Goal: Use online tool/utility: Utilize a website feature to perform a specific function

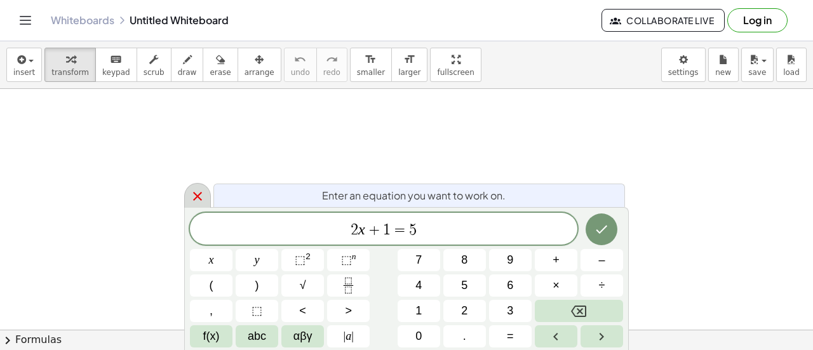
click at [188, 200] on div at bounding box center [197, 195] width 27 height 25
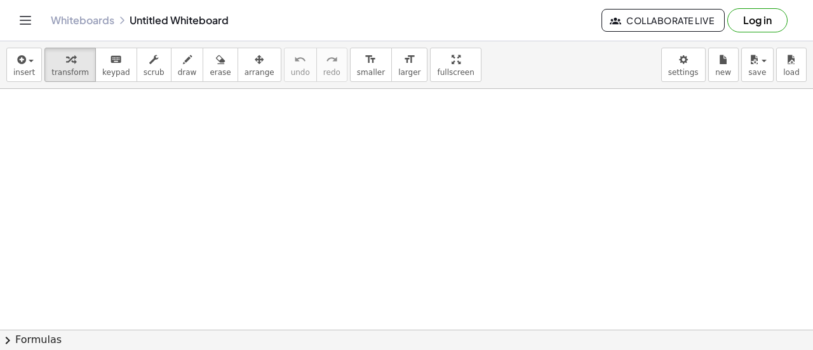
scroll to position [25, 0]
click at [27, 335] on button "chevron_right Formulas" at bounding box center [406, 340] width 813 height 20
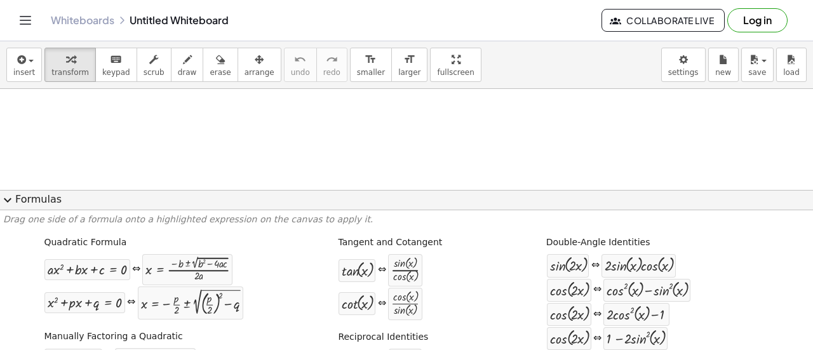
click at [8, 201] on span "expand_more" at bounding box center [7, 200] width 15 height 15
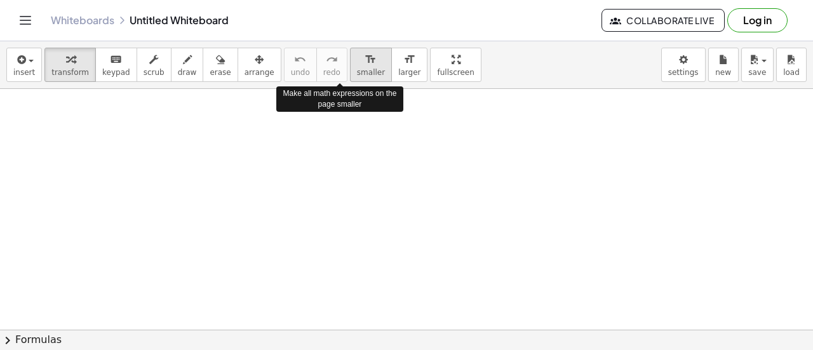
click at [365, 65] on icon "format_size" at bounding box center [371, 59] width 12 height 15
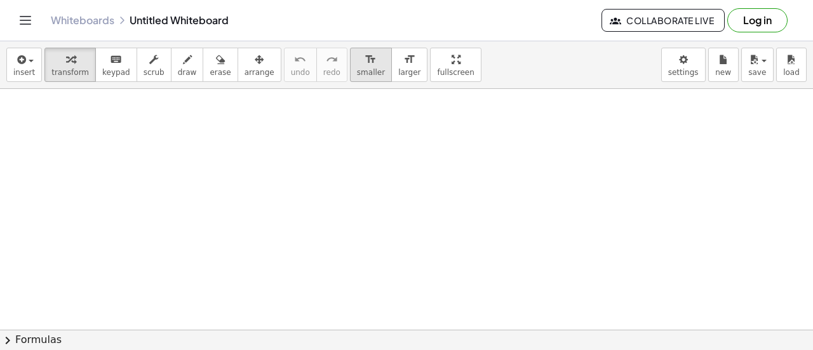
click at [365, 64] on icon "format_size" at bounding box center [371, 59] width 12 height 15
click at [347, 138] on div at bounding box center [406, 347] width 813 height 566
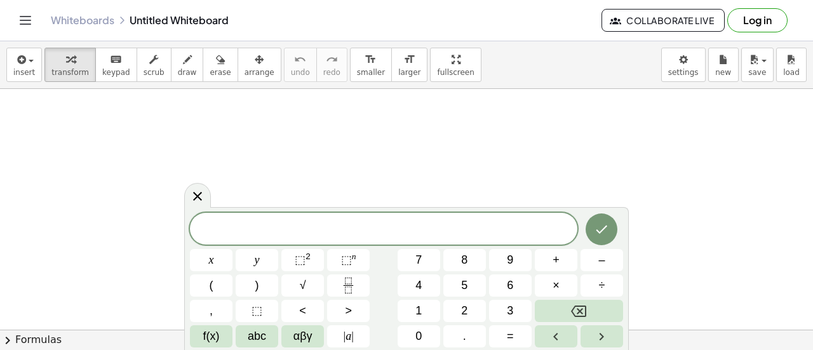
scroll to position [70, 0]
drag, startPoint x: 275, startPoint y: 135, endPoint x: 321, endPoint y: 163, distance: 53.6
click at [321, 163] on div at bounding box center [406, 302] width 813 height 566
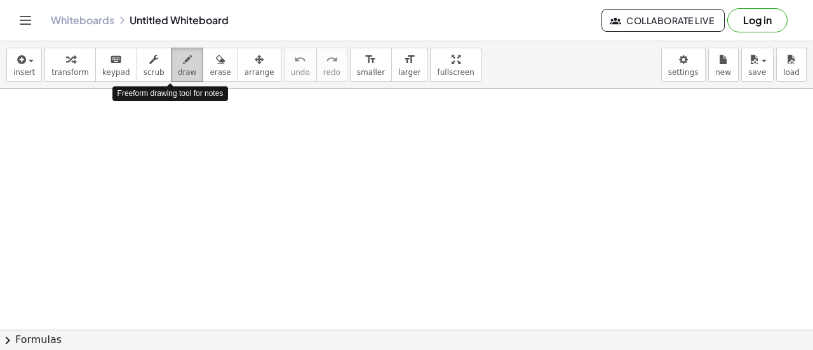
click at [178, 63] on div "button" at bounding box center [187, 58] width 19 height 15
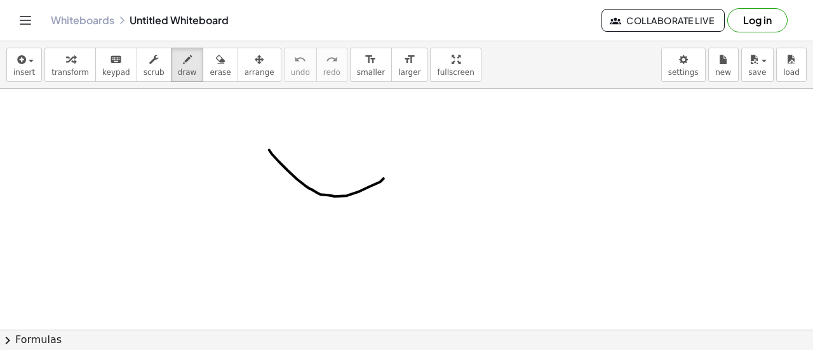
drag, startPoint x: 269, startPoint y: 149, endPoint x: 395, endPoint y: 158, distance: 125.5
click at [395, 158] on div at bounding box center [406, 302] width 813 height 566
click at [367, 185] on div at bounding box center [406, 302] width 813 height 566
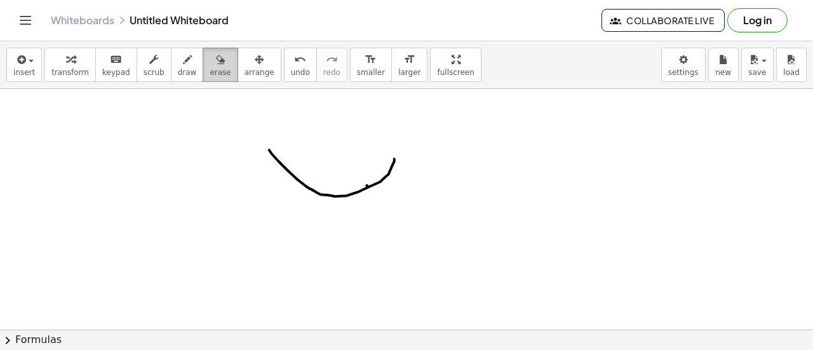
click at [216, 63] on icon "button" at bounding box center [220, 59] width 9 height 15
drag, startPoint x: 268, startPoint y: 151, endPoint x: 397, endPoint y: 168, distance: 129.5
click at [397, 168] on div at bounding box center [406, 302] width 813 height 566
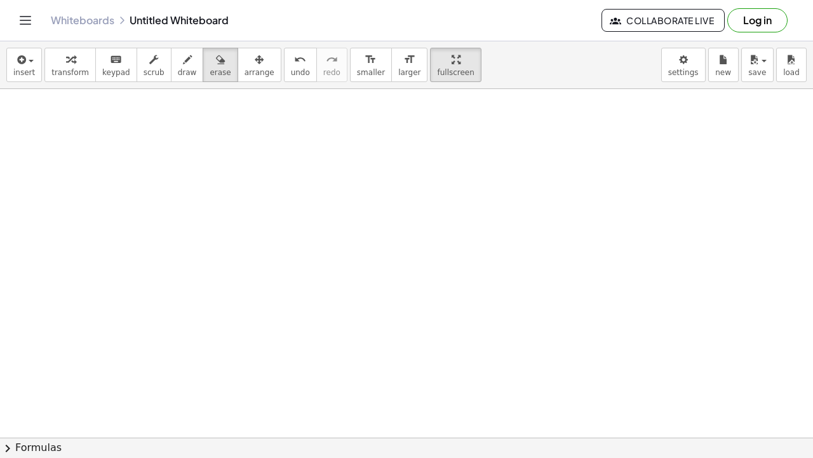
drag, startPoint x: 413, startPoint y: 64, endPoint x: 413, endPoint y: 140, distance: 76.9
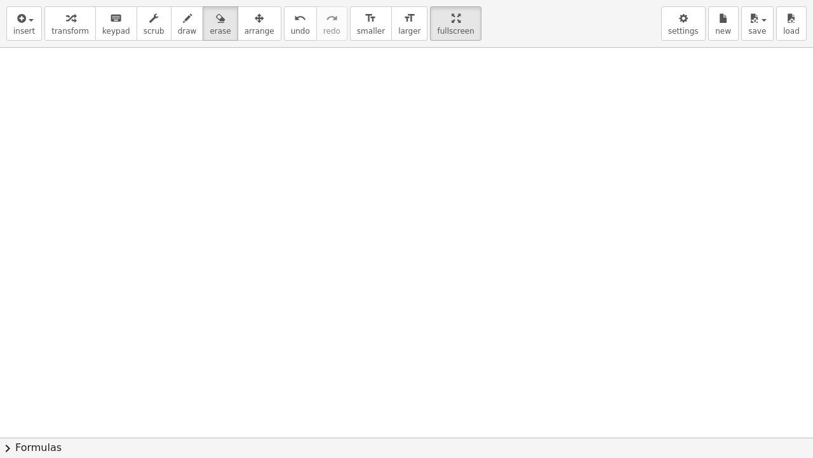
click at [413, 140] on div "insert select one: Math Expression Function Text Youtube Video Graphing Geometr…" at bounding box center [406, 229] width 813 height 458
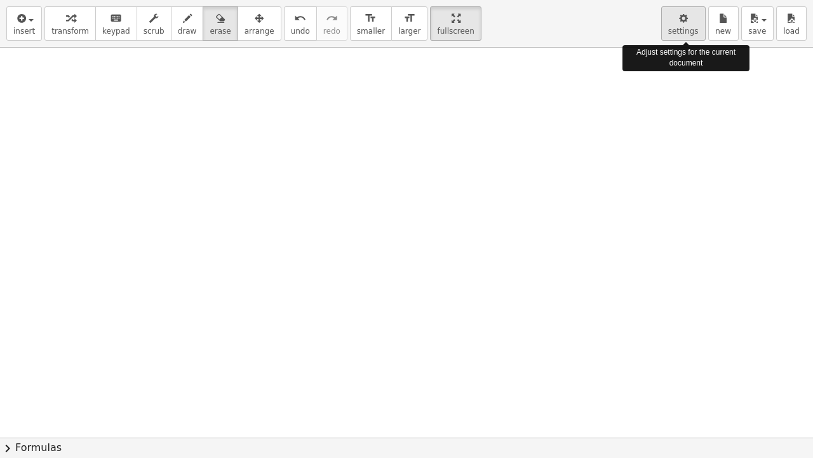
click at [693, 18] on div "button" at bounding box center [684, 17] width 31 height 15
click at [688, 25] on icon "button" at bounding box center [683, 18] width 9 height 15
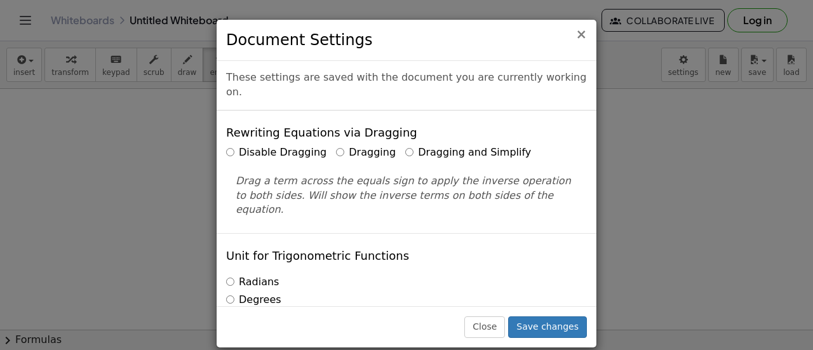
click at [583, 31] on span "×" at bounding box center [581, 34] width 11 height 15
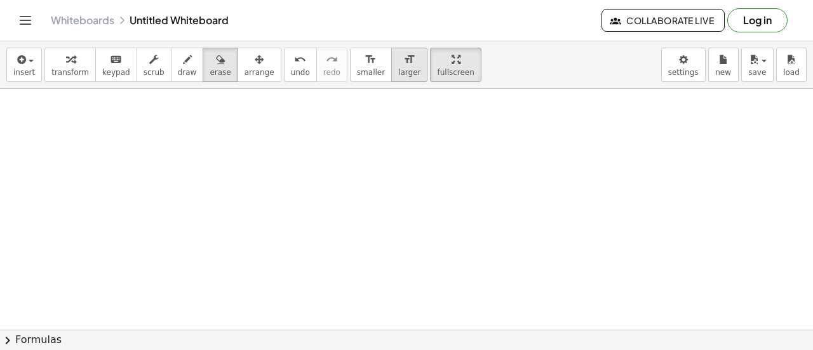
click at [404, 64] on icon "format_size" at bounding box center [410, 59] width 12 height 15
click at [380, 139] on div at bounding box center [406, 302] width 813 height 566
click at [398, 76] on span "larger" at bounding box center [409, 72] width 22 height 9
click at [404, 64] on icon "format_size" at bounding box center [410, 59] width 12 height 15
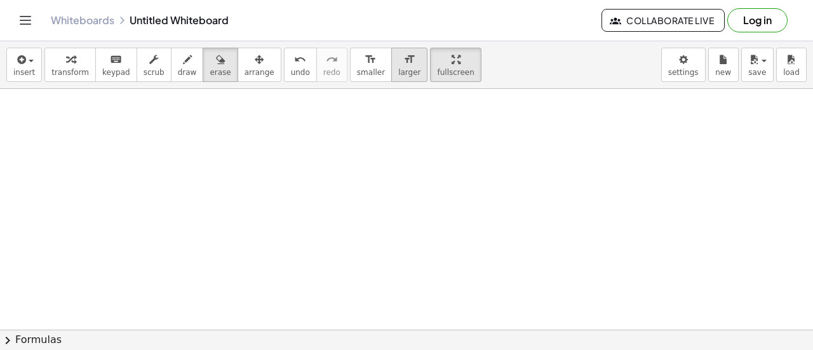
click at [404, 64] on icon "format_size" at bounding box center [410, 59] width 12 height 15
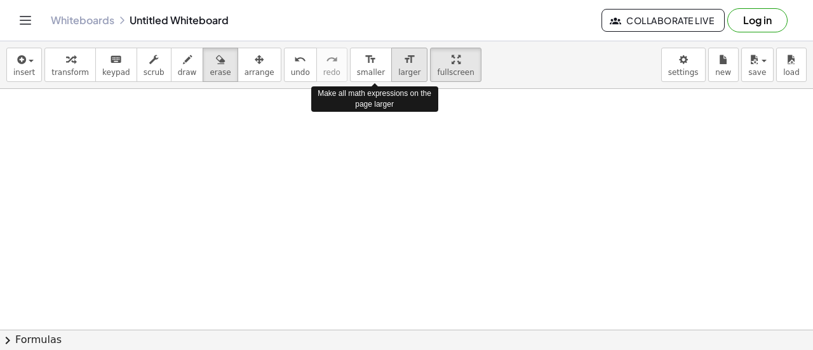
click at [404, 64] on icon "format_size" at bounding box center [410, 59] width 12 height 15
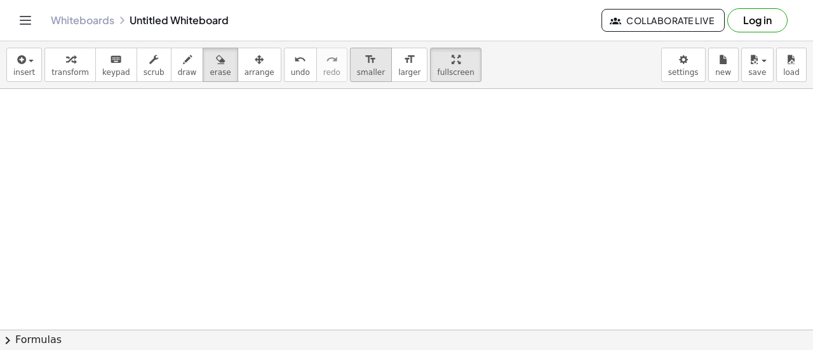
click at [365, 58] on icon "format_size" at bounding box center [371, 59] width 12 height 15
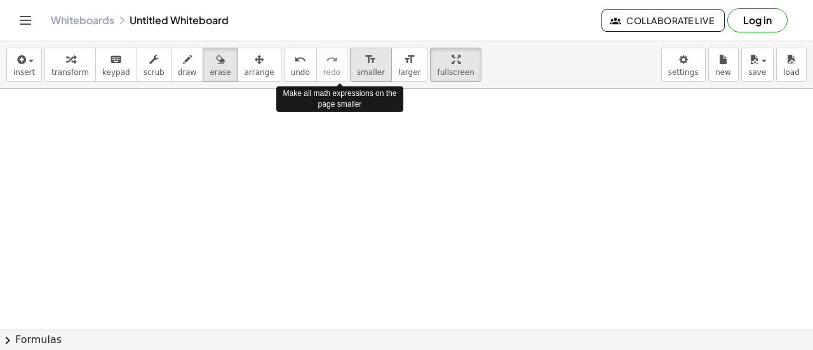
click at [365, 58] on icon "format_size" at bounding box center [371, 59] width 12 height 15
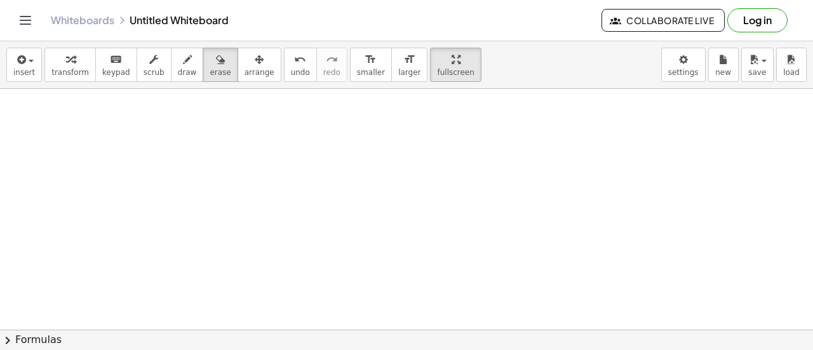
click at [32, 14] on icon "Toggle navigation" at bounding box center [25, 20] width 15 height 15
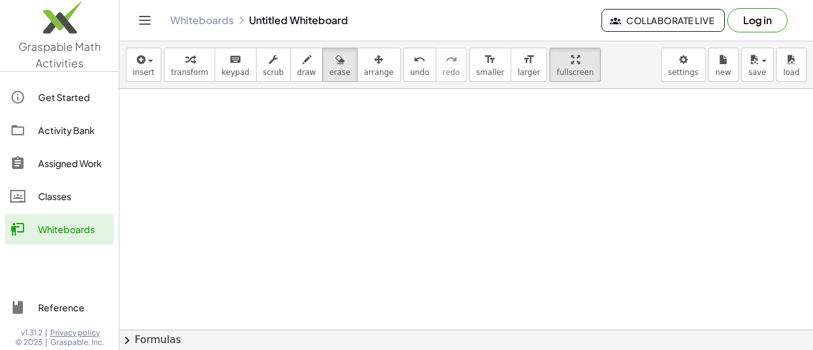
click at [138, 21] on icon "Toggle navigation" at bounding box center [144, 20] width 15 height 15
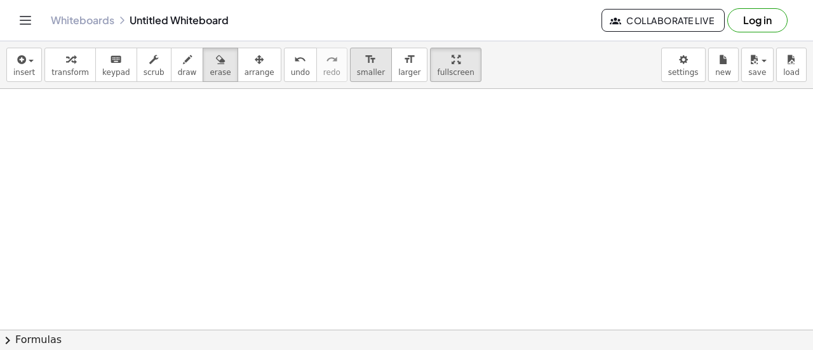
click at [357, 69] on span "smaller" at bounding box center [371, 72] width 28 height 9
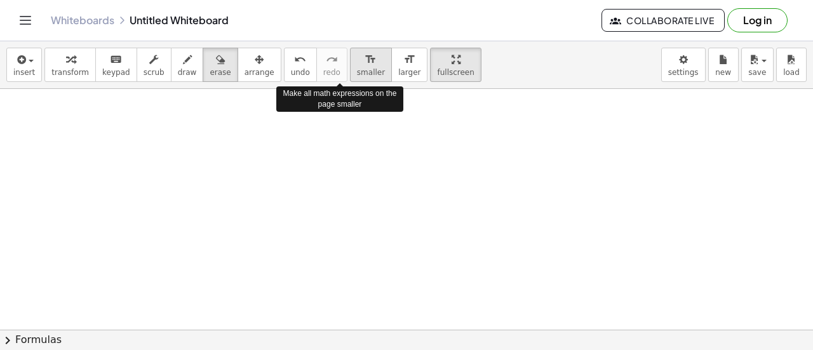
click at [357, 69] on span "smaller" at bounding box center [371, 72] width 28 height 9
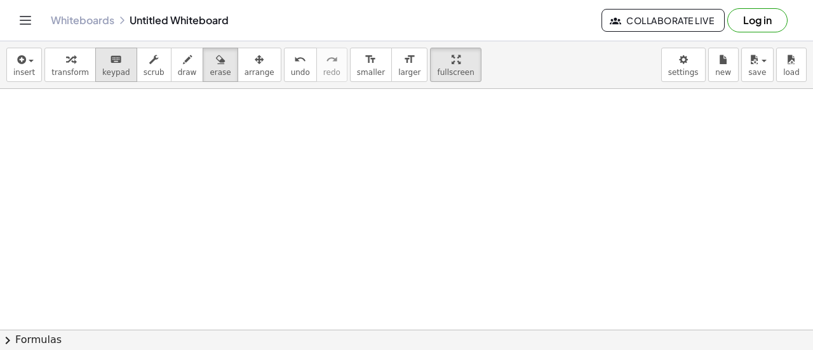
click at [110, 59] on icon "keyboard" at bounding box center [116, 59] width 12 height 15
click at [365, 66] on icon "format_size" at bounding box center [371, 59] width 12 height 15
click at [15, 10] on button "Toggle navigation" at bounding box center [25, 20] width 20 height 20
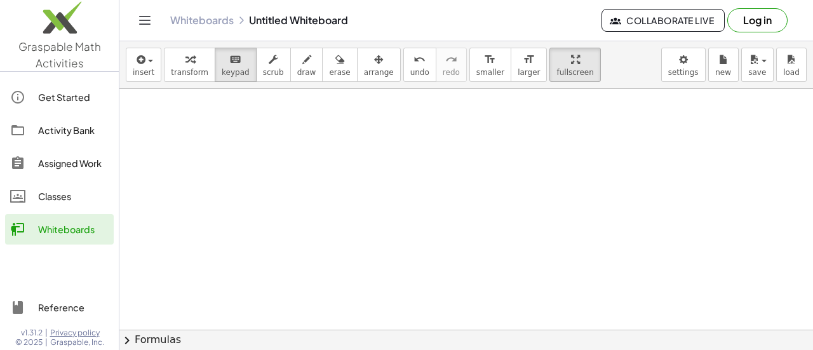
click at [316, 229] on div at bounding box center [466, 302] width 694 height 566
click at [153, 339] on button "chevron_right Formulas" at bounding box center [466, 340] width 694 height 20
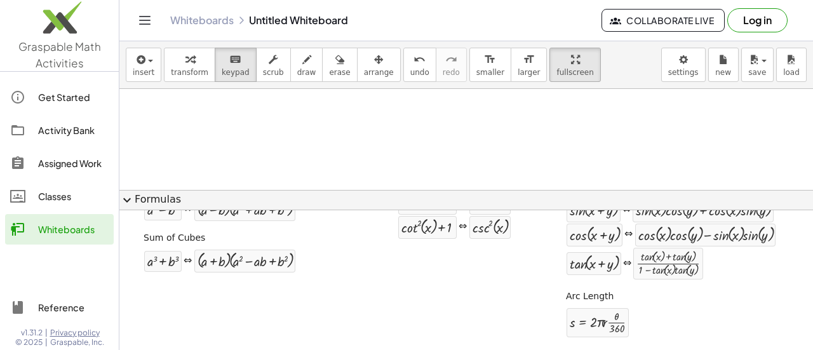
scroll to position [0, 0]
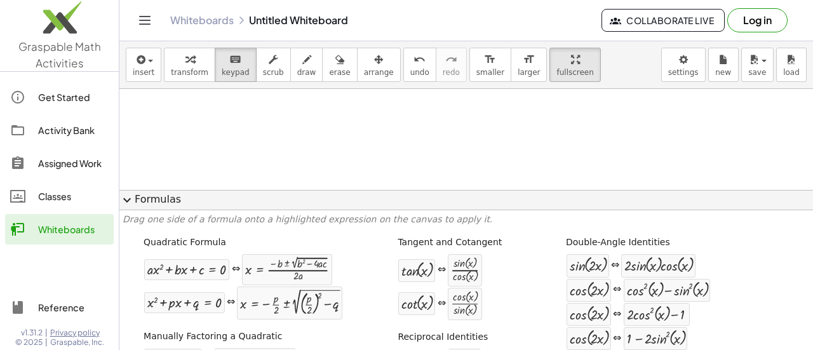
click at [127, 200] on span "expand_more" at bounding box center [126, 200] width 15 height 15
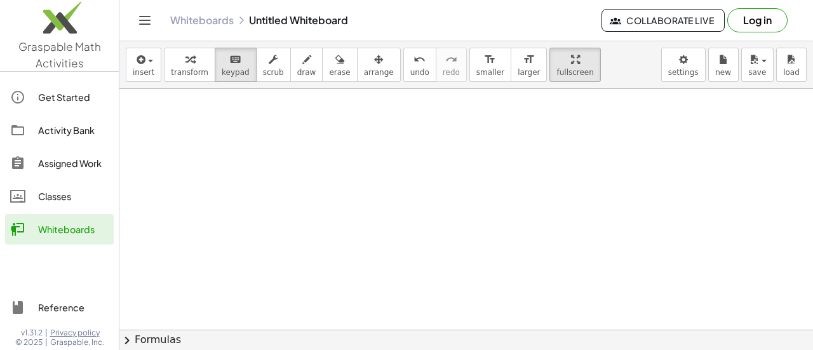
drag, startPoint x: 391, startPoint y: 156, endPoint x: 445, endPoint y: 151, distance: 53.6
click at [445, 151] on div at bounding box center [466, 302] width 694 height 566
click at [477, 68] on span "smaller" at bounding box center [491, 72] width 28 height 9
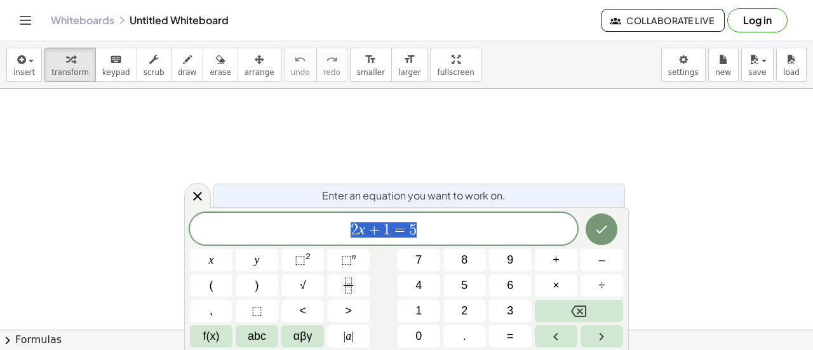
drag, startPoint x: 414, startPoint y: 226, endPoint x: 332, endPoint y: 225, distance: 82.0
click at [604, 295] on button "÷" at bounding box center [602, 286] width 43 height 22
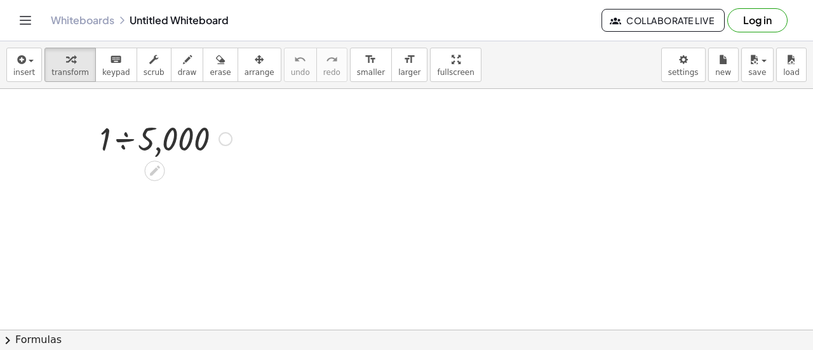
click at [141, 138] on div at bounding box center [165, 137] width 145 height 43
click at [226, 138] on div at bounding box center [226, 139] width 14 height 14
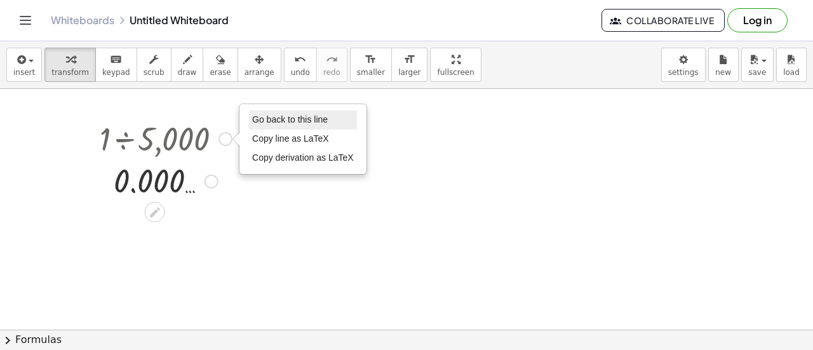
click at [292, 123] on span "Go back to this line" at bounding box center [290, 119] width 76 height 10
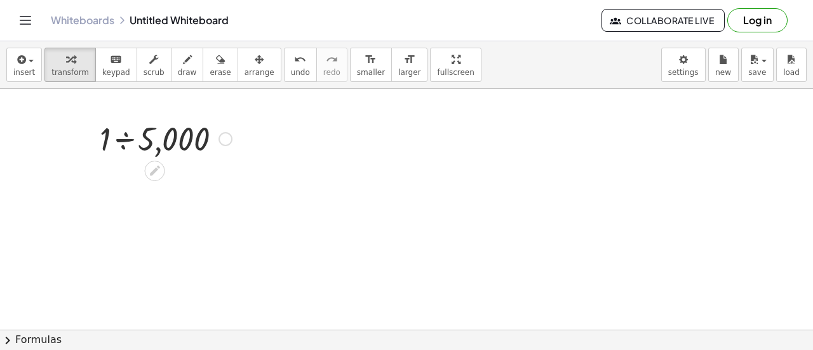
click at [219, 140] on div "Go back to this line Copy line as LaTeX Copy derivation as LaTeX" at bounding box center [226, 139] width 14 height 14
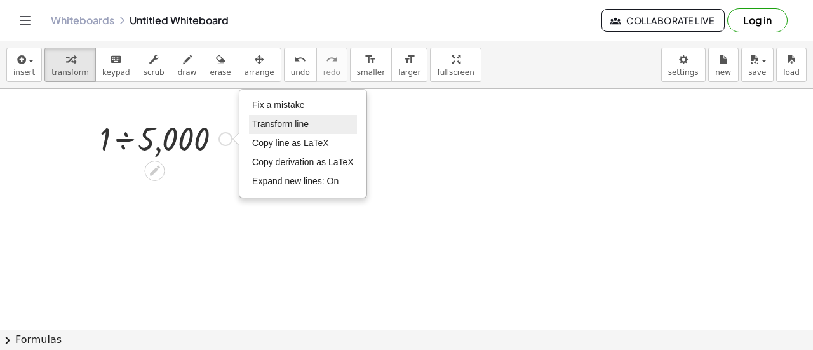
click at [305, 125] on span "Transform line" at bounding box center [280, 124] width 57 height 10
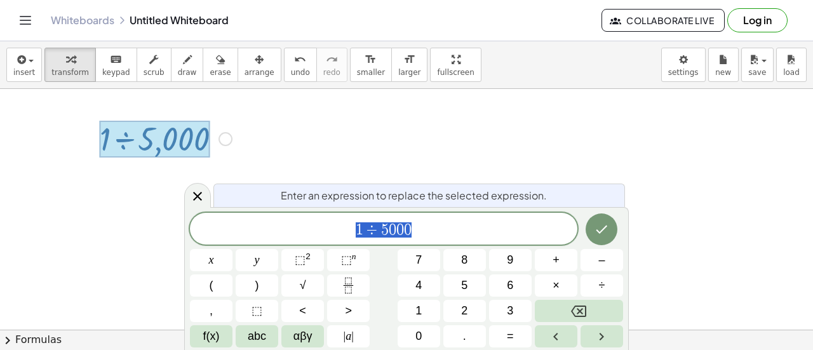
click at [226, 140] on div "Fix a mistake Transform line Copy line as LaTeX Copy derivation as LaTeX Expand…" at bounding box center [226, 139] width 14 height 14
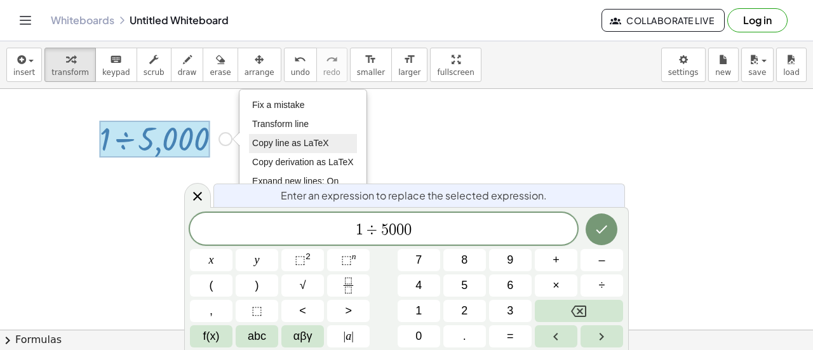
click at [299, 142] on span "Copy line as LaTeX" at bounding box center [290, 143] width 77 height 10
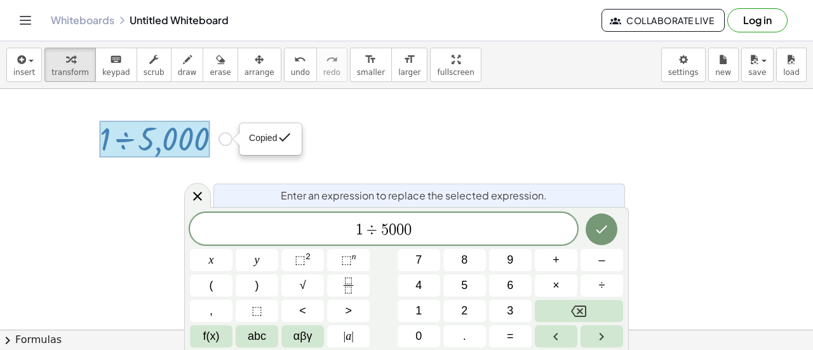
click at [273, 137] on span "Copied" at bounding box center [263, 138] width 28 height 10
click at [221, 138] on div "Copied done" at bounding box center [226, 139] width 14 height 14
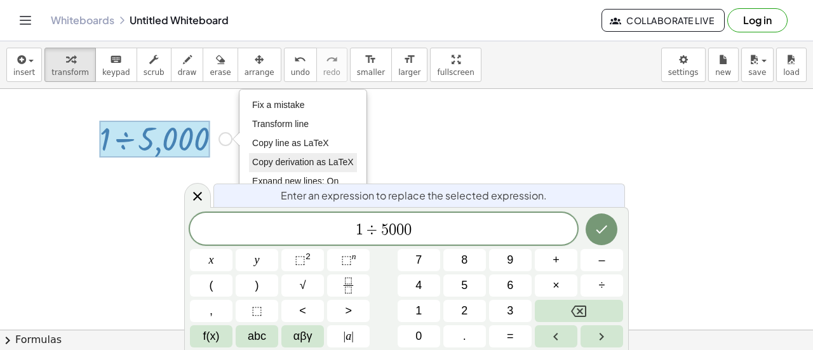
click at [272, 161] on span "Copy derivation as LaTeX" at bounding box center [303, 162] width 102 height 10
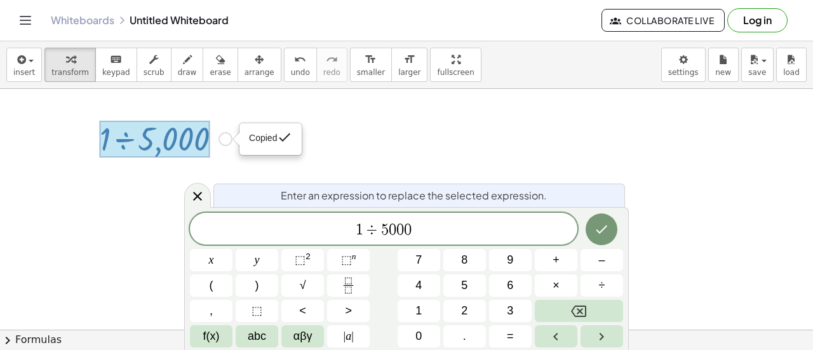
click at [267, 139] on span "Copied" at bounding box center [263, 138] width 28 height 10
click at [228, 139] on div "Copied done" at bounding box center [226, 139] width 14 height 14
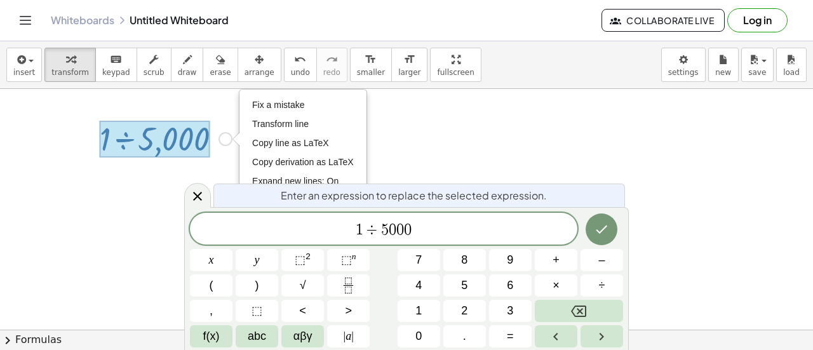
click at [189, 139] on div at bounding box center [155, 139] width 110 height 37
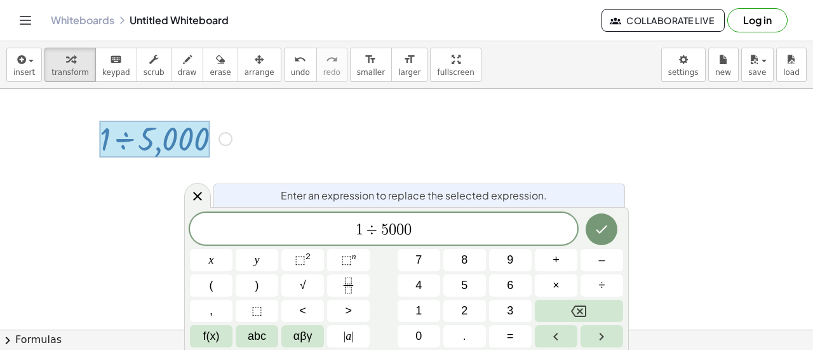
click at [225, 136] on div "Fix a mistake Transform line Copy line as LaTeX Copy derivation as LaTeX Expand…" at bounding box center [226, 139] width 14 height 14
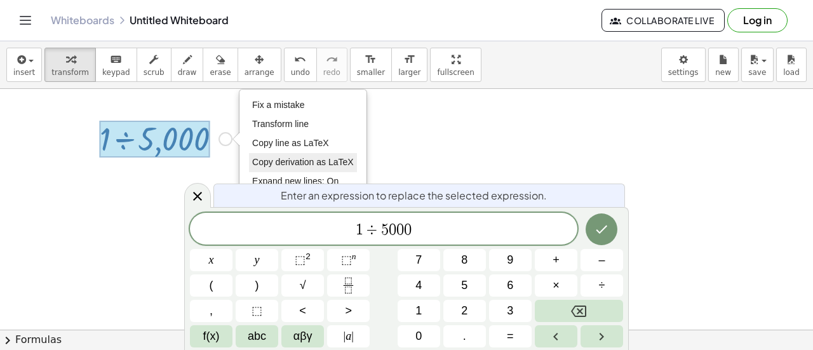
click at [287, 157] on span "Copy derivation as LaTeX" at bounding box center [303, 162] width 102 height 10
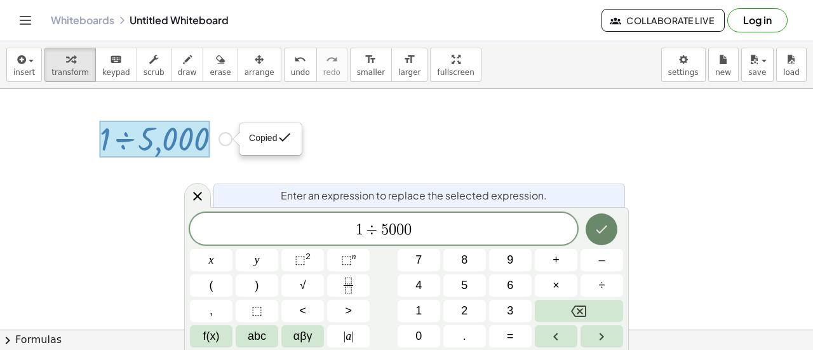
click at [614, 237] on button "Done" at bounding box center [602, 230] width 32 height 32
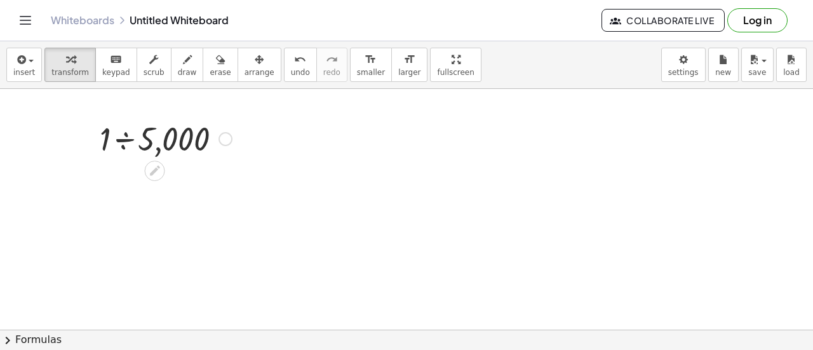
click at [245, 189] on div at bounding box center [406, 330] width 813 height 482
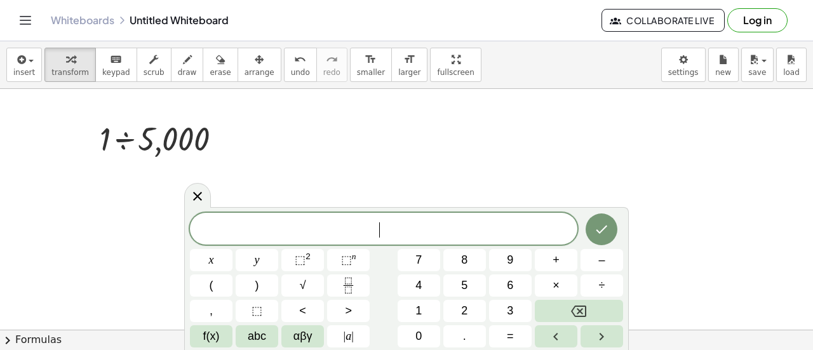
click at [275, 166] on div at bounding box center [406, 330] width 813 height 482
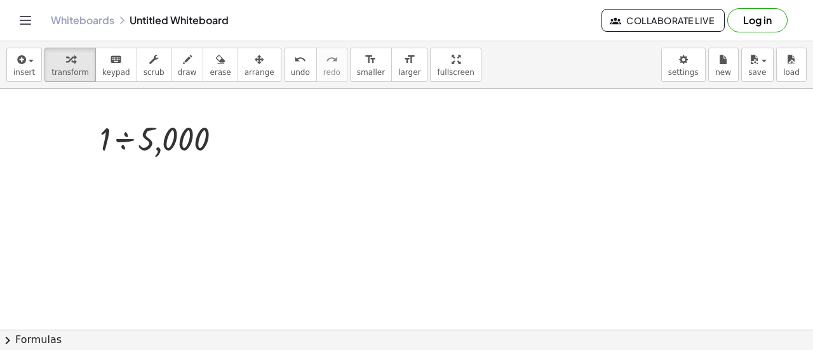
click at [275, 166] on div at bounding box center [406, 330] width 813 height 482
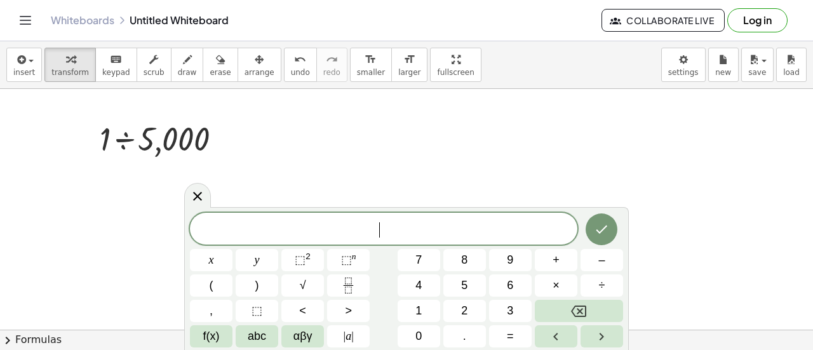
click at [275, 166] on div at bounding box center [406, 330] width 813 height 482
click at [162, 146] on div at bounding box center [165, 137] width 145 height 43
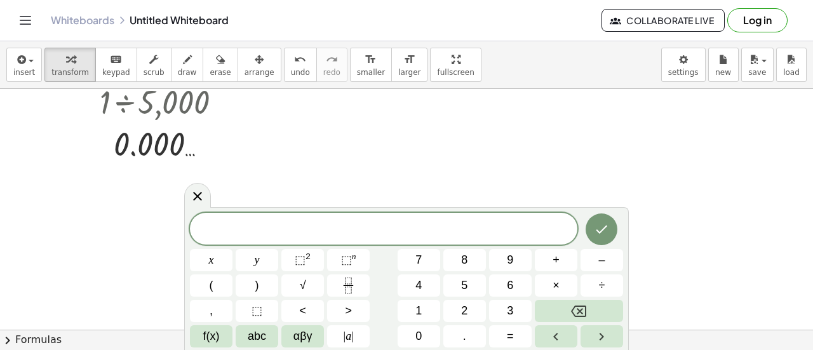
scroll to position [43, 0]
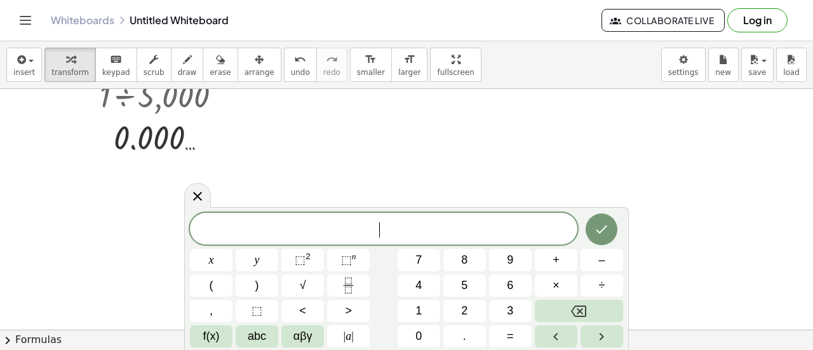
click at [242, 179] on div at bounding box center [406, 287] width 813 height 482
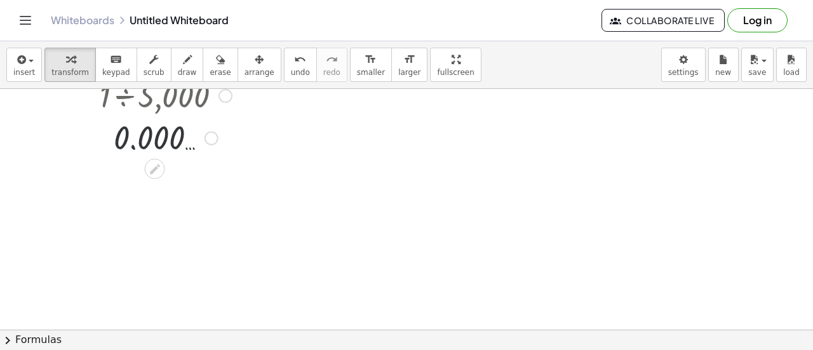
click at [161, 130] on div at bounding box center [165, 137] width 145 height 42
click at [163, 93] on div at bounding box center [165, 94] width 145 height 43
click at [153, 165] on icon at bounding box center [154, 169] width 13 height 13
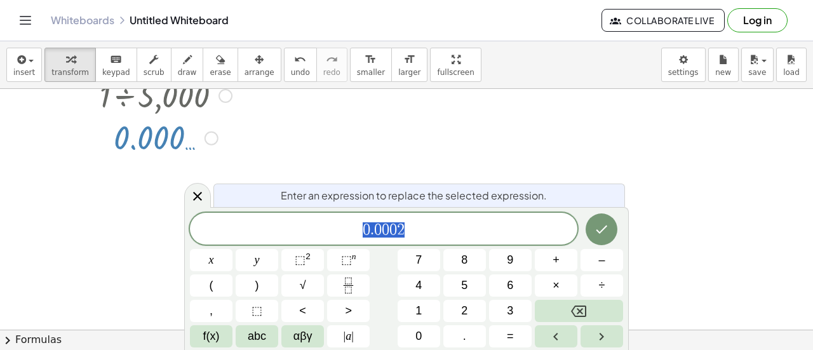
click at [409, 236] on span "0 . 0 0 0 2" at bounding box center [384, 230] width 388 height 18
click at [409, 236] on span "0 . 0 0 0 2 ​" at bounding box center [384, 230] width 388 height 18
click at [355, 282] on icon "Fraction" at bounding box center [349, 286] width 16 height 16
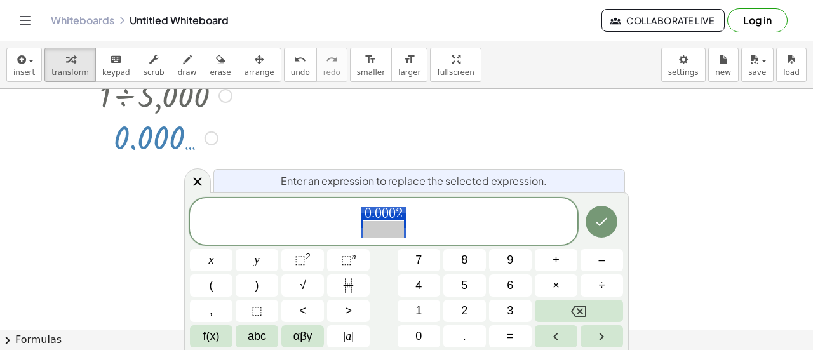
drag, startPoint x: 419, startPoint y: 219, endPoint x: 379, endPoint y: 212, distance: 40.8
click at [379, 212] on span "0 . 0 0 0 2 ​" at bounding box center [384, 223] width 388 height 34
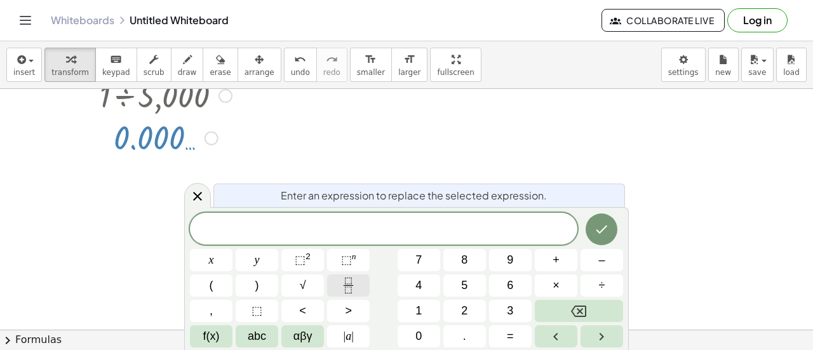
click at [351, 282] on icon "Fraction" at bounding box center [349, 286] width 16 height 16
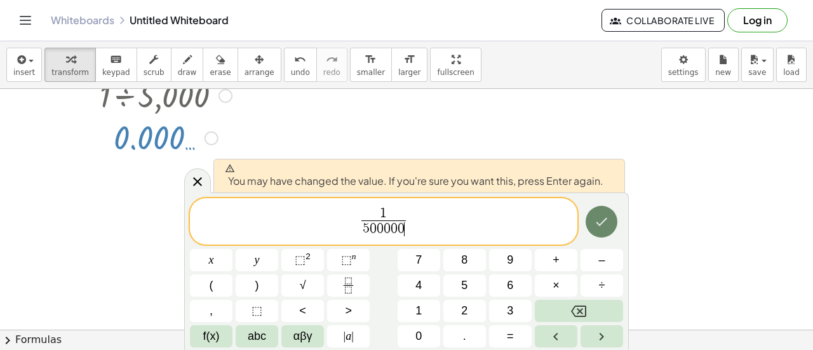
click at [607, 215] on icon "Done" at bounding box center [601, 221] width 15 height 15
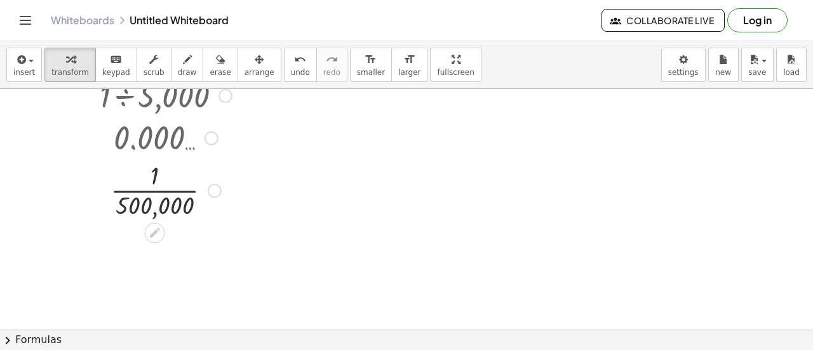
scroll to position [0, 0]
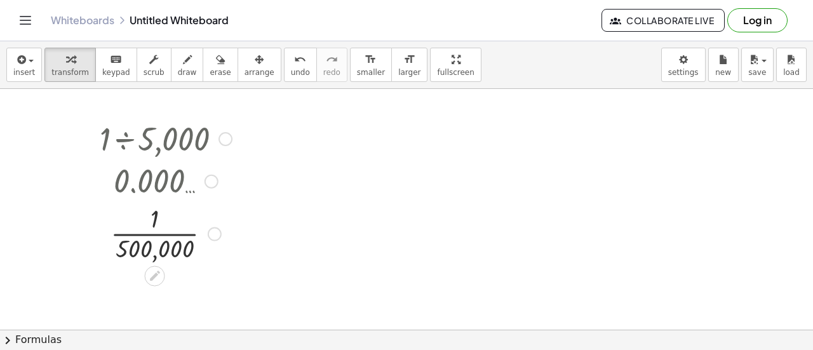
click at [214, 175] on div at bounding box center [212, 181] width 14 height 14
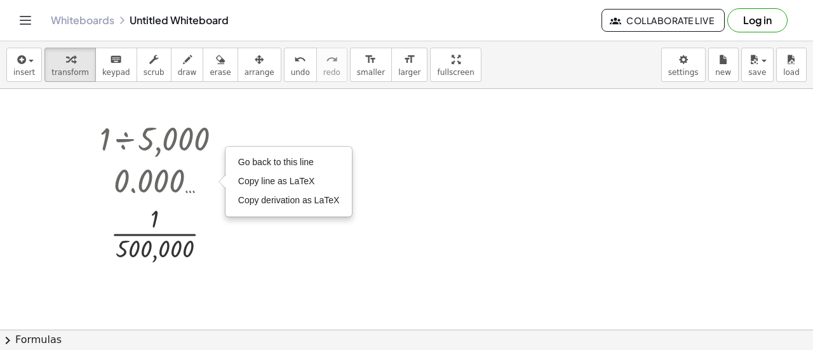
click at [76, 116] on div at bounding box center [406, 330] width 813 height 482
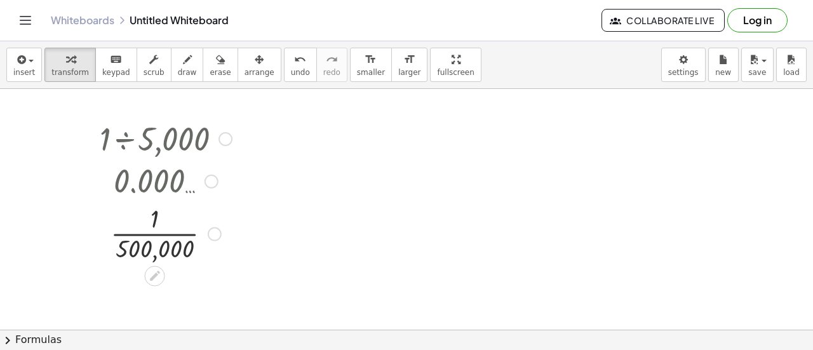
drag, startPoint x: 76, startPoint y: 116, endPoint x: 197, endPoint y: 178, distance: 135.6
click at [197, 178] on div "· 1 ÷ 5,000 0.000 … Go back to this line Copy line as LaTeX Copy derivation as …" at bounding box center [406, 330] width 813 height 482
click at [182, 147] on div at bounding box center [165, 137] width 145 height 43
click at [210, 63] on div "button" at bounding box center [220, 58] width 21 height 15
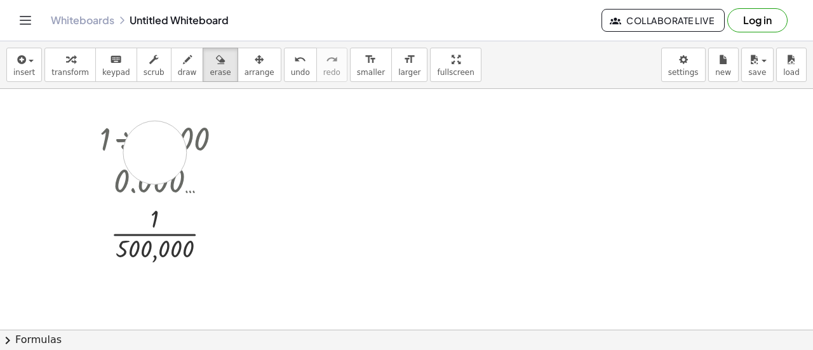
click at [155, 152] on div at bounding box center [406, 330] width 813 height 482
drag, startPoint x: 85, startPoint y: 123, endPoint x: 201, endPoint y: 171, distance: 125.9
click at [201, 171] on div at bounding box center [406, 330] width 813 height 482
drag, startPoint x: 217, startPoint y: 199, endPoint x: 125, endPoint y: 165, distance: 98.9
click at [125, 165] on div at bounding box center [406, 330] width 813 height 482
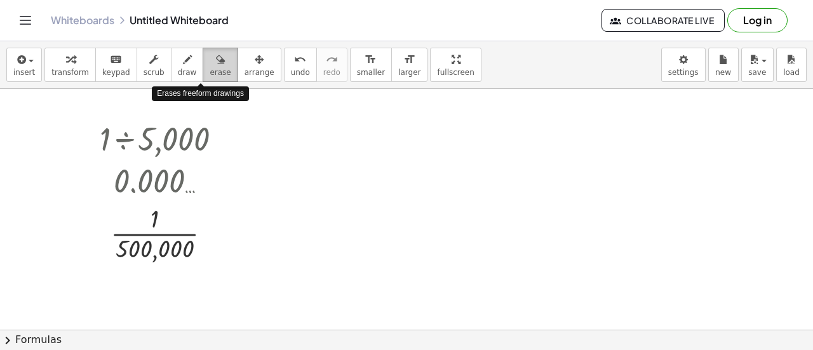
click at [203, 79] on button "erase" at bounding box center [220, 65] width 35 height 34
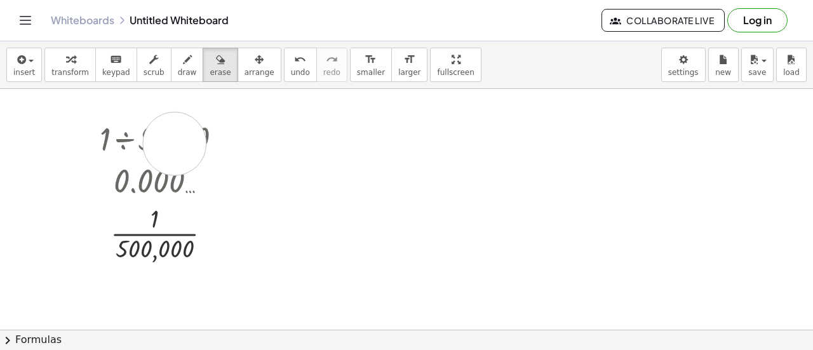
click at [175, 143] on div at bounding box center [406, 330] width 813 height 482
drag, startPoint x: 175, startPoint y: 143, endPoint x: 459, endPoint y: 166, distance: 285.6
click at [459, 166] on div at bounding box center [406, 330] width 813 height 482
click at [174, 128] on div at bounding box center [406, 330] width 813 height 482
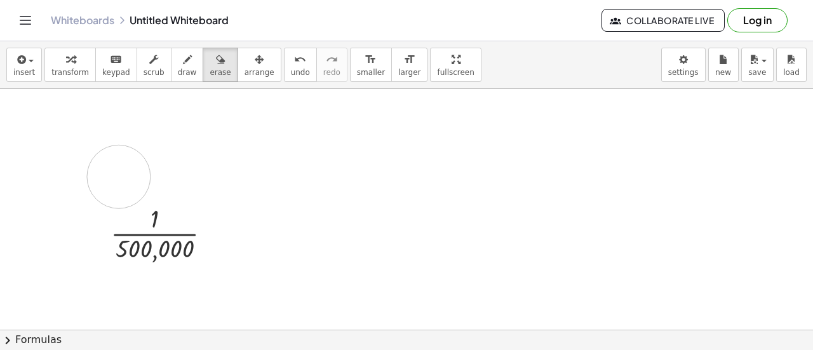
drag, startPoint x: 51, startPoint y: 118, endPoint x: 119, endPoint y: 176, distance: 88.8
click at [119, 176] on div at bounding box center [406, 330] width 813 height 482
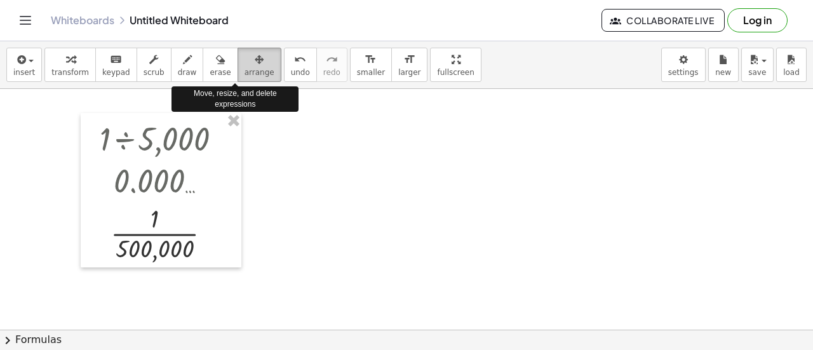
click at [245, 62] on div "button" at bounding box center [260, 58] width 30 height 15
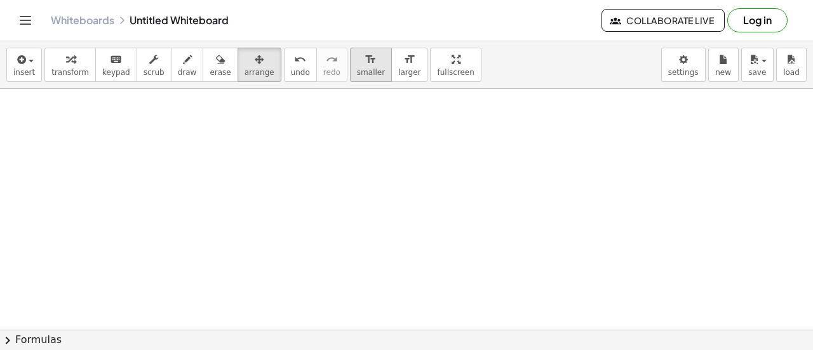
click at [357, 65] on div "format_size" at bounding box center [371, 58] width 28 height 15
click at [412, 258] on div at bounding box center [406, 330] width 813 height 482
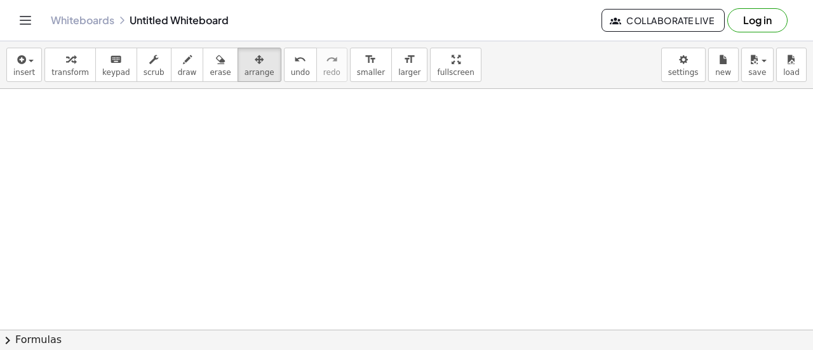
click at [412, 258] on div at bounding box center [406, 330] width 813 height 482
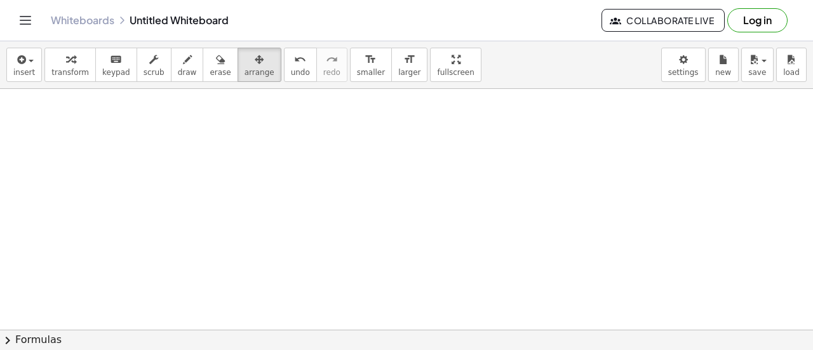
click at [412, 258] on div at bounding box center [406, 330] width 813 height 482
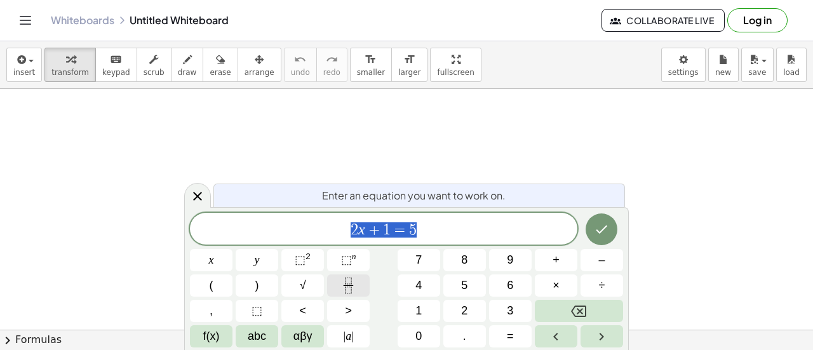
click at [351, 285] on icon "Fraction" at bounding box center [349, 286] width 16 height 16
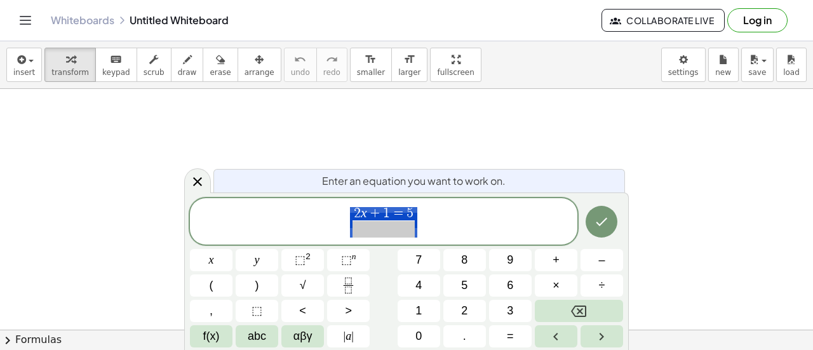
drag, startPoint x: 414, startPoint y: 210, endPoint x: 335, endPoint y: 212, distance: 79.5
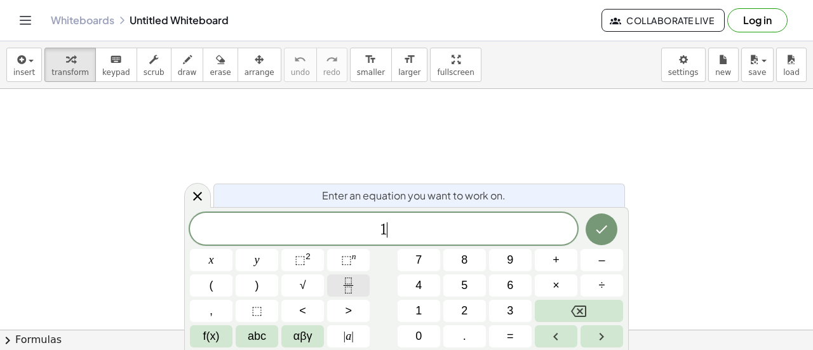
click at [366, 290] on button "Fraction" at bounding box center [348, 286] width 43 height 22
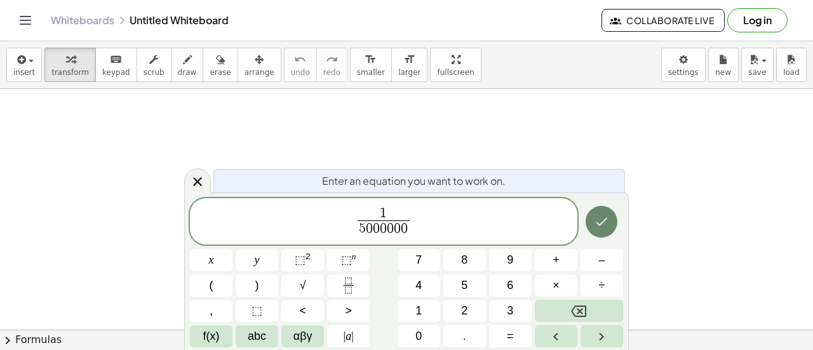
click at [614, 213] on button "Done" at bounding box center [602, 222] width 32 height 32
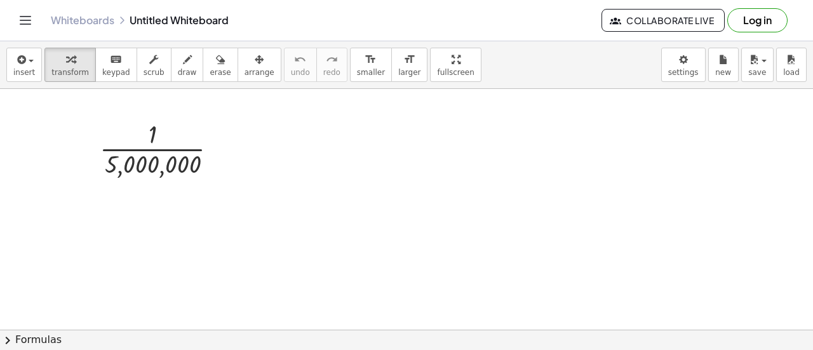
click at [774, 62] on div "insert select one: Math Expression Function Text Youtube Video Graphing Geometr…" at bounding box center [406, 65] width 813 height 48
click at [756, 64] on icon "button" at bounding box center [754, 59] width 11 height 15
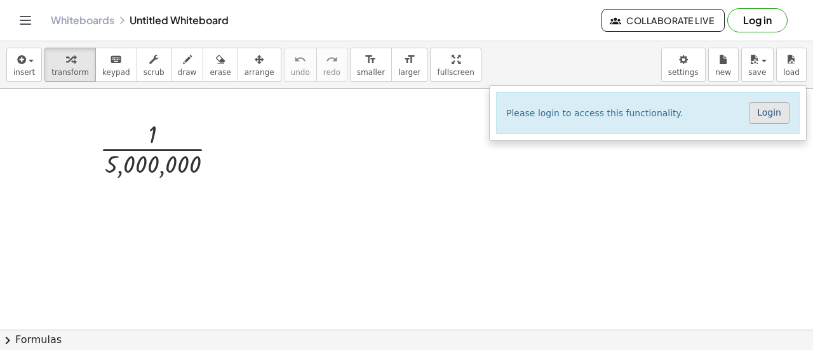
click at [773, 111] on link "Login" at bounding box center [769, 113] width 41 height 22
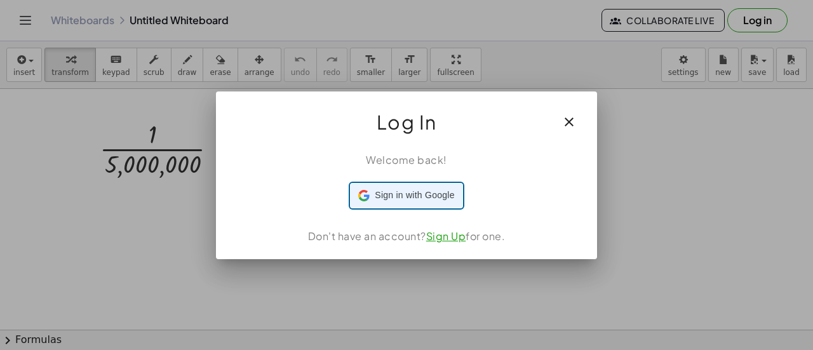
click at [432, 193] on span "Sign in with Google" at bounding box center [414, 195] width 79 height 13
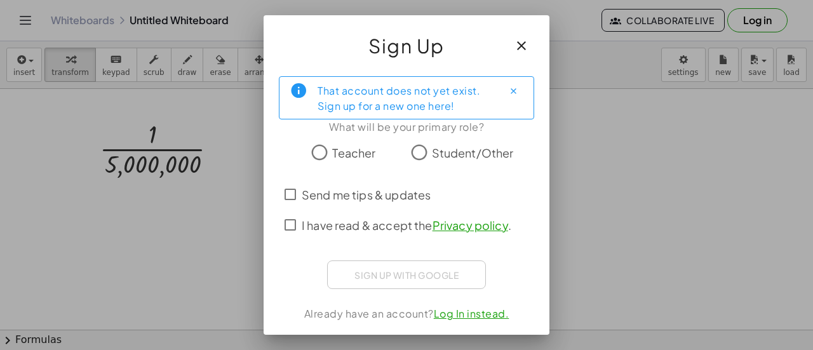
scroll to position [1, 0]
click at [423, 279] on div "Sign up with Google Sign in with Google Sign in with Google. Opens in new tab" at bounding box center [406, 273] width 159 height 29
click at [309, 224] on span "I have read & accept the Privacy policy ." at bounding box center [407, 223] width 210 height 17
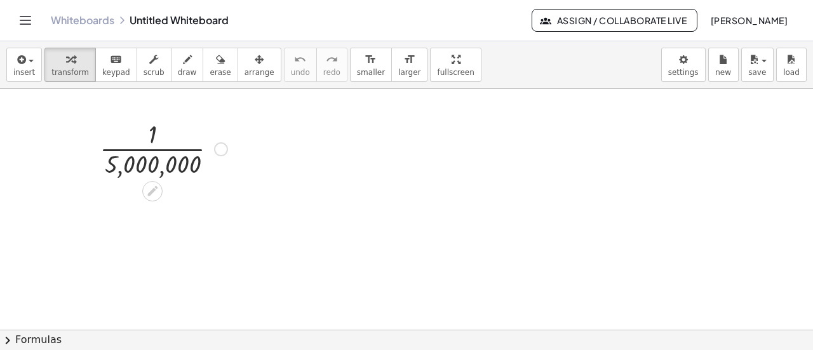
click at [222, 147] on div at bounding box center [221, 149] width 14 height 14
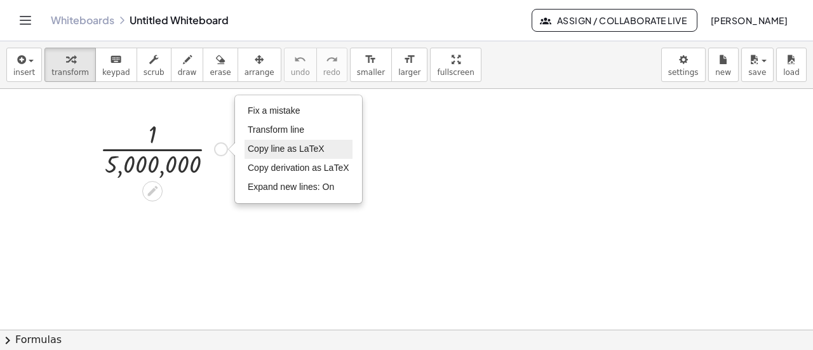
click at [268, 149] on span "Copy line as LaTeX" at bounding box center [286, 149] width 77 height 10
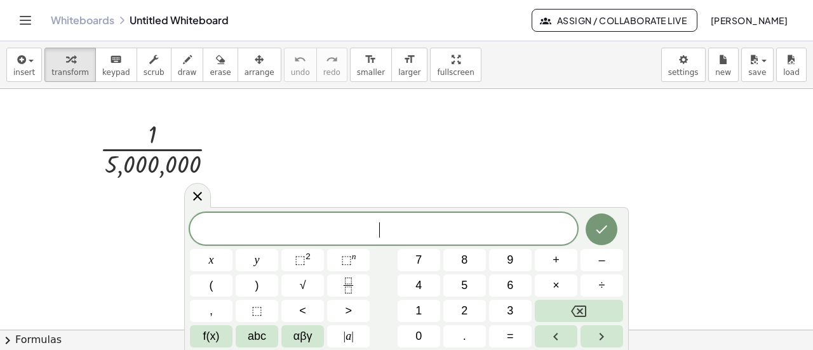
click at [199, 149] on div at bounding box center [163, 148] width 140 height 64
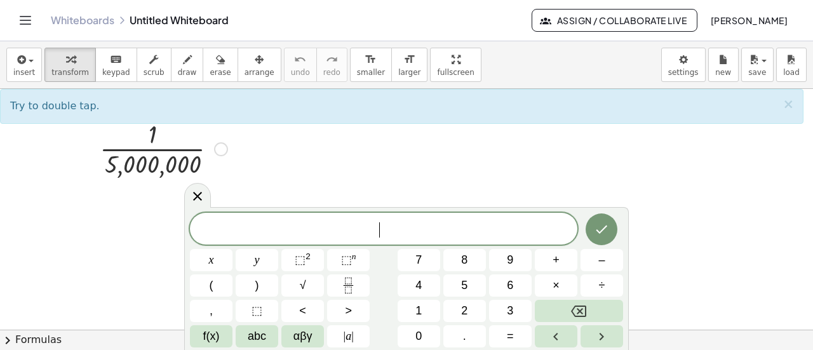
click at [163, 135] on div at bounding box center [163, 148] width 140 height 64
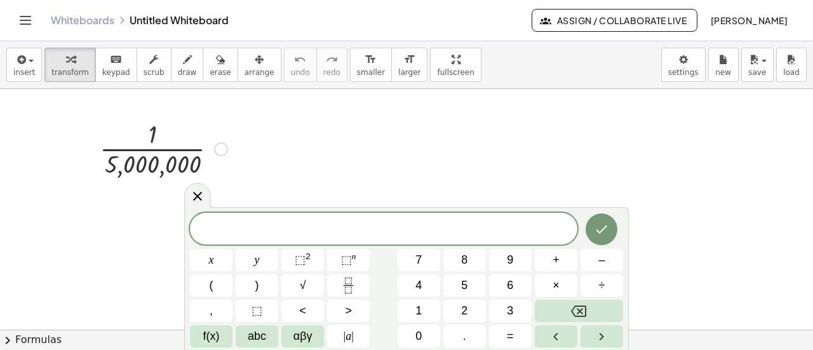
click at [163, 135] on div at bounding box center [163, 148] width 140 height 64
click at [167, 161] on div at bounding box center [163, 148] width 140 height 64
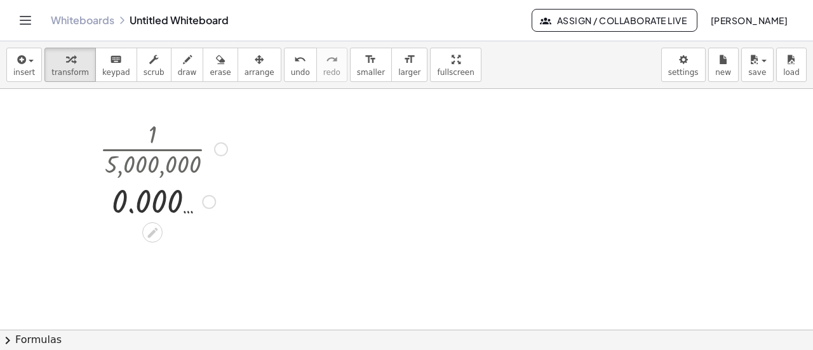
click at [180, 198] on div at bounding box center [163, 201] width 140 height 42
click at [160, 226] on div at bounding box center [152, 232] width 20 height 20
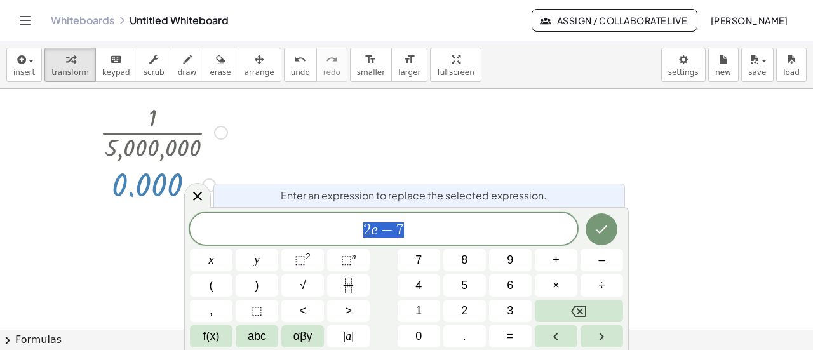
scroll to position [18, 0]
click at [352, 276] on button "Fraction" at bounding box center [348, 286] width 43 height 22
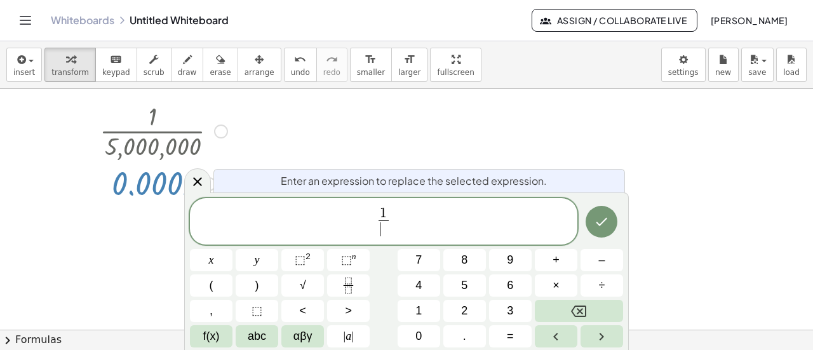
click at [385, 231] on span "​" at bounding box center [384, 229] width 10 height 17
click at [422, 222] on span "1 5 0 0 0 0 0 0 ​ ​" at bounding box center [384, 223] width 388 height 34
click at [552, 289] on button "×" at bounding box center [556, 286] width 43 height 22
click at [559, 289] on span "×" at bounding box center [556, 285] width 7 height 17
click at [422, 314] on button "1" at bounding box center [419, 311] width 43 height 22
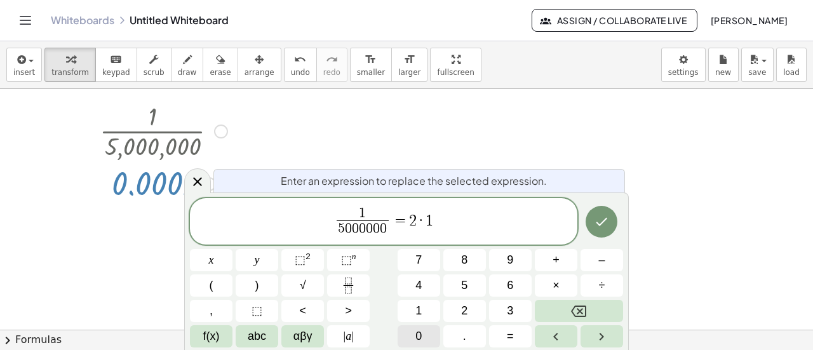
click at [426, 329] on button "0" at bounding box center [419, 336] width 43 height 22
click at [318, 257] on button "⬚ 2" at bounding box center [303, 260] width 43 height 22
click at [347, 255] on span "⬚" at bounding box center [346, 260] width 11 height 13
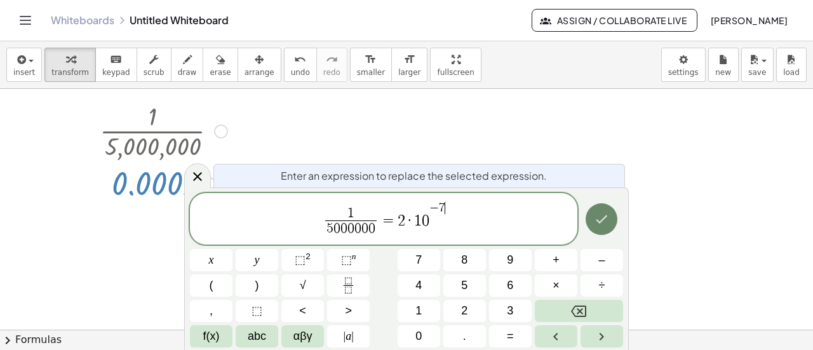
click at [602, 222] on icon "Done" at bounding box center [601, 219] width 15 height 15
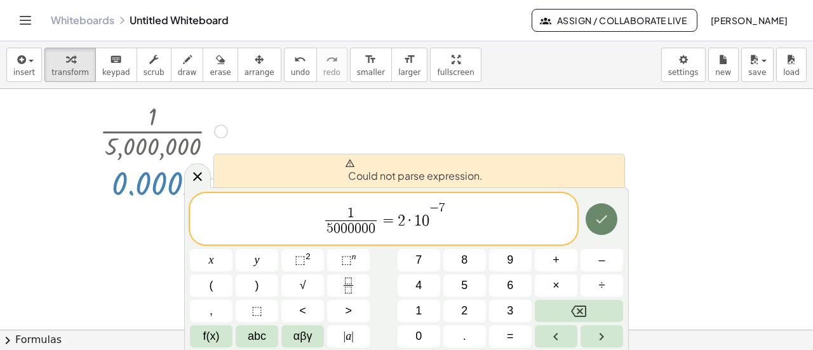
click at [595, 213] on icon "Done" at bounding box center [601, 219] width 15 height 15
click at [158, 135] on div at bounding box center [163, 131] width 140 height 64
click at [282, 125] on div at bounding box center [406, 354] width 813 height 566
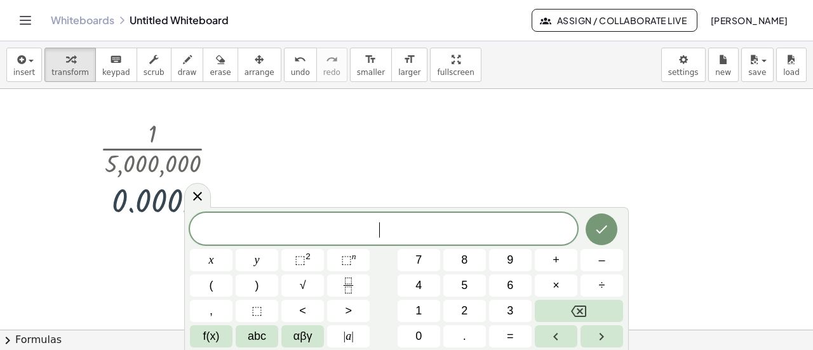
scroll to position [0, 0]
click at [193, 147] on div at bounding box center [163, 148] width 140 height 64
click at [125, 130] on div at bounding box center [163, 148] width 140 height 64
click at [140, 151] on div at bounding box center [163, 148] width 140 height 64
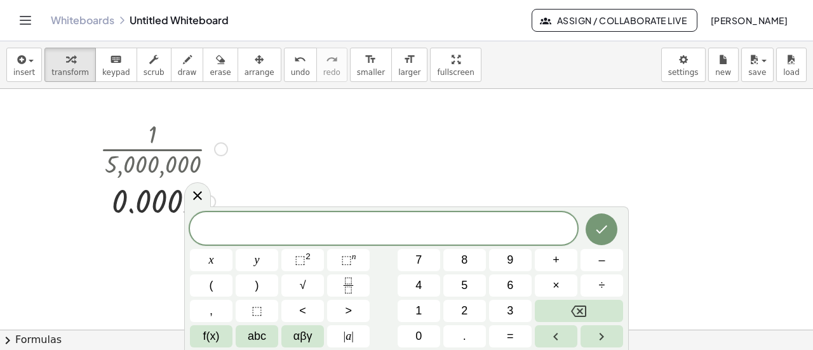
click at [140, 151] on div at bounding box center [163, 148] width 140 height 64
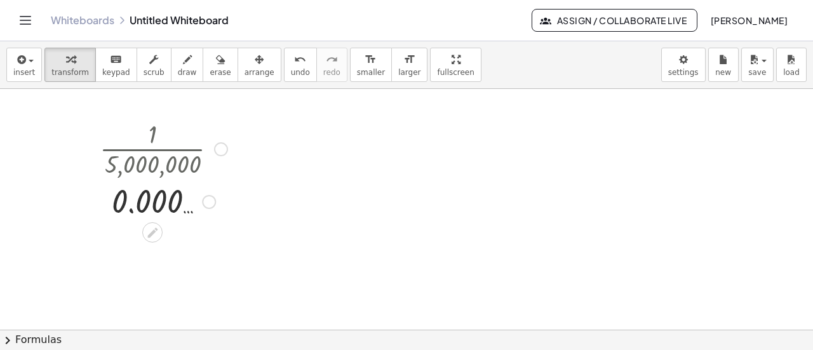
click at [219, 147] on div at bounding box center [221, 149] width 14 height 14
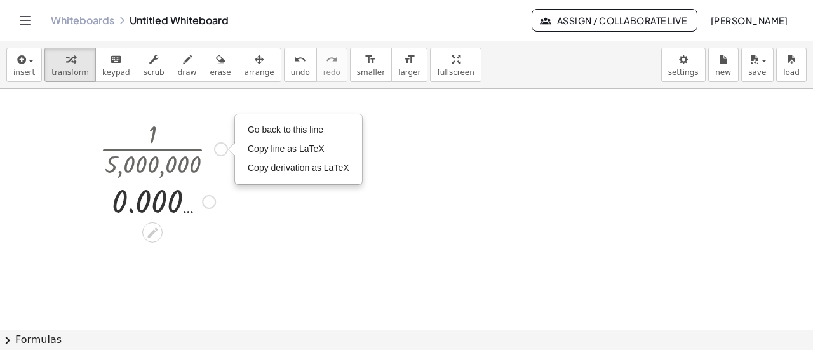
click at [211, 202] on div "Copied done" at bounding box center [209, 202] width 14 height 14
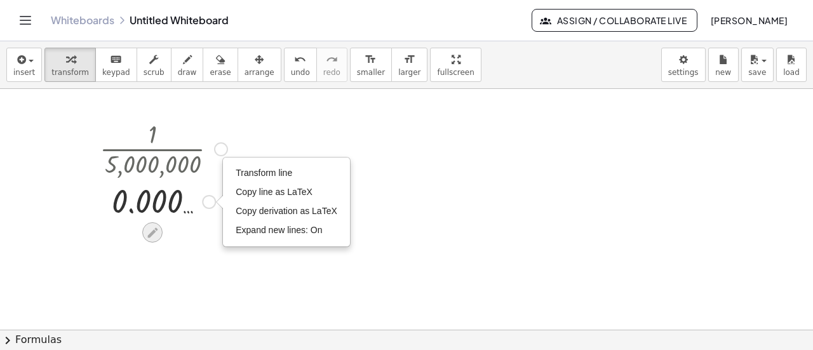
click at [148, 228] on icon at bounding box center [152, 232] width 13 height 13
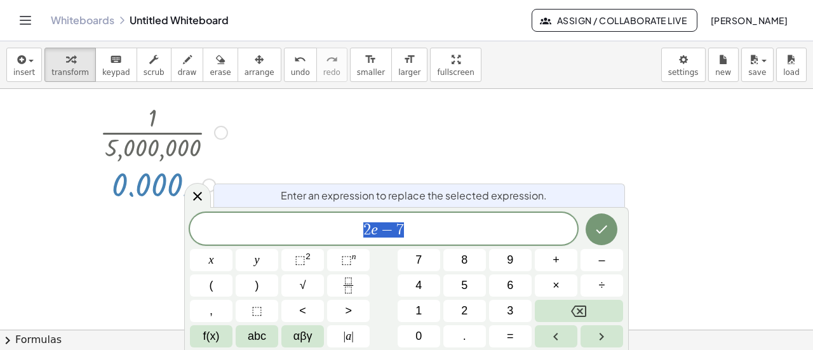
scroll to position [18, 0]
click at [597, 220] on button "Done" at bounding box center [602, 230] width 32 height 32
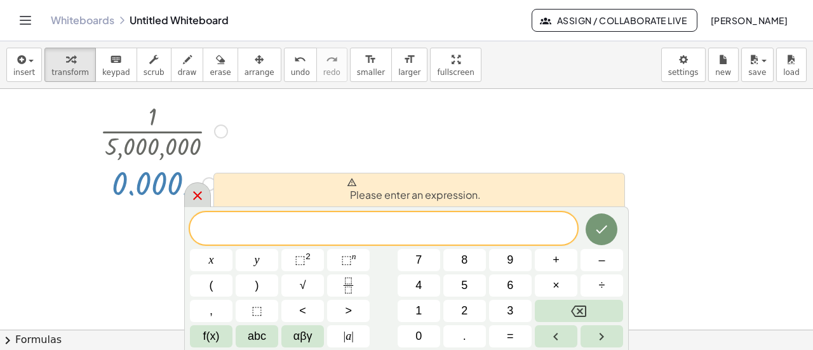
click at [197, 200] on icon at bounding box center [197, 195] width 15 height 15
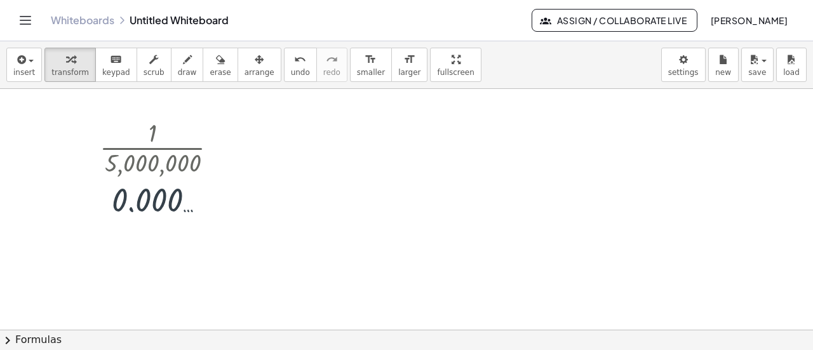
scroll to position [0, 0]
drag, startPoint x: 100, startPoint y: 126, endPoint x: 231, endPoint y: 222, distance: 161.9
click at [231, 222] on div "· 1 · 5,000,000 Go back to this line Copy line as LaTeX Copy derivation as LaTe…" at bounding box center [159, 169] width 156 height 112
drag, startPoint x: 231, startPoint y: 222, endPoint x: 117, endPoint y: 130, distance: 146.9
click at [117, 130] on div "· 1 · 5,000,000 Go back to this line Copy line as LaTeX Copy derivation as LaTe…" at bounding box center [159, 169] width 156 height 112
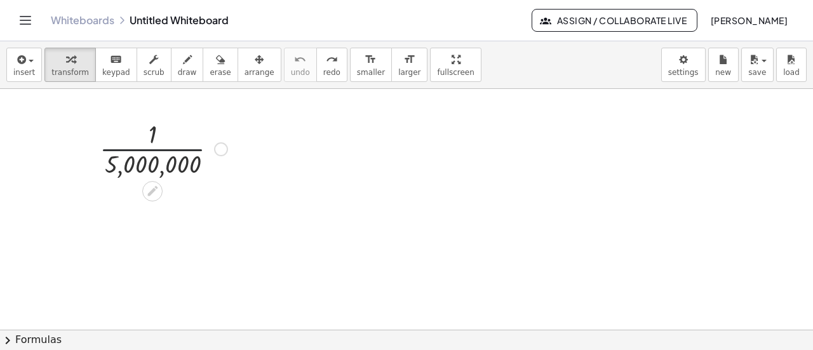
click at [153, 155] on div at bounding box center [163, 148] width 140 height 64
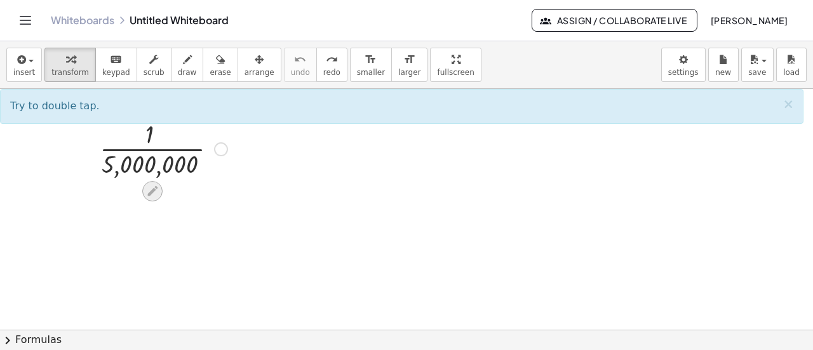
click at [158, 188] on icon at bounding box center [152, 190] width 13 height 13
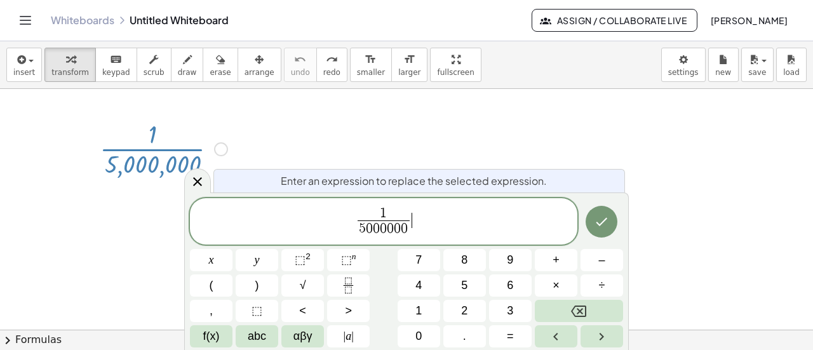
click at [445, 210] on span "1 5 0 0 0 0 0 0 ​ ​" at bounding box center [384, 223] width 388 height 34
click at [559, 287] on span "×" at bounding box center [556, 285] width 7 height 17
click at [352, 257] on sup "n" at bounding box center [354, 257] width 4 height 10
click at [594, 215] on icon "Done" at bounding box center [601, 221] width 15 height 15
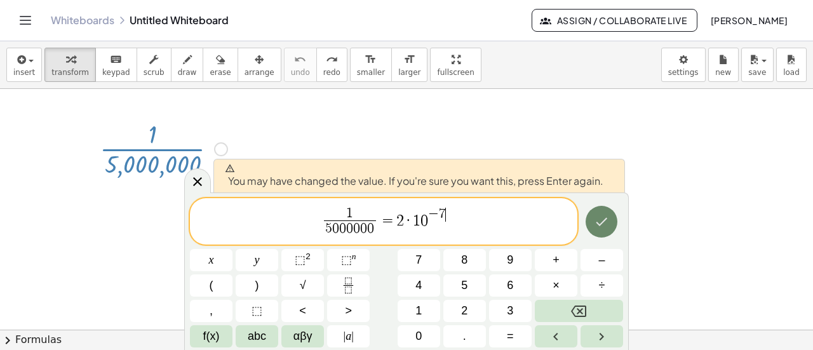
click at [595, 227] on icon "Done" at bounding box center [601, 221] width 15 height 15
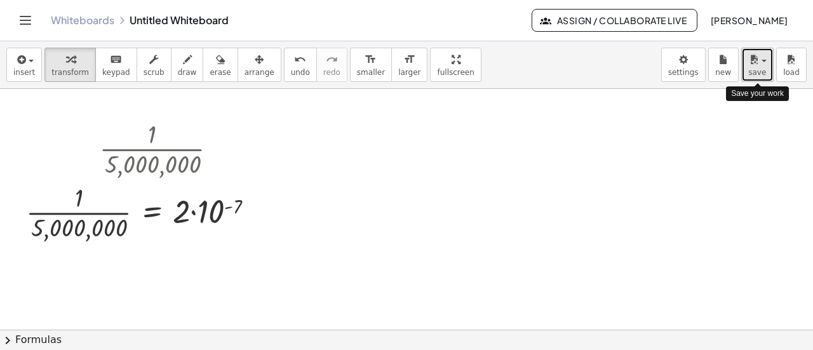
click at [773, 65] on button "save" at bounding box center [758, 65] width 32 height 34
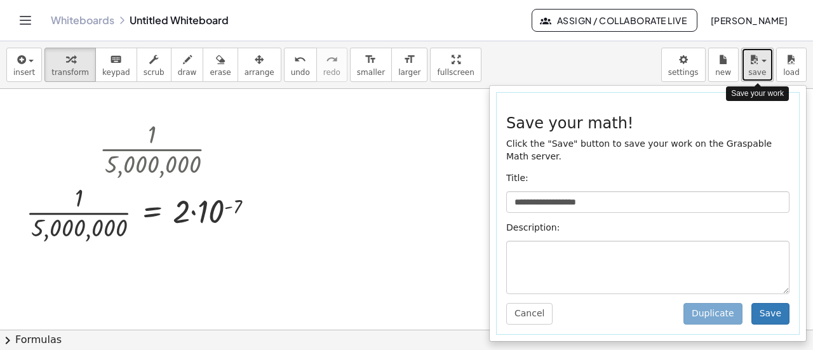
click at [773, 65] on button "save" at bounding box center [758, 65] width 32 height 34
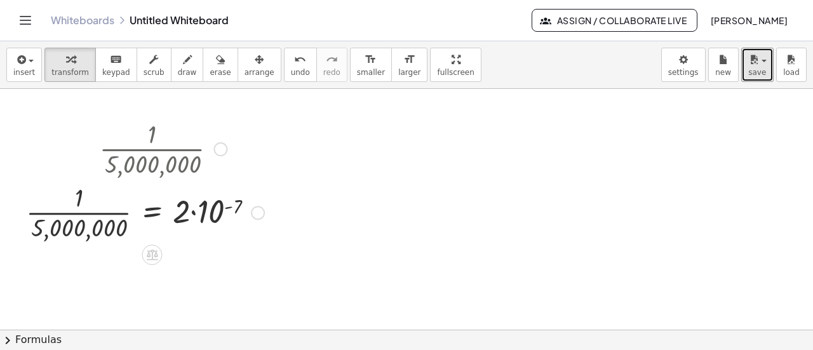
click at [200, 225] on div at bounding box center [145, 212] width 251 height 64
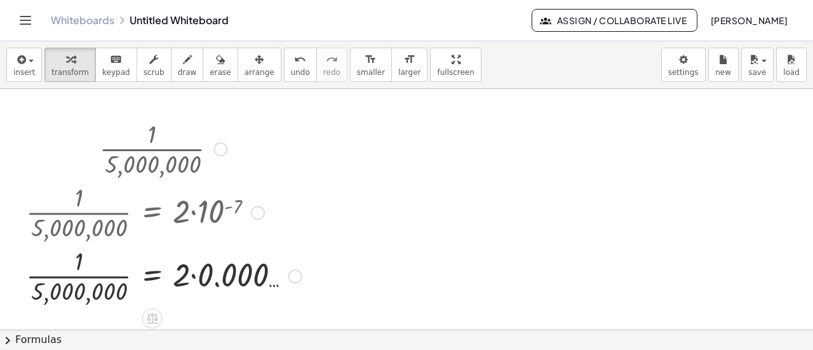
click at [200, 225] on div at bounding box center [164, 212] width 289 height 64
click at [210, 208] on div at bounding box center [164, 212] width 289 height 64
click at [194, 148] on div at bounding box center [164, 148] width 289 height 64
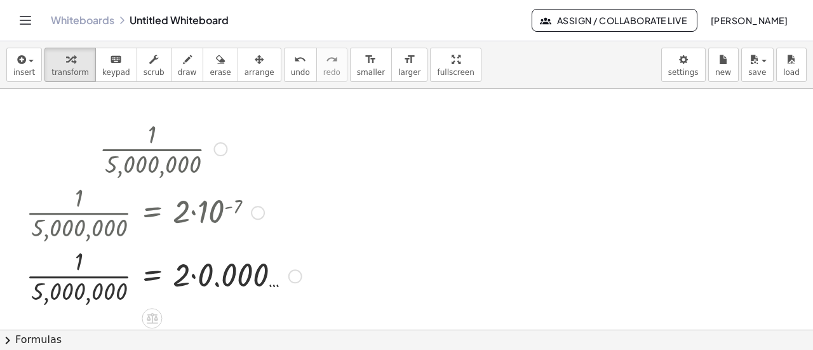
click at [194, 148] on div at bounding box center [164, 148] width 289 height 64
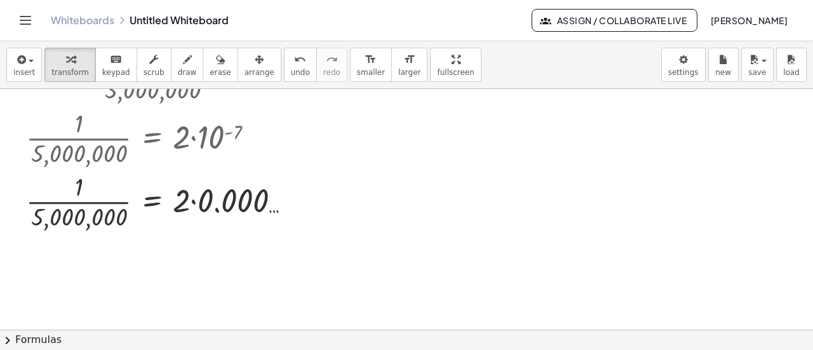
scroll to position [74, 0]
click at [508, 182] on div at bounding box center [406, 256] width 813 height 482
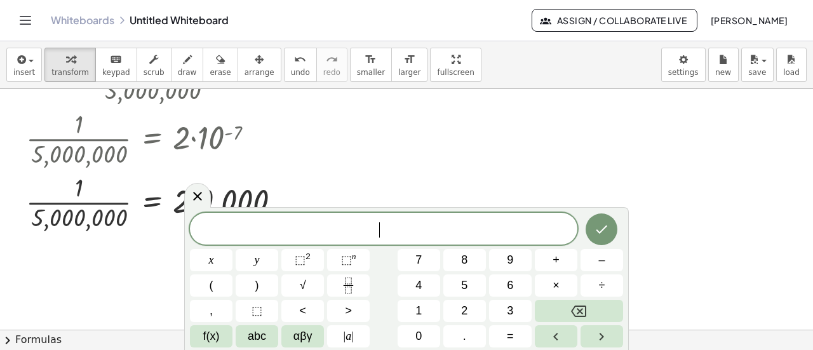
click at [508, 182] on div at bounding box center [406, 256] width 813 height 482
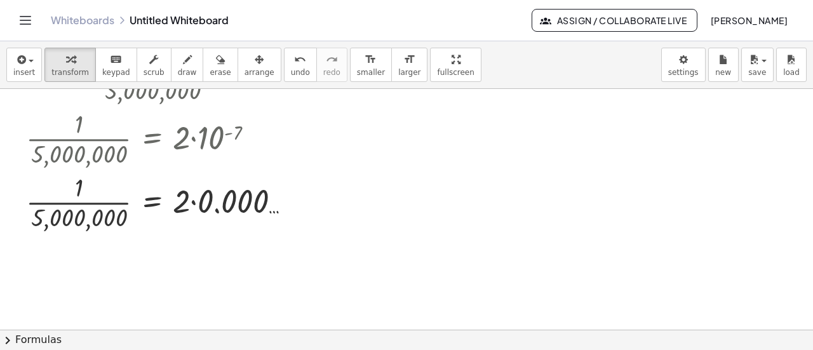
click at [508, 182] on div at bounding box center [406, 256] width 813 height 482
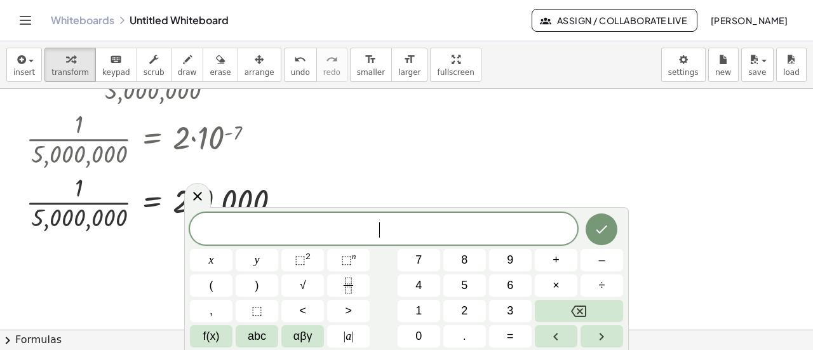
click at [508, 182] on div at bounding box center [406, 256] width 813 height 482
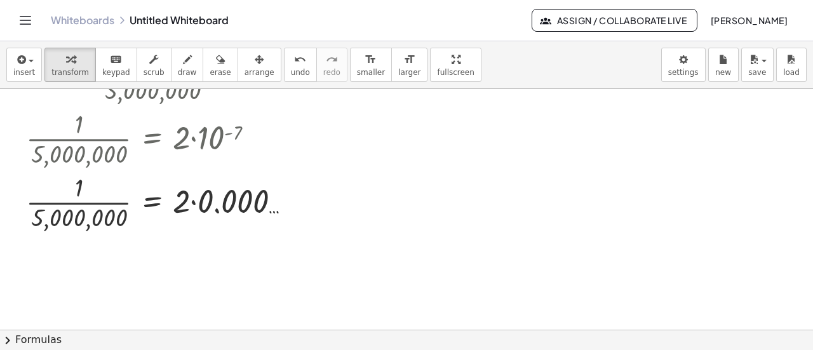
click at [508, 182] on div at bounding box center [406, 256] width 813 height 482
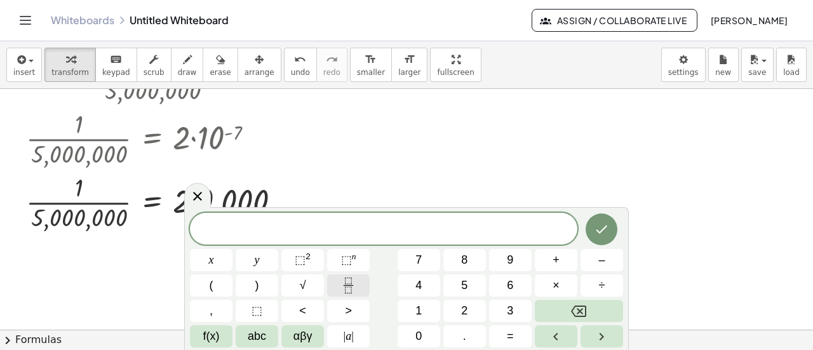
click at [344, 280] on icon "Fraction" at bounding box center [349, 286] width 16 height 16
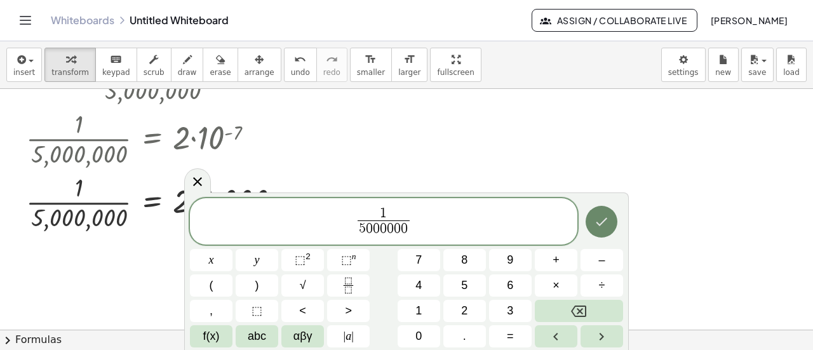
click at [610, 219] on button "Done" at bounding box center [602, 222] width 32 height 32
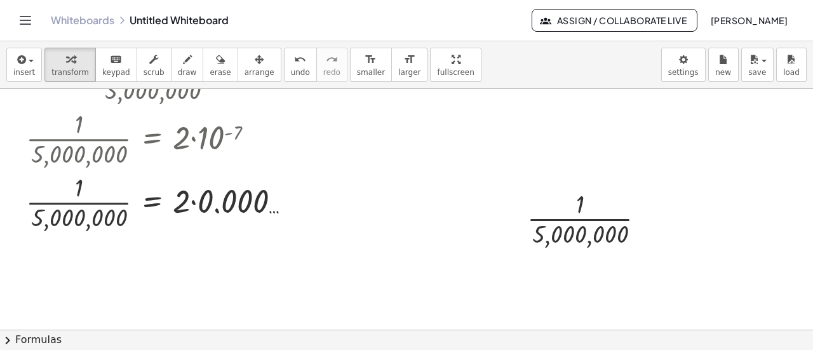
click at [488, 214] on div at bounding box center [406, 256] width 813 height 482
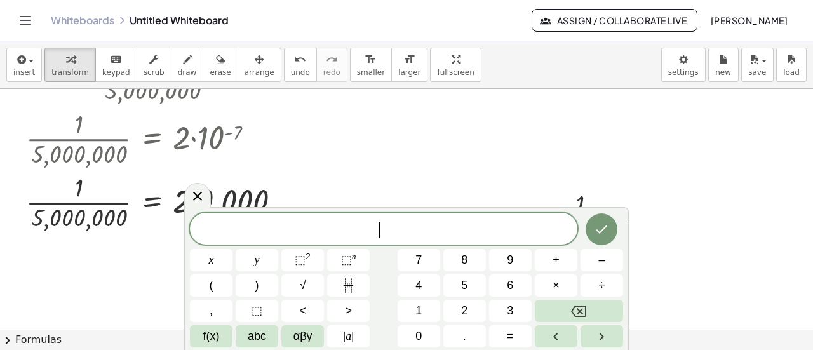
click at [488, 214] on div "​" at bounding box center [384, 229] width 388 height 32
click at [547, 282] on button "×" at bounding box center [556, 286] width 43 height 22
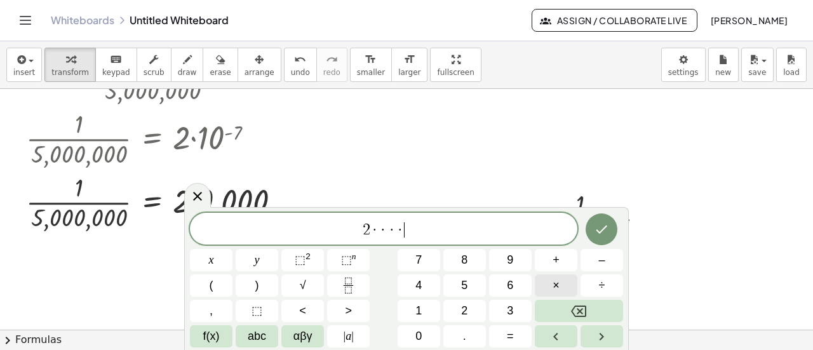
click at [547, 282] on button "×" at bounding box center [556, 286] width 43 height 22
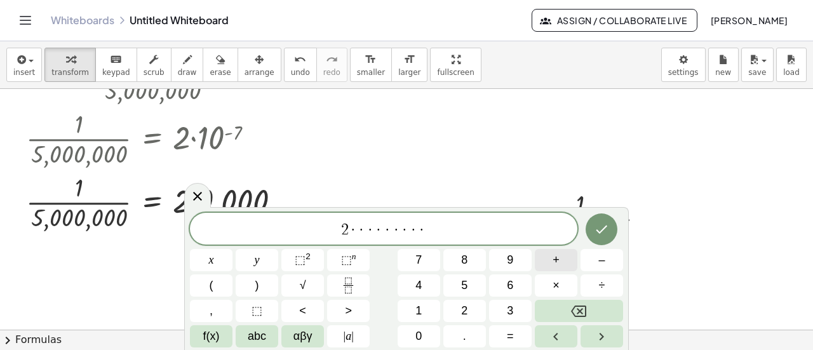
click at [563, 257] on button "+" at bounding box center [556, 260] width 43 height 22
click at [592, 254] on button "–" at bounding box center [602, 260] width 43 height 22
click at [435, 307] on button "1" at bounding box center [419, 311] width 43 height 22
click at [422, 336] on span "0" at bounding box center [419, 336] width 6 height 17
click at [356, 253] on button "⬚ n" at bounding box center [348, 260] width 43 height 22
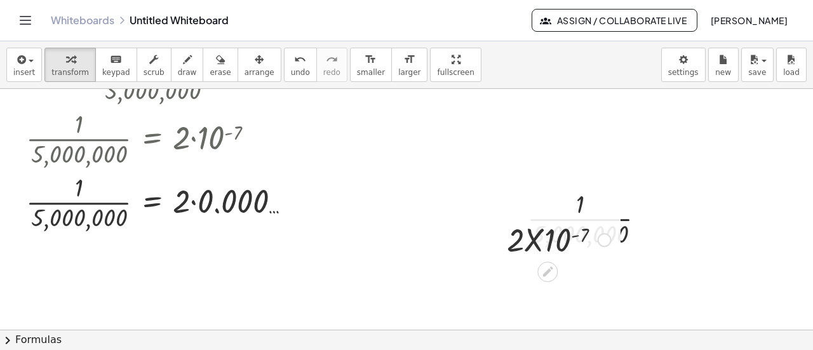
click at [559, 241] on div at bounding box center [559, 238] width 117 height 43
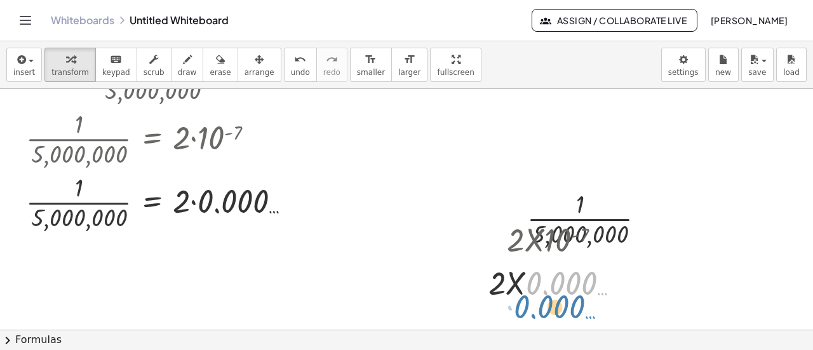
drag, startPoint x: 559, startPoint y: 241, endPoint x: 549, endPoint y: 276, distance: 36.4
click at [549, 276] on div at bounding box center [559, 282] width 154 height 43
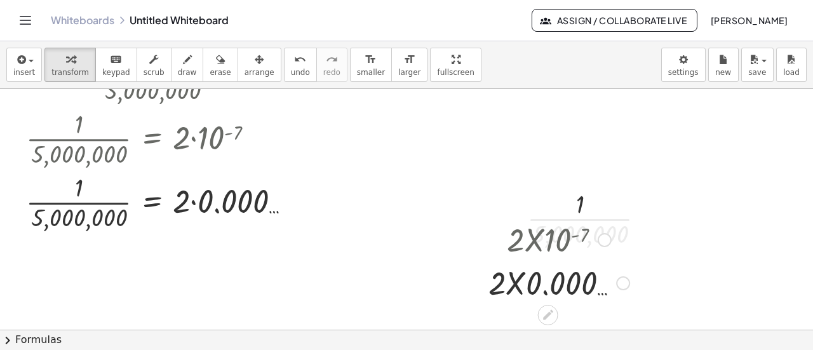
drag, startPoint x: 561, startPoint y: 239, endPoint x: 476, endPoint y: 230, distance: 85.0
click at [476, 230] on div "· 2 · X · 10 ( - 7 ) · 2 · X · 0.000 …" at bounding box center [555, 260] width 170 height 93
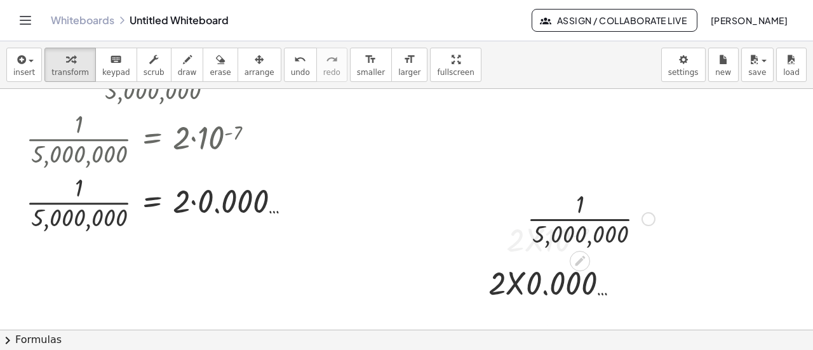
click at [602, 203] on div at bounding box center [591, 218] width 140 height 64
click at [604, 215] on div at bounding box center [591, 218] width 140 height 64
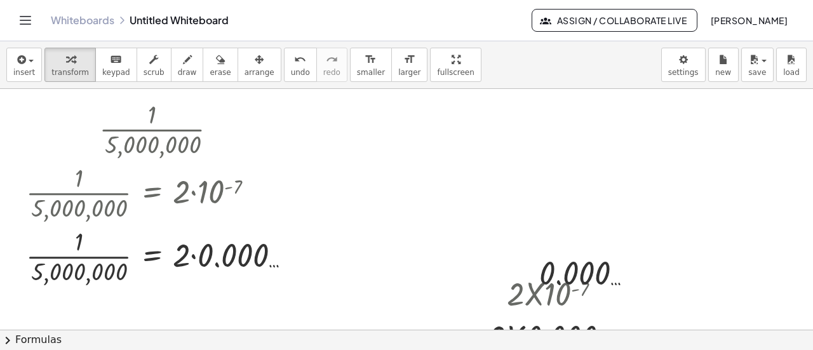
scroll to position [0, 0]
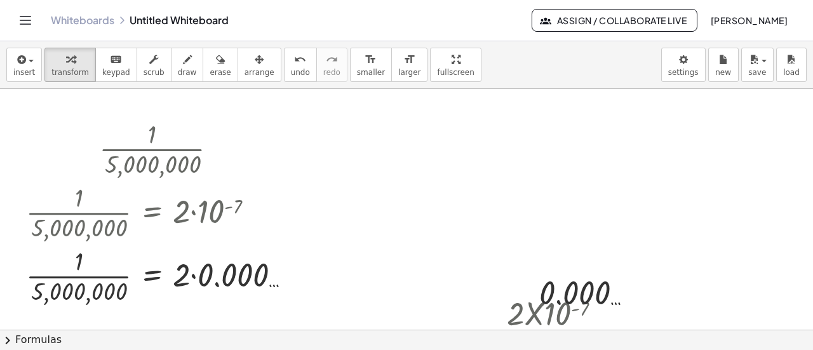
click at [470, 187] on div at bounding box center [406, 330] width 813 height 482
click at [484, 164] on div at bounding box center [406, 330] width 813 height 482
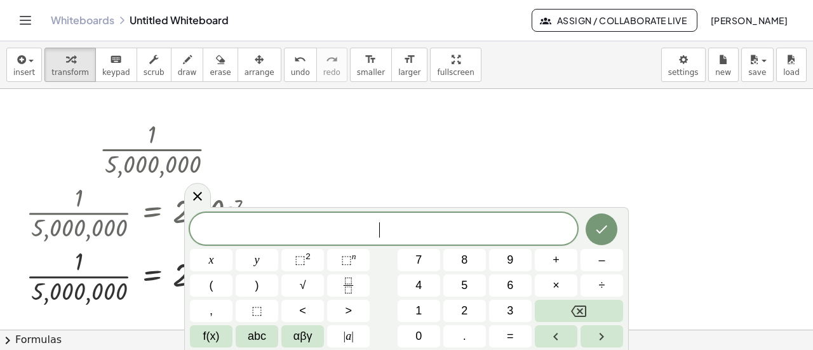
click at [484, 164] on div at bounding box center [406, 330] width 813 height 482
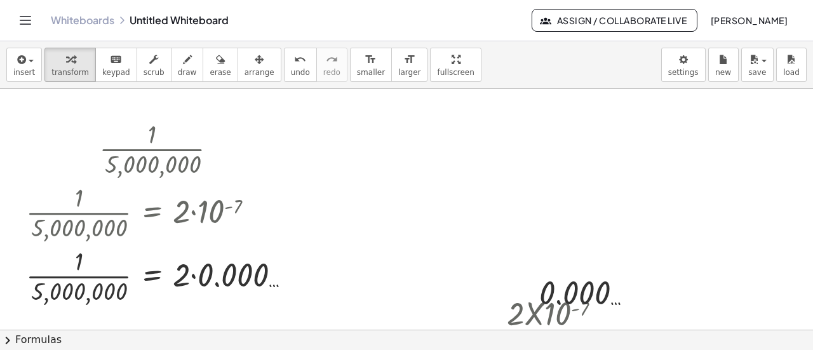
click at [484, 164] on div at bounding box center [406, 330] width 813 height 482
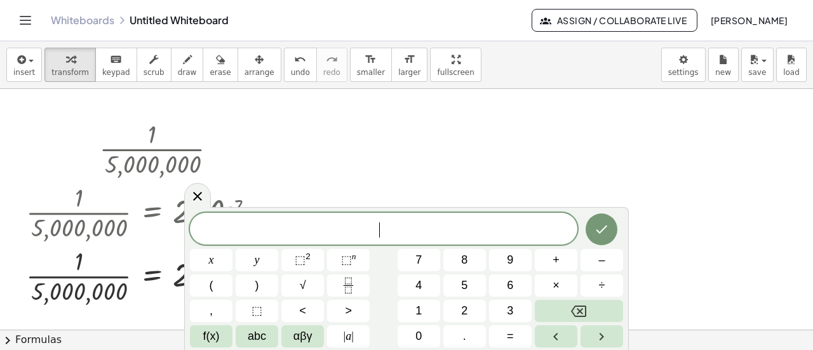
click at [484, 164] on div at bounding box center [406, 330] width 813 height 482
click at [350, 266] on span "⬚" at bounding box center [346, 260] width 11 height 13
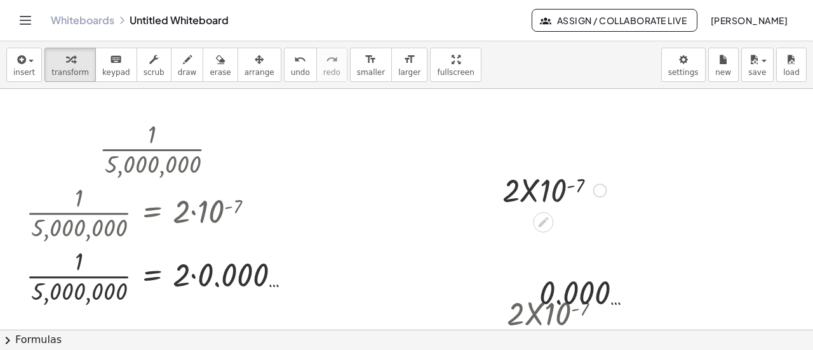
click at [549, 181] on div at bounding box center [554, 189] width 117 height 43
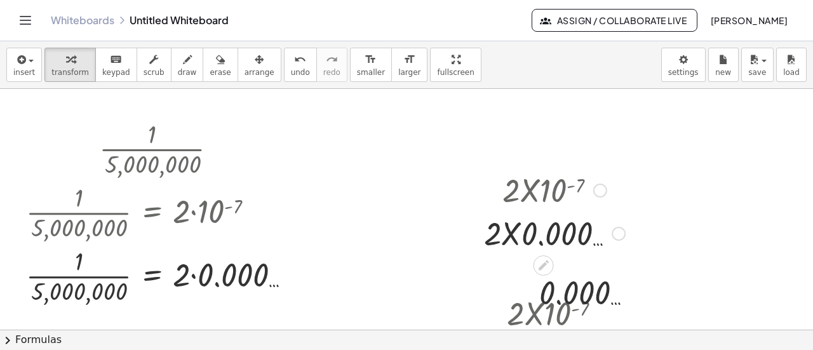
click at [548, 191] on div at bounding box center [555, 189] width 154 height 43
drag, startPoint x: 548, startPoint y: 191, endPoint x: 543, endPoint y: 274, distance: 82.8
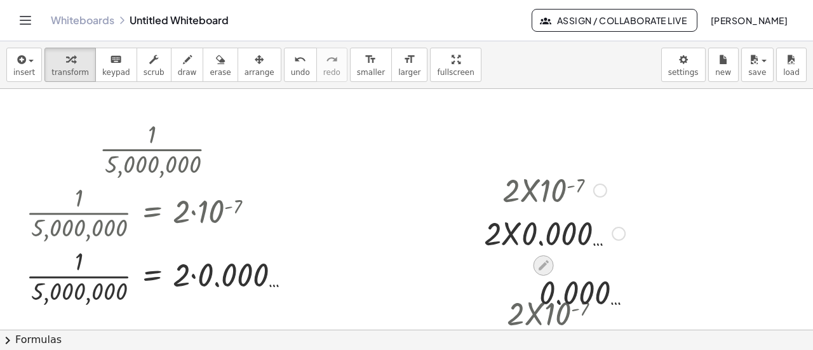
click at [544, 191] on div "· 2 · X · 10 ( - 7 ) · 2 · X · 0.000 …" at bounding box center [544, 191] width 0 height 0
click at [543, 274] on div at bounding box center [544, 265] width 20 height 20
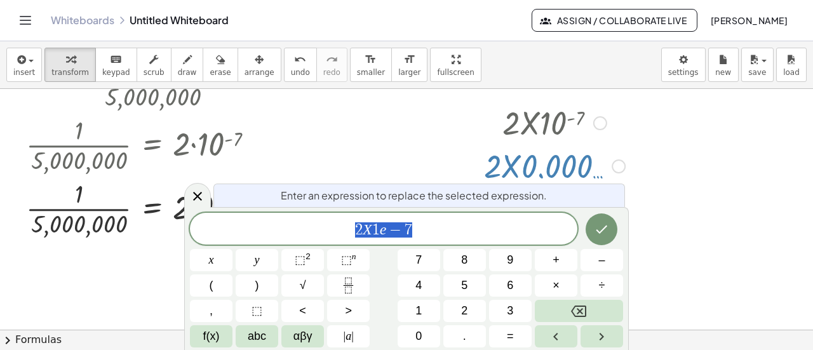
scroll to position [69, 0]
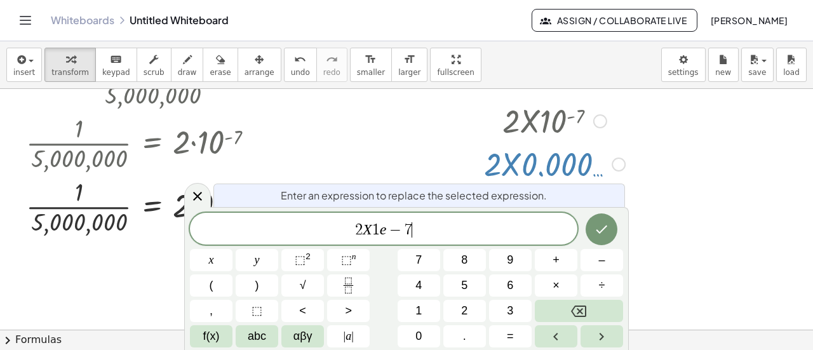
click at [423, 226] on span "2 X 1 e − 7 ​" at bounding box center [384, 230] width 388 height 18
click at [386, 232] on span "2 X 1 e ​ − 7" at bounding box center [384, 230] width 388 height 18
click at [347, 231] on span "​ 2 X 1 e − 7" at bounding box center [384, 230] width 388 height 18
click at [393, 228] on var "e" at bounding box center [392, 229] width 7 height 17
click at [426, 229] on span "= 2 X 1 0 − 7 ​" at bounding box center [384, 230] width 388 height 18
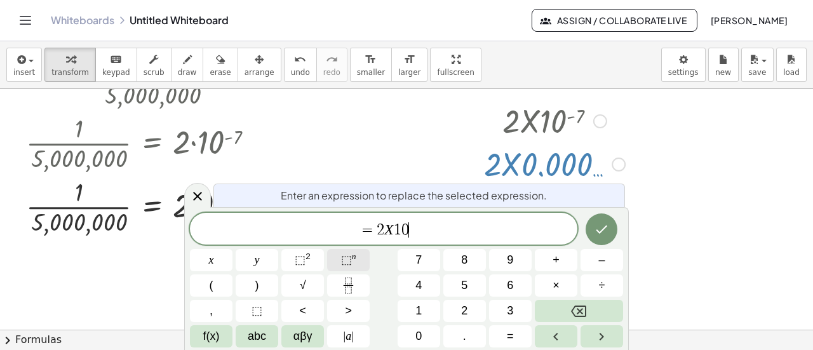
click at [346, 267] on span "⬚ n" at bounding box center [348, 260] width 15 height 17
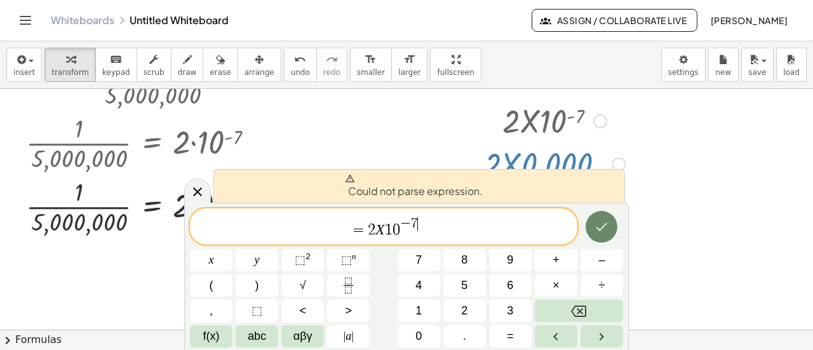
click at [606, 229] on icon "Done" at bounding box center [601, 226] width 15 height 15
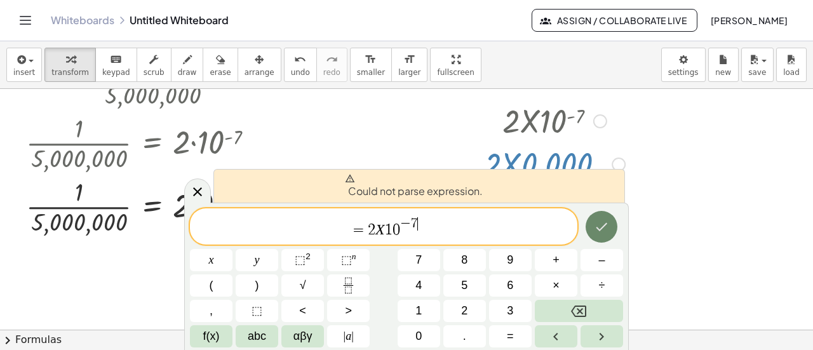
click at [606, 229] on icon "Done" at bounding box center [601, 226] width 15 height 15
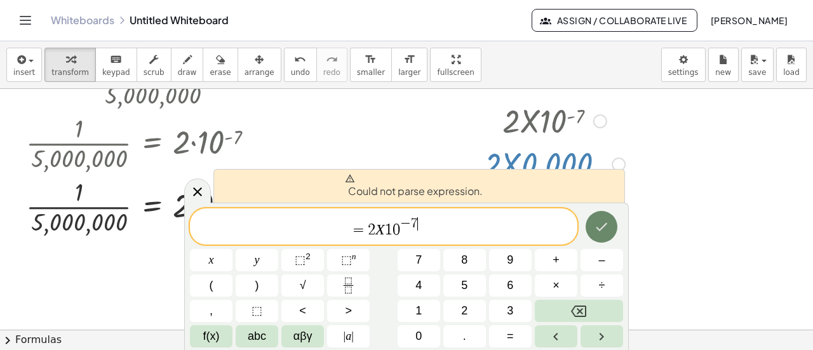
click at [606, 229] on icon "Done" at bounding box center [601, 226] width 15 height 15
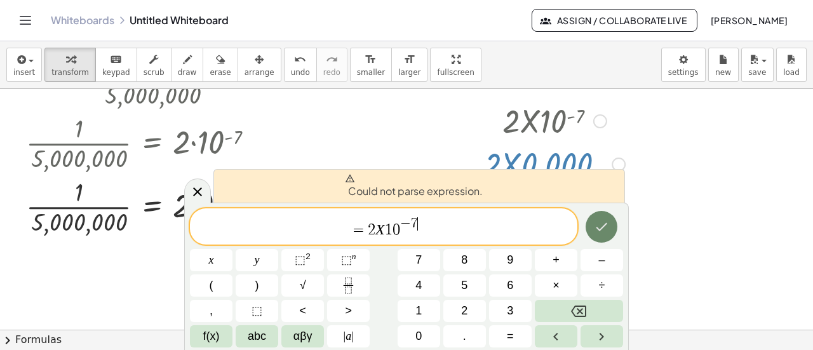
click at [606, 229] on icon "Done" at bounding box center [601, 226] width 15 height 15
click at [599, 119] on div at bounding box center [601, 121] width 14 height 14
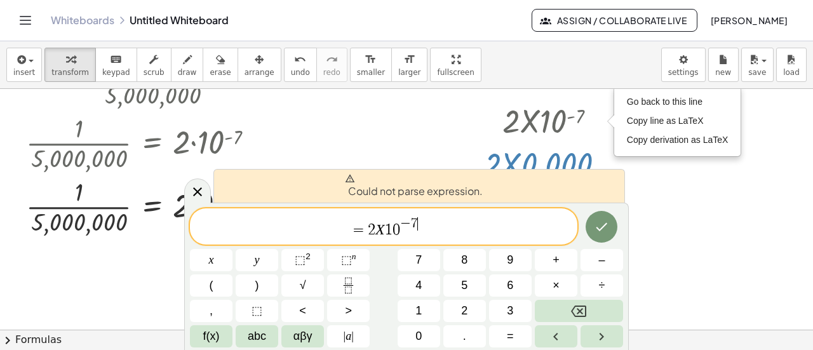
click at [677, 167] on div at bounding box center [406, 261] width 813 height 482
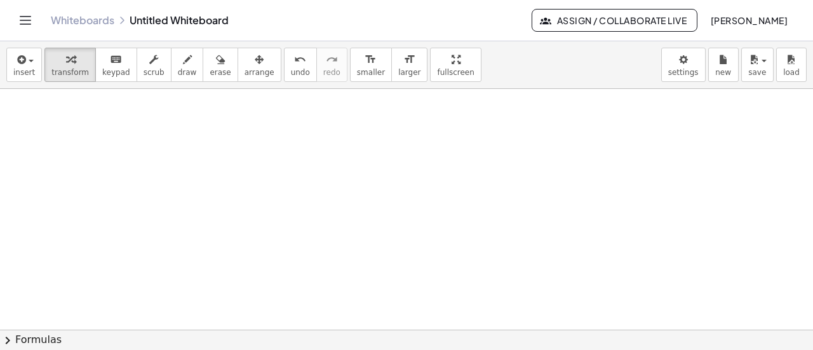
scroll to position [422, 0]
click at [487, 153] on div at bounding box center [406, 30] width 813 height 726
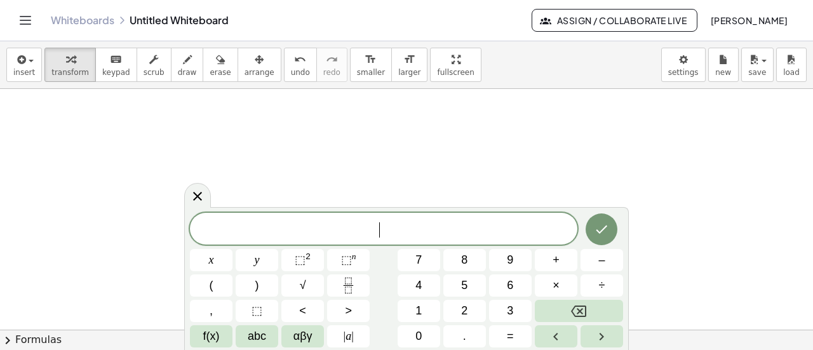
click at [487, 153] on div at bounding box center [406, 30] width 813 height 726
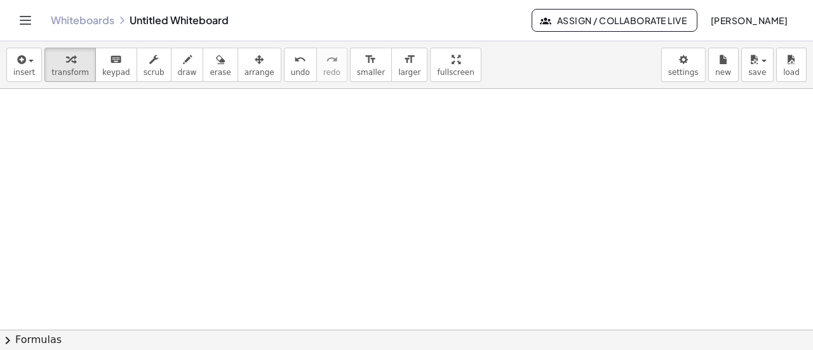
click at [441, 200] on div at bounding box center [406, 30] width 813 height 726
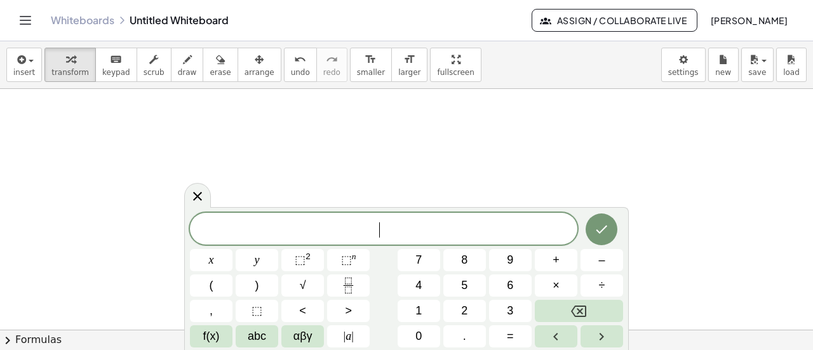
click at [441, 200] on div at bounding box center [406, 30] width 813 height 726
click at [420, 312] on span "1" at bounding box center [419, 311] width 6 height 17
click at [419, 327] on button "0" at bounding box center [419, 336] width 43 height 22
click at [360, 264] on button "⬚ n" at bounding box center [348, 260] width 43 height 22
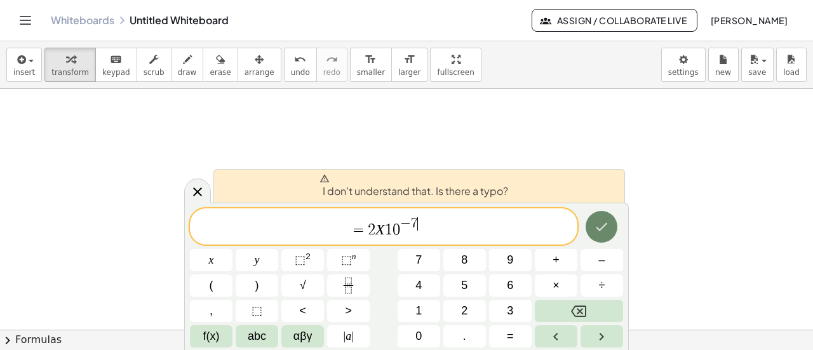
click at [599, 221] on icon "Done" at bounding box center [601, 226] width 15 height 15
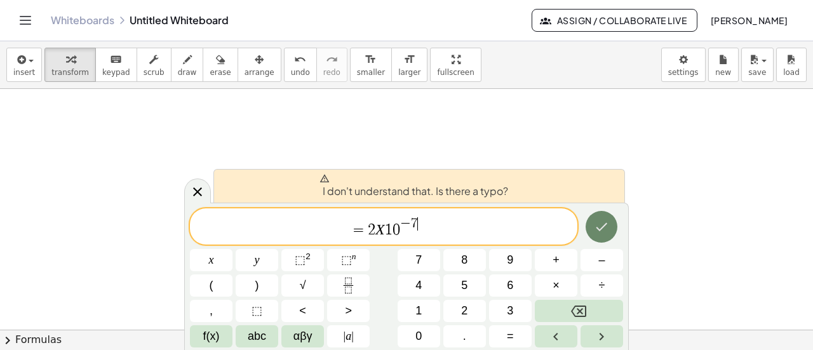
click at [599, 221] on icon "Done" at bounding box center [601, 226] width 15 height 15
click at [385, 228] on span "1" at bounding box center [389, 229] width 8 height 15
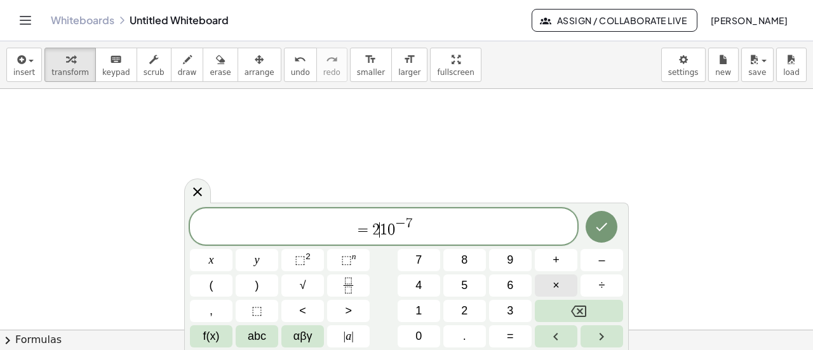
click at [564, 287] on button "×" at bounding box center [556, 286] width 43 height 22
click at [602, 215] on button "Done" at bounding box center [602, 227] width 32 height 32
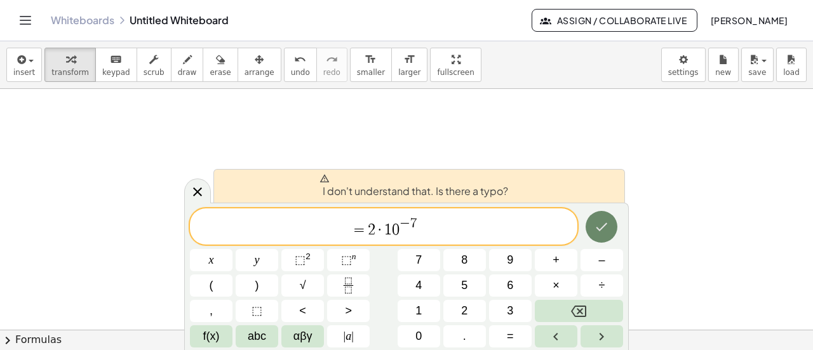
click at [602, 215] on button "Done" at bounding box center [602, 227] width 32 height 32
click at [416, 241] on div "= 2 · 1 0 − 7 ​" at bounding box center [384, 226] width 388 height 36
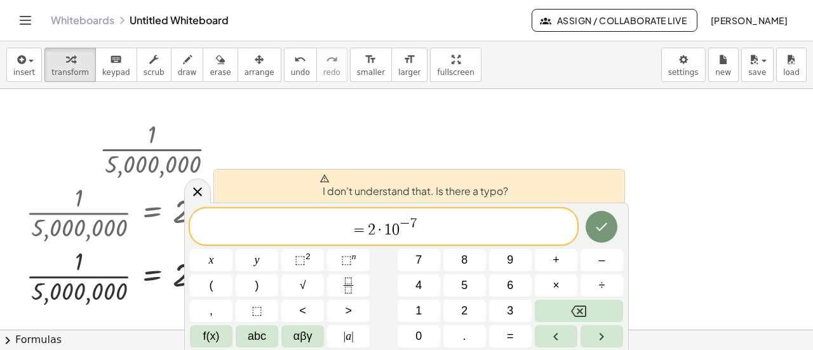
scroll to position [99, 0]
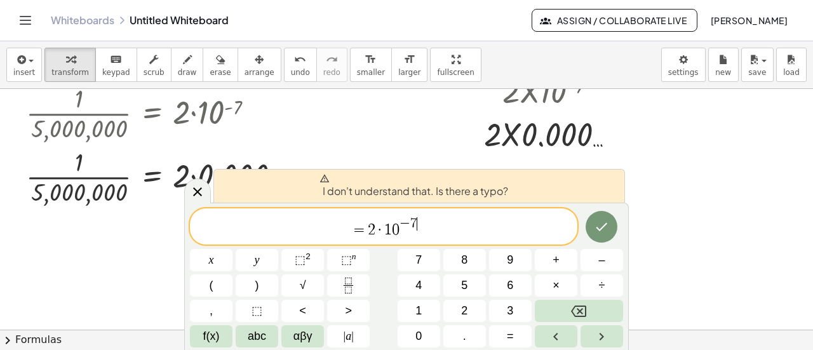
click at [442, 237] on span "= 2 · 1 0 − 7 ​" at bounding box center [384, 227] width 388 height 23
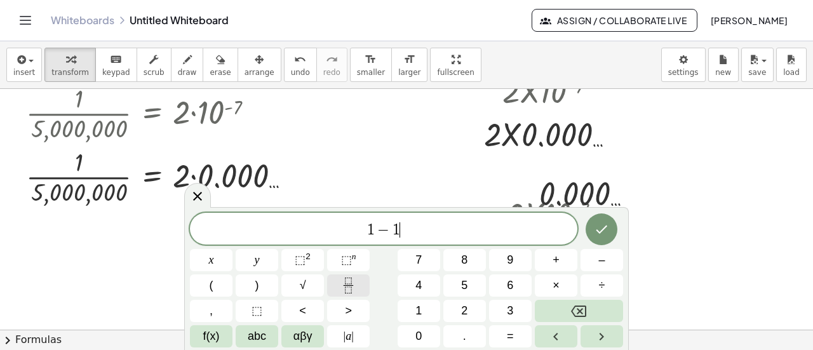
click at [361, 294] on button "Fraction" at bounding box center [348, 286] width 43 height 22
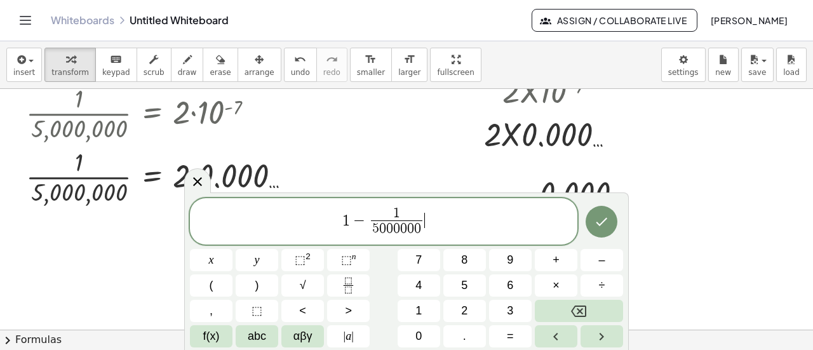
click at [451, 221] on span "1 − 1 5 0 0 0 0 0 0 ​ ​" at bounding box center [384, 223] width 388 height 34
click at [353, 291] on icon "Fraction" at bounding box center [349, 286] width 16 height 16
click at [442, 209] on span "1 − 1 5 0 0 0 0 0 0 ​ = 4 ​ ​" at bounding box center [384, 223] width 388 height 34
click at [438, 210] on span "4 ​" at bounding box center [435, 214] width 10 height 14
click at [426, 226] on span "​" at bounding box center [434, 229] width 51 height 17
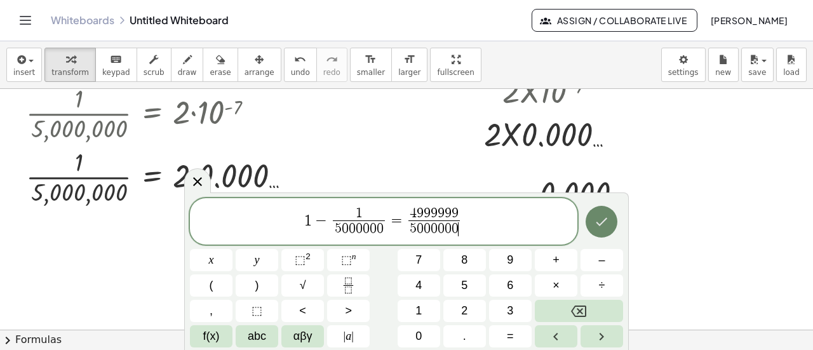
click at [601, 224] on icon "Done" at bounding box center [601, 221] width 15 height 15
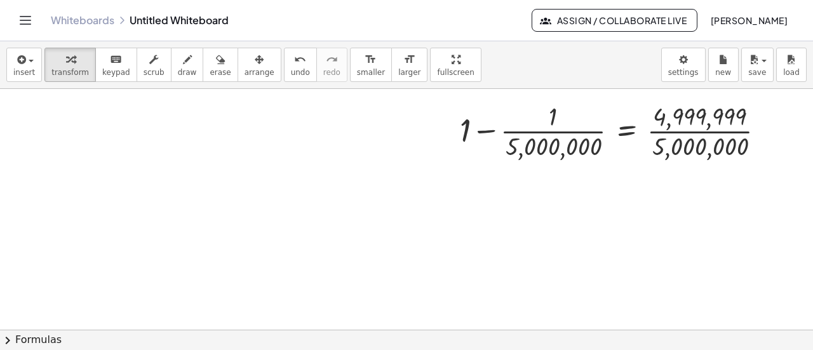
scroll to position [528, 0]
click at [169, 196] on div at bounding box center [406, 45] width 813 height 968
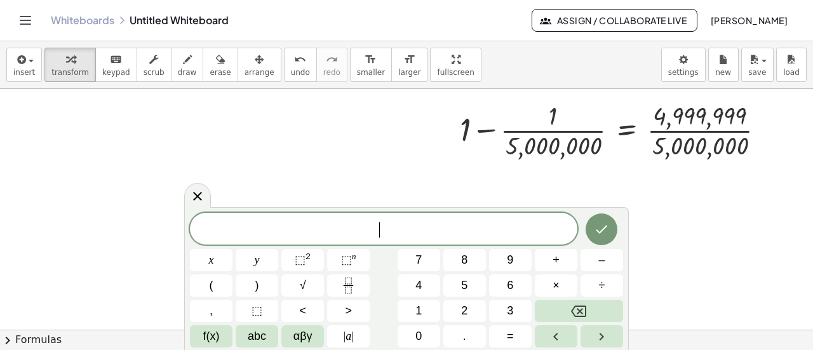
click at [169, 196] on div at bounding box center [406, 45] width 813 height 968
click at [211, 276] on button "(" at bounding box center [211, 286] width 43 height 22
click at [336, 286] on button "Fraction" at bounding box center [348, 286] width 43 height 22
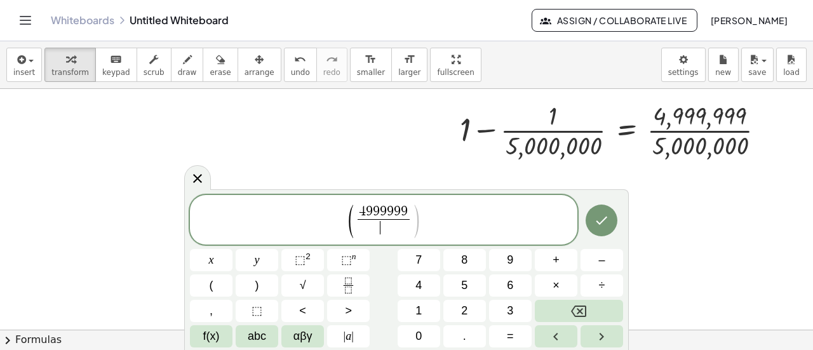
click at [384, 224] on span "​" at bounding box center [383, 227] width 51 height 17
click at [435, 210] on span "( 4 9 9 9 9 9 9 5 0 0 0 0 0 0 ​ ) ​" at bounding box center [384, 221] width 388 height 36
click at [346, 263] on span "⬚" at bounding box center [346, 260] width 11 height 13
click at [604, 214] on icon "Done" at bounding box center [601, 220] width 15 height 15
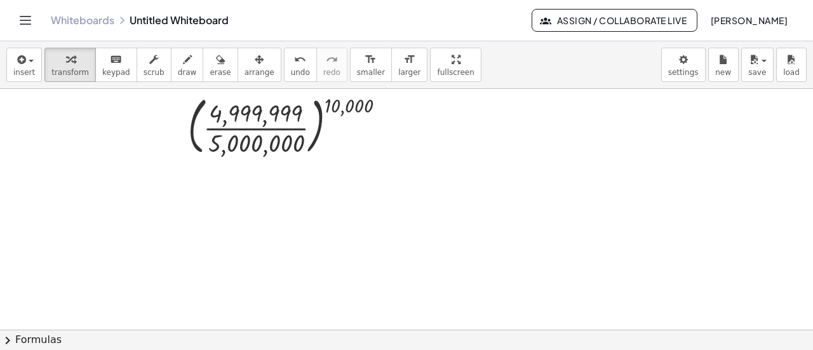
scroll to position [648, 0]
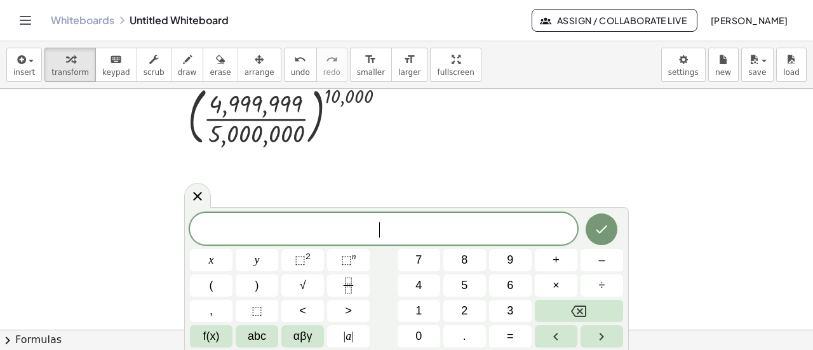
click at [212, 289] on span "(" at bounding box center [212, 285] width 4 height 17
click at [342, 284] on icon "Fraction" at bounding box center [349, 286] width 16 height 16
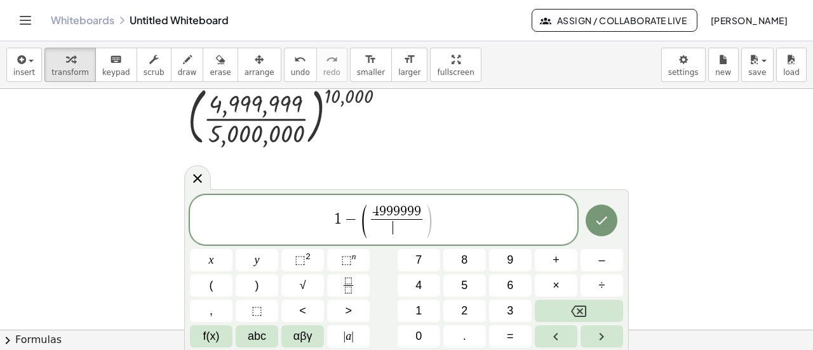
click at [400, 233] on span "​" at bounding box center [396, 227] width 51 height 17
click at [444, 207] on span "1 − ( 4 9 9 9 9 9 9 5 0 0 0 0 0 0 ​ ​ )" at bounding box center [384, 221] width 388 height 36
click at [362, 260] on button "⬚ n" at bounding box center [348, 260] width 43 height 22
click at [603, 223] on icon "Done" at bounding box center [601, 220] width 15 height 15
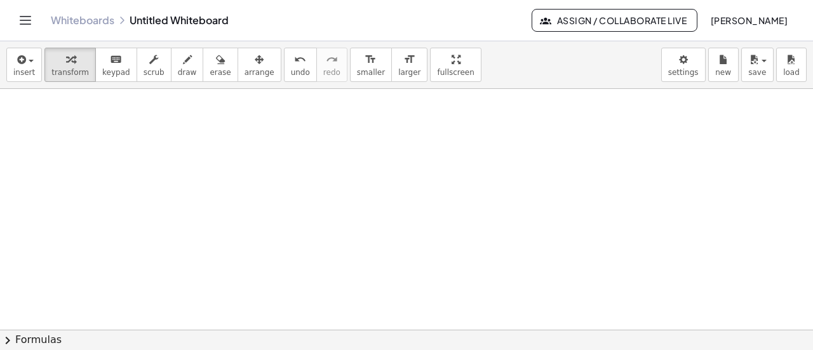
scroll to position [894, 59]
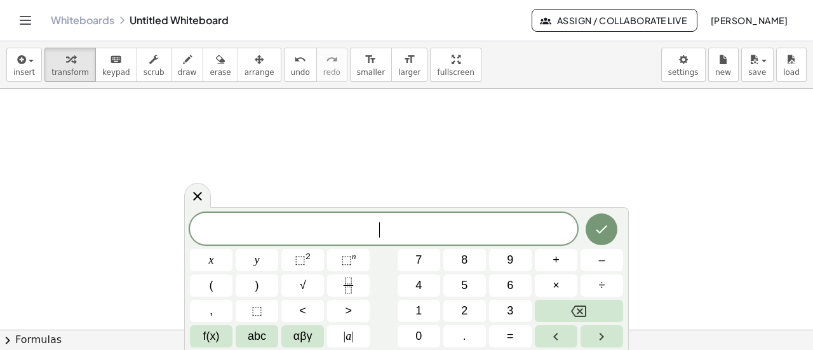
click at [417, 312] on span "1" at bounding box center [419, 311] width 6 height 17
click at [594, 269] on button "–" at bounding box center [602, 260] width 43 height 22
click at [352, 288] on icon "Fraction" at bounding box center [349, 286] width 16 height 16
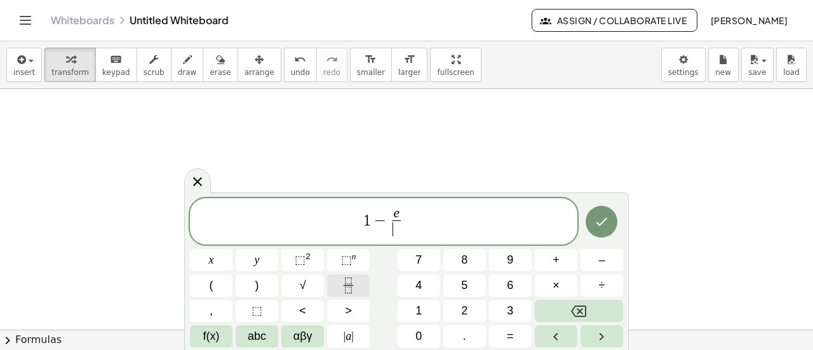
click at [352, 288] on icon "Fraction" at bounding box center [349, 286] width 16 height 16
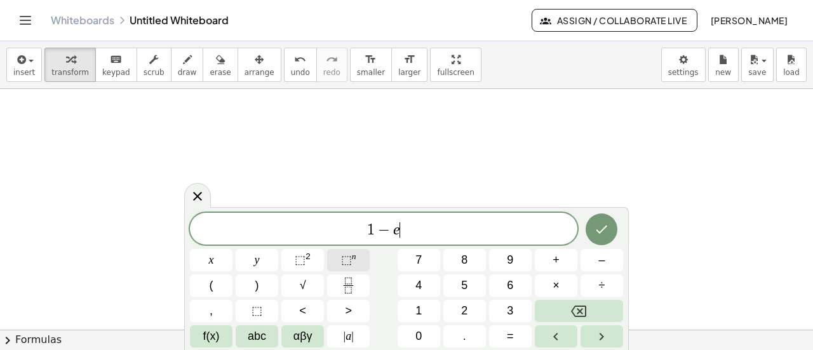
click at [347, 266] on span "⬚" at bounding box center [346, 260] width 11 height 13
click at [454, 332] on button "." at bounding box center [465, 336] width 43 height 22
click at [608, 223] on icon "Done" at bounding box center [601, 226] width 15 height 15
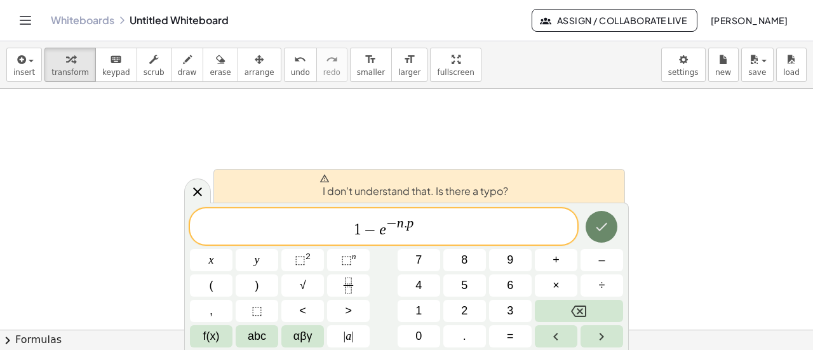
click at [608, 223] on icon "Done" at bounding box center [601, 226] width 15 height 15
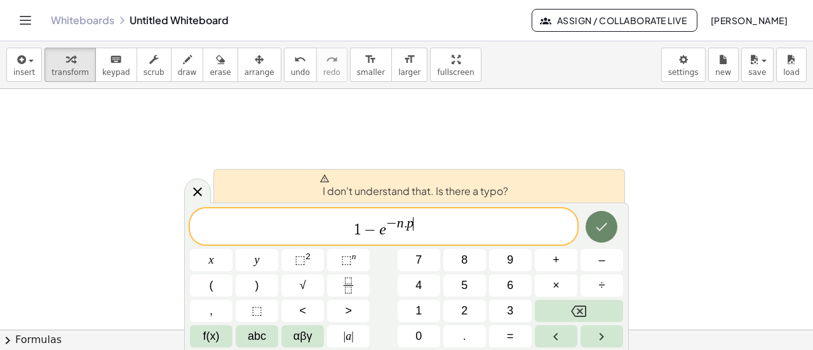
click at [608, 223] on icon "Done" at bounding box center [601, 226] width 15 height 15
click at [481, 218] on span "1 − e − n . p ​" at bounding box center [384, 227] width 388 height 23
click at [493, 189] on span "I don't understand that. Is there a typo?" at bounding box center [414, 185] width 189 height 25
click at [465, 194] on span "I don't understand that. Is there a typo?" at bounding box center [414, 185] width 189 height 25
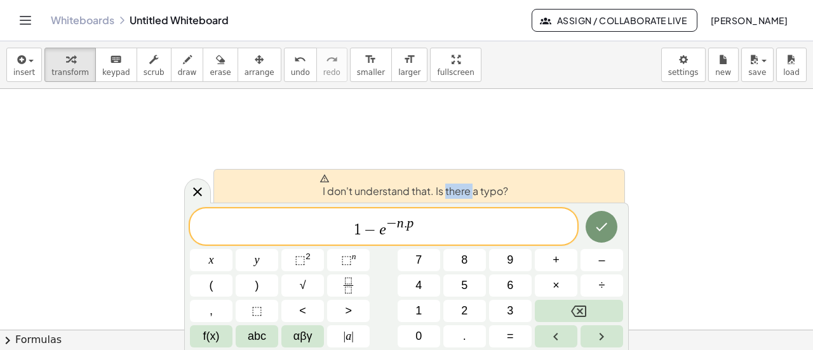
click at [465, 194] on span "I don't understand that. Is there a typo?" at bounding box center [414, 185] width 189 height 25
click at [427, 226] on span "1 − e − n . p ​" at bounding box center [384, 227] width 388 height 23
drag, startPoint x: 427, startPoint y: 226, endPoint x: 353, endPoint y: 223, distance: 73.8
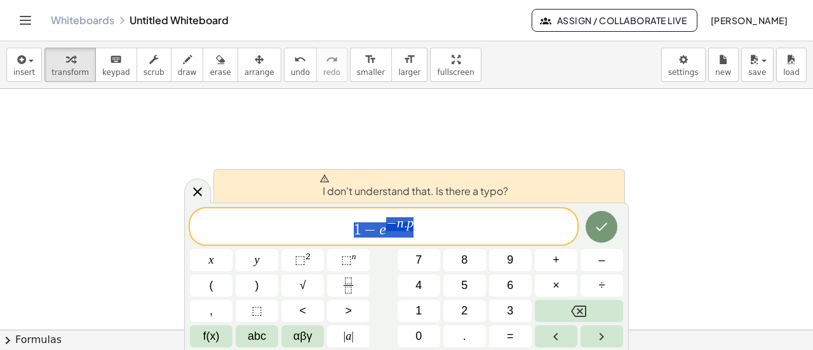
click at [353, 223] on span "1 − e − n . p" at bounding box center [384, 227] width 388 height 23
click at [599, 233] on icon "Done" at bounding box center [601, 226] width 15 height 15
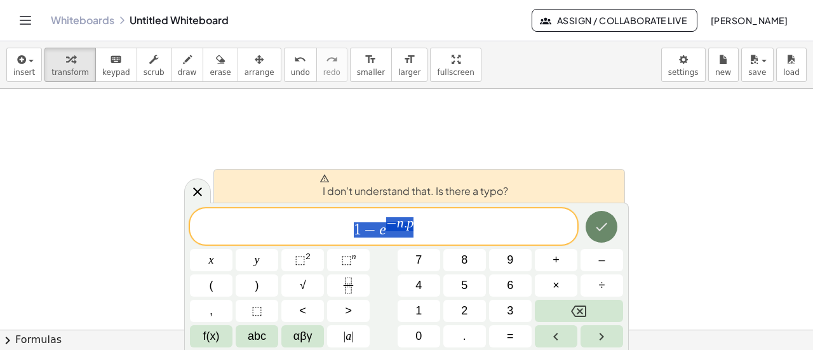
click at [599, 233] on icon "Done" at bounding box center [601, 226] width 15 height 15
click at [447, 217] on span "1 − e − n . p ​" at bounding box center [384, 227] width 388 height 23
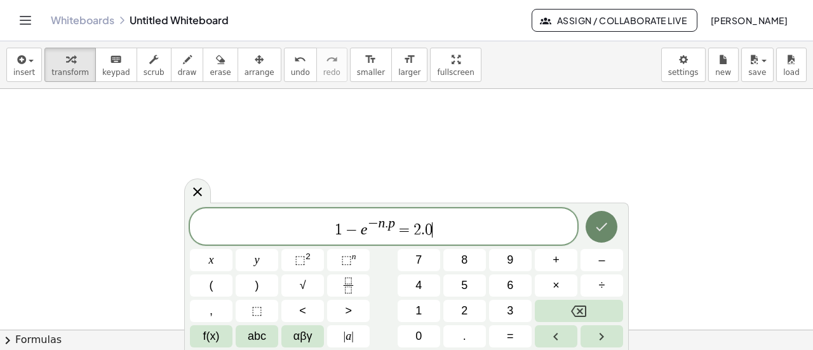
click at [614, 226] on button "Done" at bounding box center [602, 227] width 32 height 32
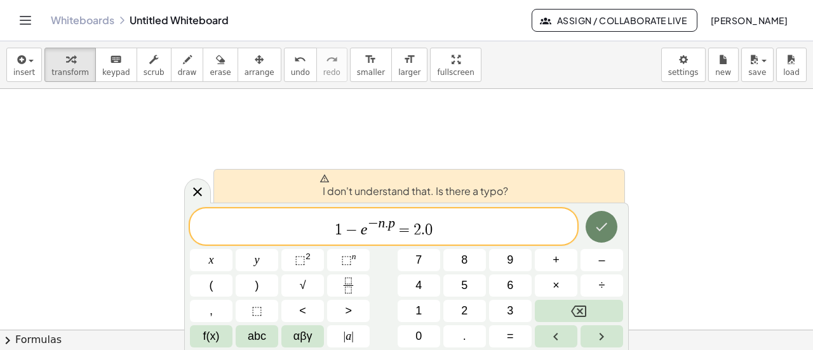
click at [614, 226] on button "Done" at bounding box center [602, 227] width 32 height 32
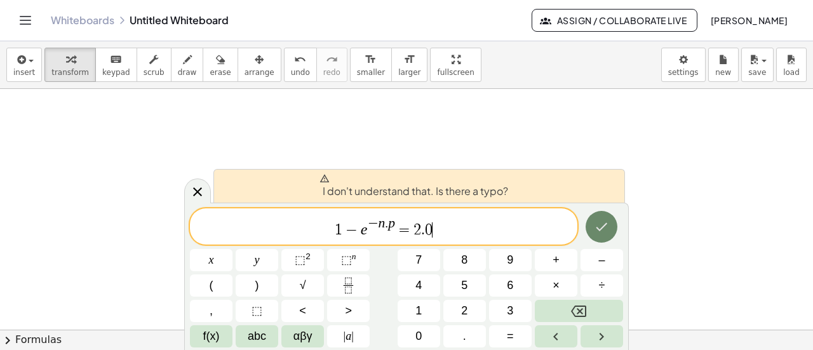
click at [614, 226] on button "Done" at bounding box center [602, 227] width 32 height 32
click at [525, 337] on button "=" at bounding box center [510, 336] width 43 height 22
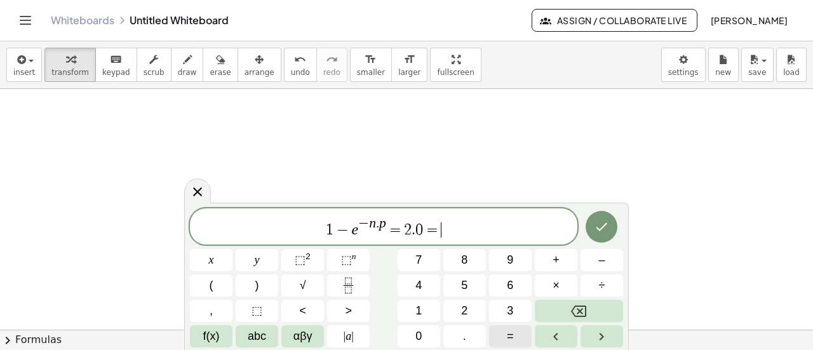
click at [525, 337] on button "=" at bounding box center [510, 336] width 43 height 22
click at [601, 229] on icon "Done" at bounding box center [602, 227] width 11 height 8
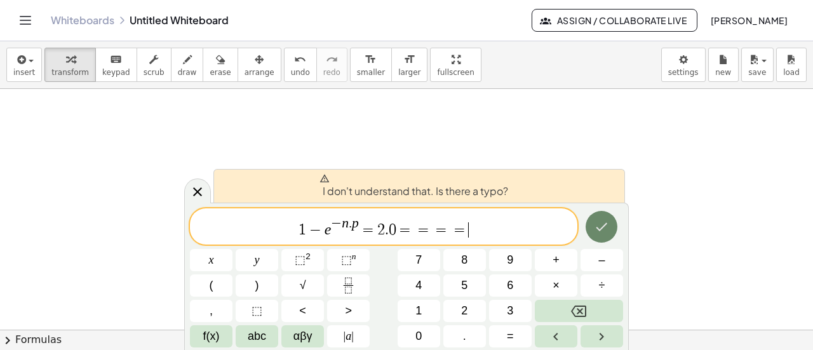
click at [601, 229] on icon "Done" at bounding box center [602, 227] width 11 height 8
drag, startPoint x: 491, startPoint y: 228, endPoint x: 376, endPoint y: 228, distance: 114.4
click at [376, 228] on span "1 − e − n . p = 2 . 0 = = = =" at bounding box center [384, 227] width 388 height 23
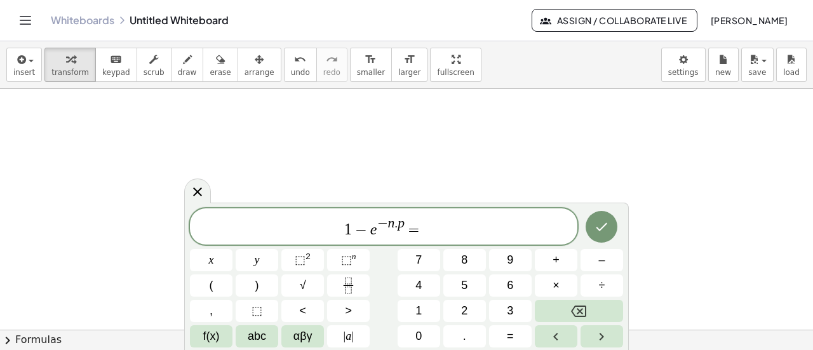
click at [38, 332] on button "chevron_right Formulas" at bounding box center [406, 340] width 813 height 20
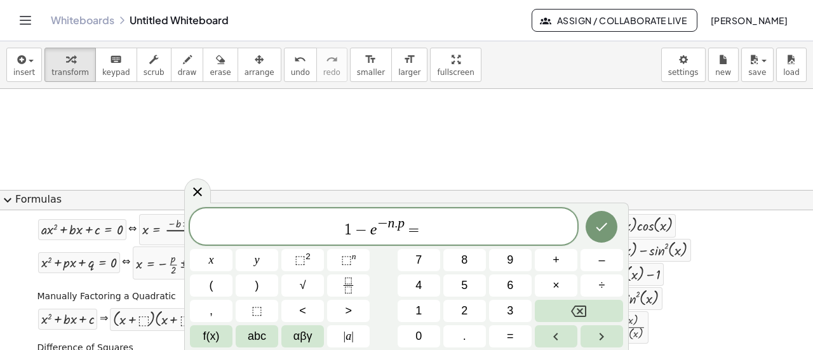
scroll to position [0, 0]
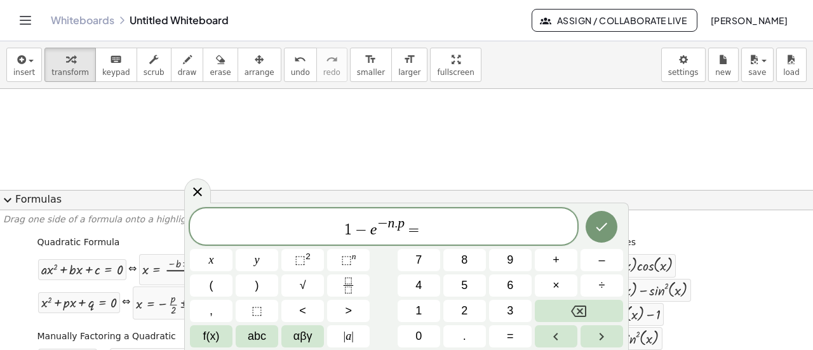
click at [4, 201] on span "expand_more" at bounding box center [7, 200] width 15 height 15
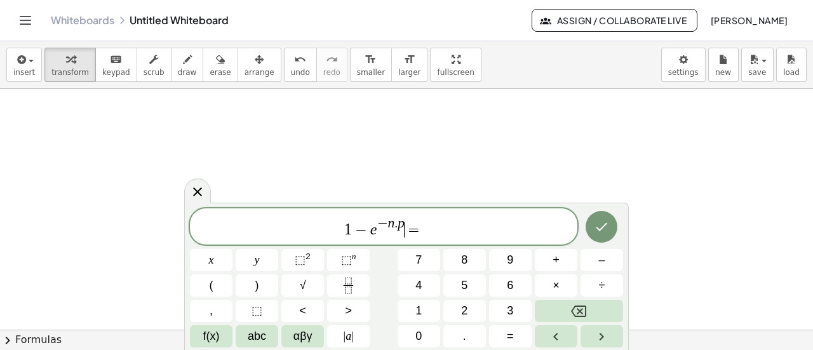
click at [409, 217] on span "1 − e − n . p ​ =" at bounding box center [384, 227] width 388 height 23
drag, startPoint x: 405, startPoint y: 227, endPoint x: 332, endPoint y: 228, distance: 73.1
click at [332, 228] on span "1 − e − n . p =" at bounding box center [384, 227] width 388 height 23
click at [430, 236] on span "1 − e − n . p = ​" at bounding box center [384, 227] width 388 height 23
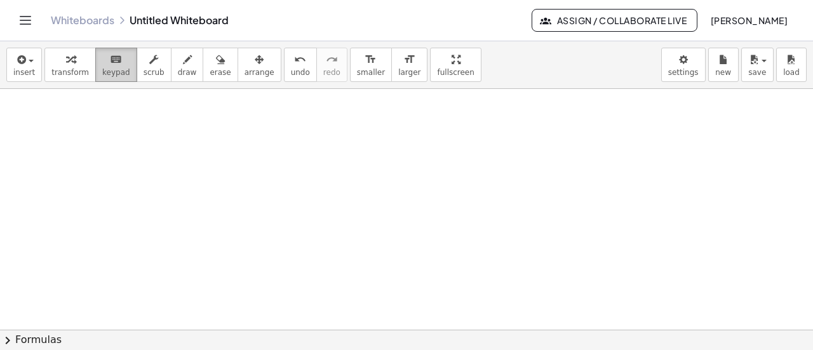
click at [109, 68] on span "keypad" at bounding box center [116, 72] width 28 height 9
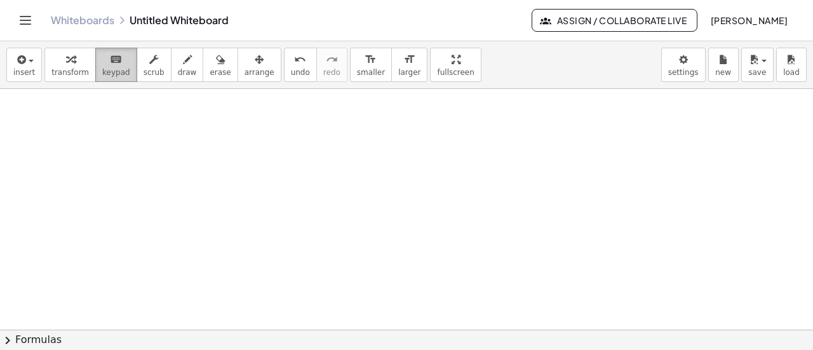
click at [110, 60] on icon "keyboard" at bounding box center [116, 59] width 12 height 15
click at [357, 68] on span "smaller" at bounding box center [371, 72] width 28 height 9
click at [365, 60] on icon "format_size" at bounding box center [371, 59] width 12 height 15
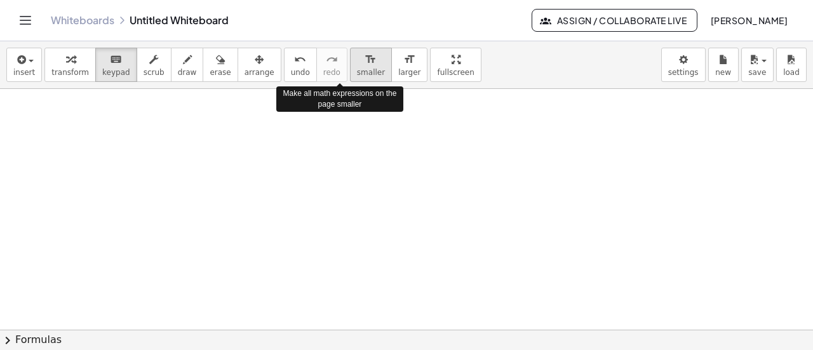
click at [365, 60] on icon "format_size" at bounding box center [371, 59] width 12 height 15
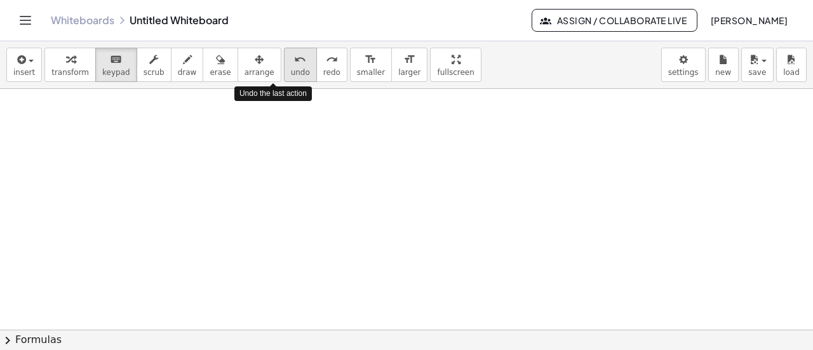
click at [287, 68] on button "undo undo" at bounding box center [300, 65] width 33 height 34
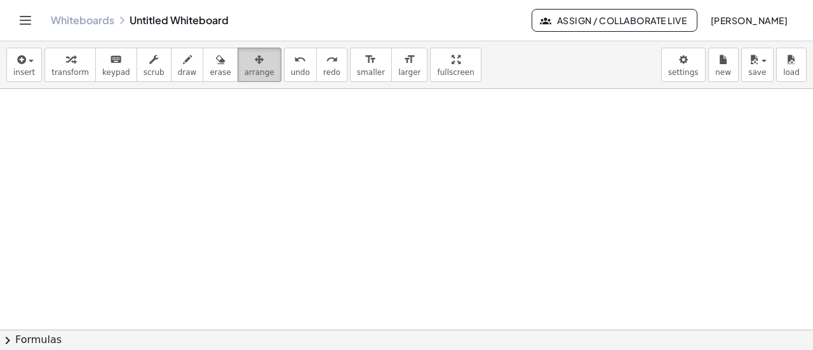
click at [245, 68] on span "arrange" at bounding box center [260, 72] width 30 height 9
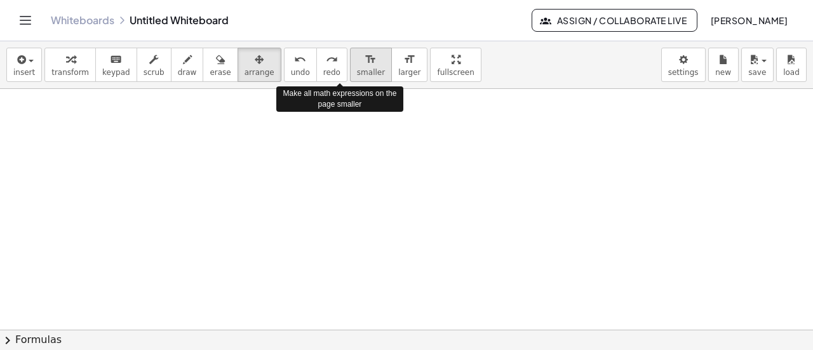
click at [365, 55] on icon "format_size" at bounding box center [371, 59] width 12 height 15
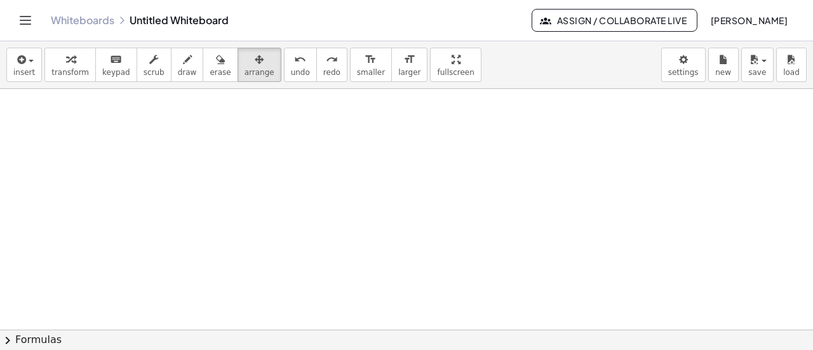
scroll to position [1160, 59]
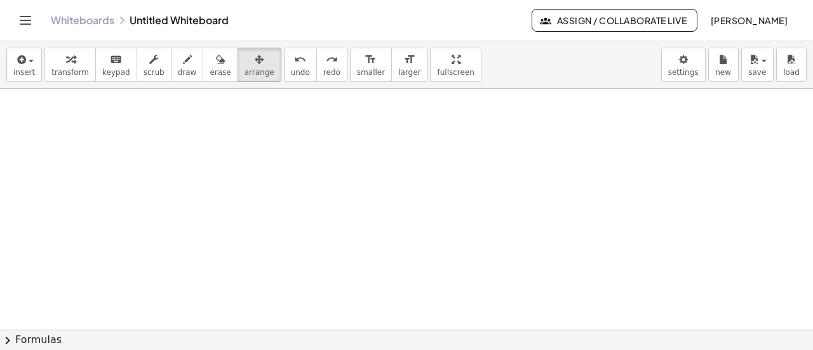
scroll to position [960, 59]
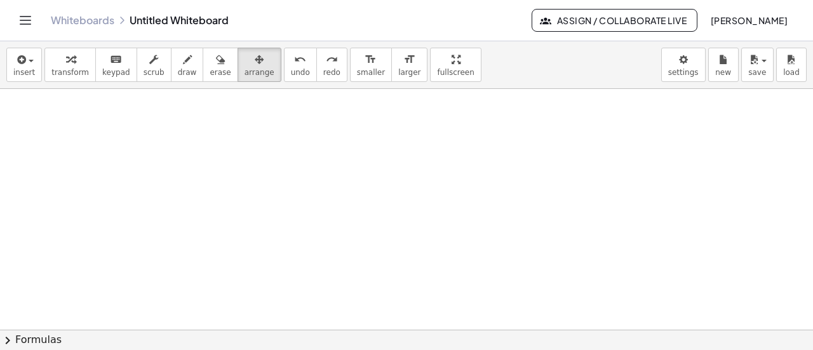
click at [102, 69] on span "keypad" at bounding box center [116, 72] width 28 height 9
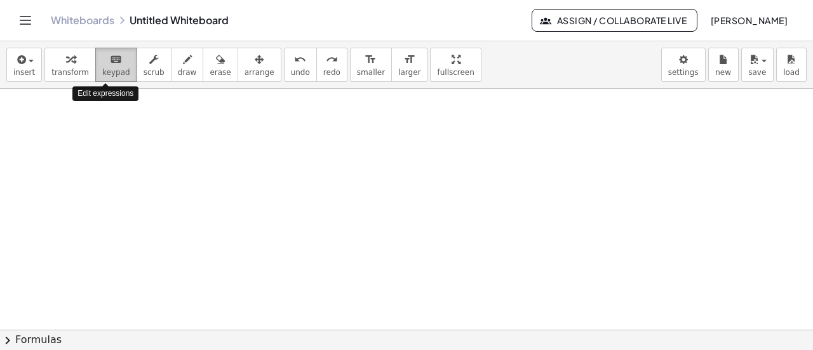
click at [102, 69] on span "keypad" at bounding box center [116, 72] width 28 height 9
drag, startPoint x: 93, startPoint y: 69, endPoint x: 329, endPoint y: 185, distance: 263.2
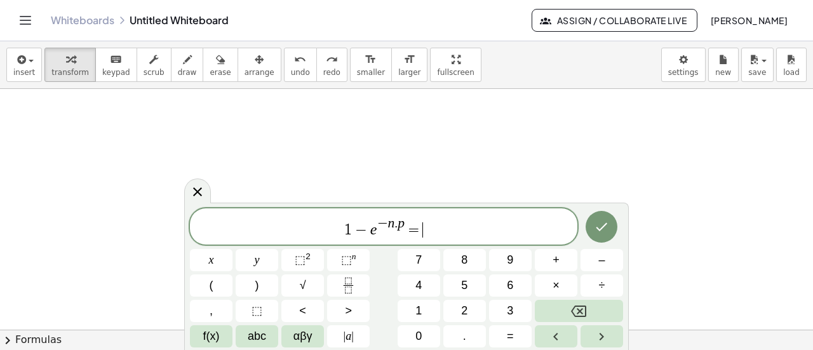
click at [399, 233] on span "1 − e − n . ​ p =" at bounding box center [384, 227] width 388 height 23
click at [402, 227] on var "p" at bounding box center [401, 222] width 7 height 15
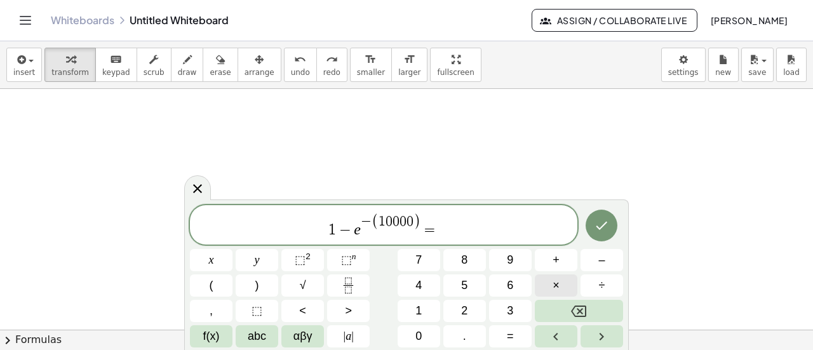
click at [556, 288] on span "×" at bounding box center [556, 285] width 7 height 17
click at [358, 266] on button "⬚ n" at bounding box center [348, 260] width 43 height 22
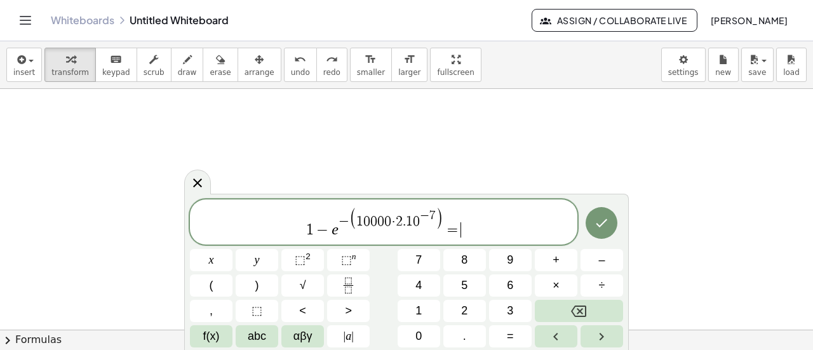
click at [488, 232] on span "1 − e − ( 1 0 0 0 0 · 2 . 1 0 − 7 ) = ​" at bounding box center [384, 223] width 388 height 32
click at [605, 222] on icon "Done" at bounding box center [602, 223] width 11 height 8
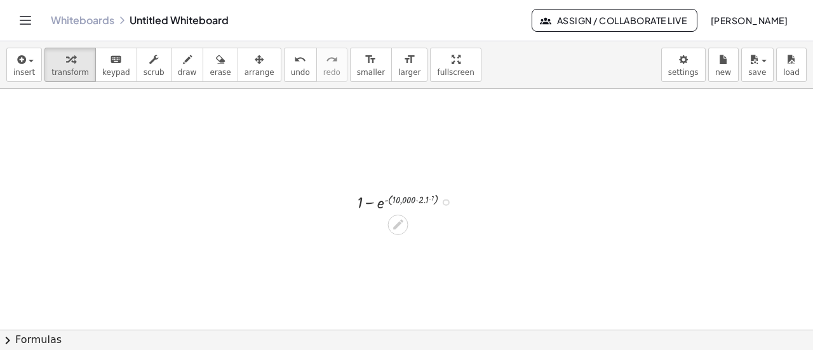
click at [395, 203] on div at bounding box center [409, 201] width 116 height 24
click at [391, 224] on icon at bounding box center [397, 224] width 13 height 13
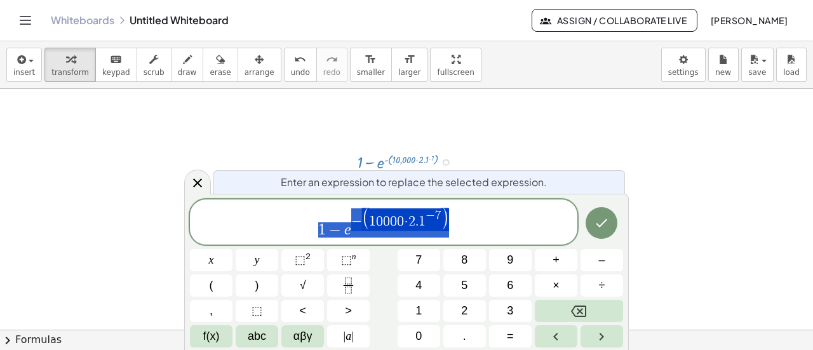
scroll to position [1000, 59]
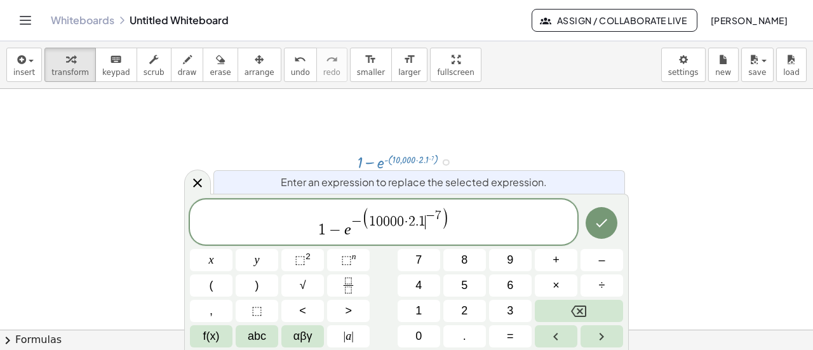
click at [425, 222] on span "1 0 0 0 0 · 2 . 1 ​ − 7" at bounding box center [405, 220] width 72 height 20
click at [602, 222] on icon "Done" at bounding box center [601, 222] width 15 height 15
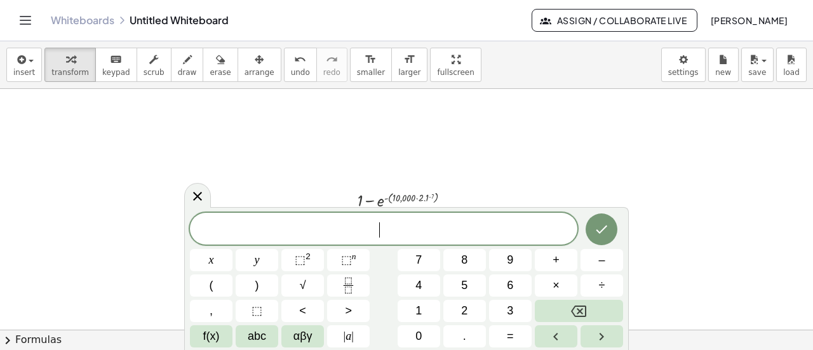
scroll to position [960, 59]
click at [602, 222] on icon "Done" at bounding box center [601, 229] width 15 height 15
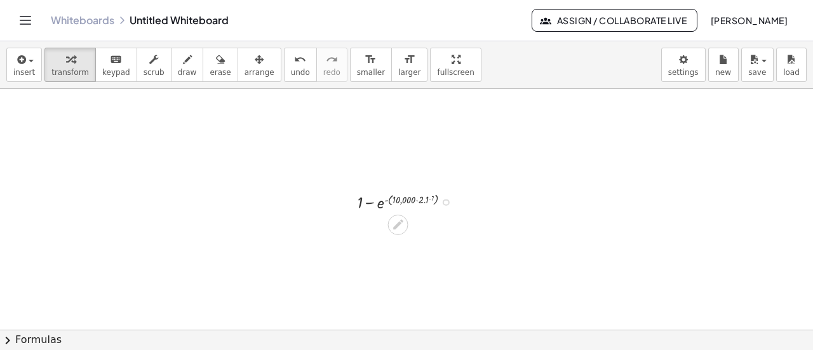
click at [398, 200] on div at bounding box center [409, 201] width 116 height 24
click at [396, 206] on div at bounding box center [409, 201] width 116 height 24
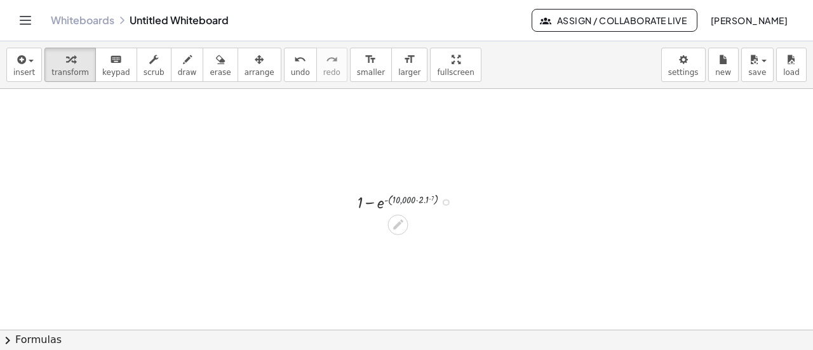
click at [414, 199] on div at bounding box center [409, 201] width 116 height 24
click at [393, 227] on icon at bounding box center [398, 225] width 10 height 10
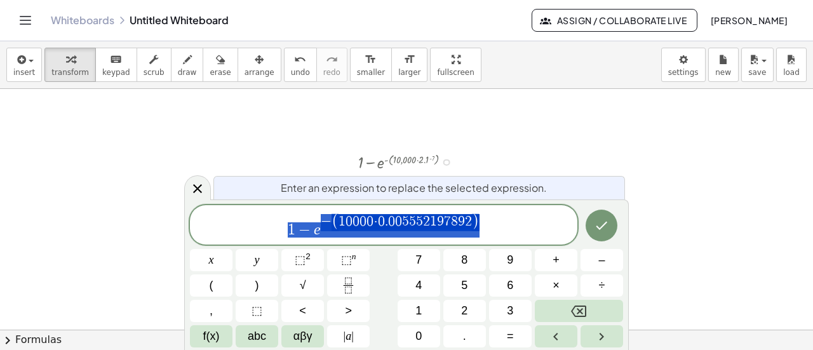
scroll to position [1000, 59]
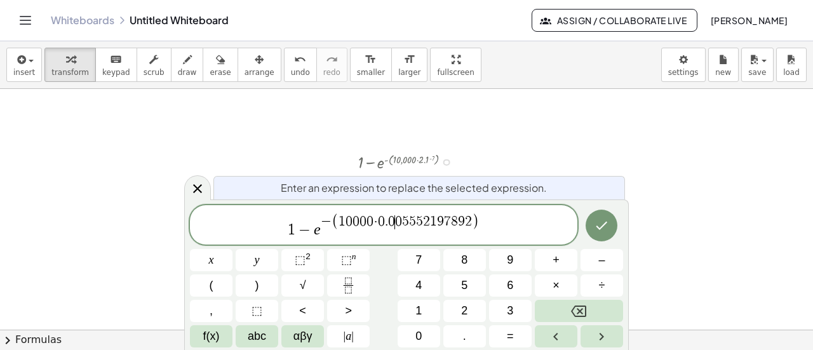
click at [397, 229] on span "( 1 0 0 0 0 · 0 . 0 ​ 0 5 5 5 2 1 9 7 8 9 2 )" at bounding box center [406, 222] width 148 height 17
drag, startPoint x: 380, startPoint y: 222, endPoint x: 470, endPoint y: 218, distance: 89.7
click at [558, 285] on span "×" at bounding box center [556, 285] width 7 height 17
click at [355, 253] on sup "n" at bounding box center [354, 257] width 4 height 10
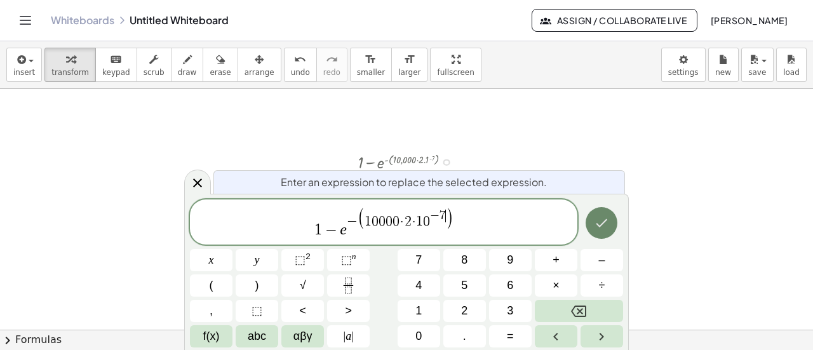
click at [601, 217] on icon "Done" at bounding box center [601, 222] width 15 height 15
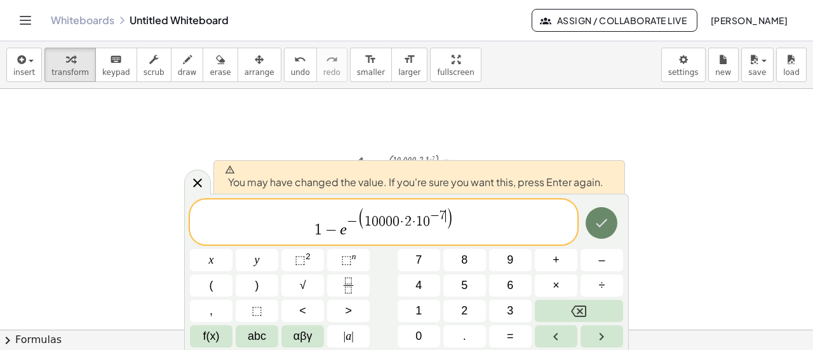
click at [601, 217] on icon "Done" at bounding box center [601, 222] width 15 height 15
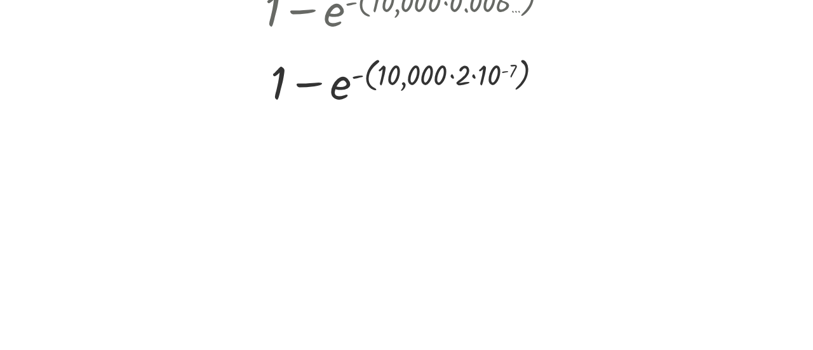
scroll to position [988, 51]
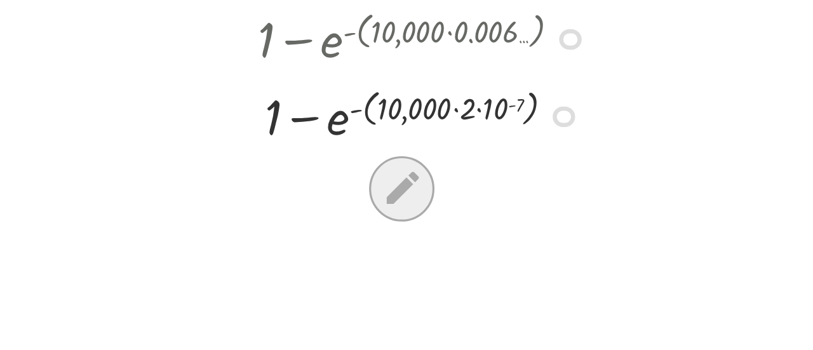
click at [397, 251] on div at bounding box center [398, 245] width 20 height 20
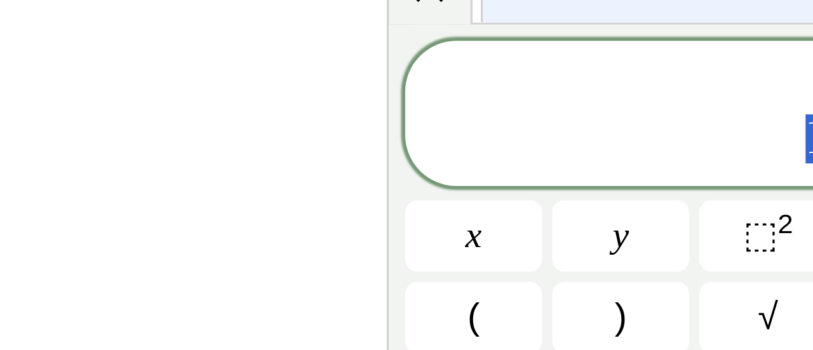
scroll to position [1049, 51]
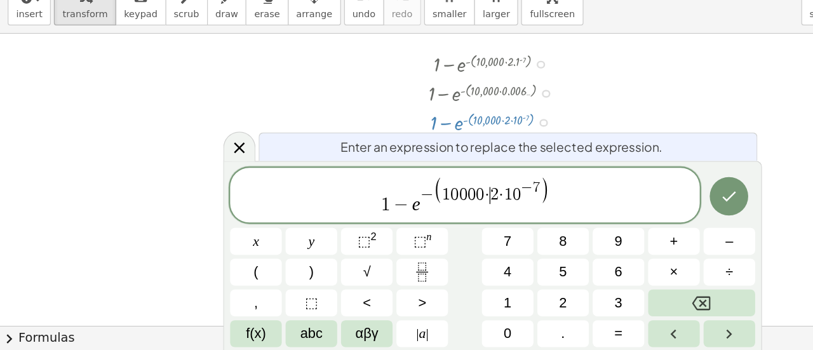
click at [406, 222] on span "2" at bounding box center [408, 222] width 7 height 14
click at [418, 222] on span "1" at bounding box center [421, 222] width 7 height 14
click at [594, 226] on button "Done" at bounding box center [602, 223] width 32 height 32
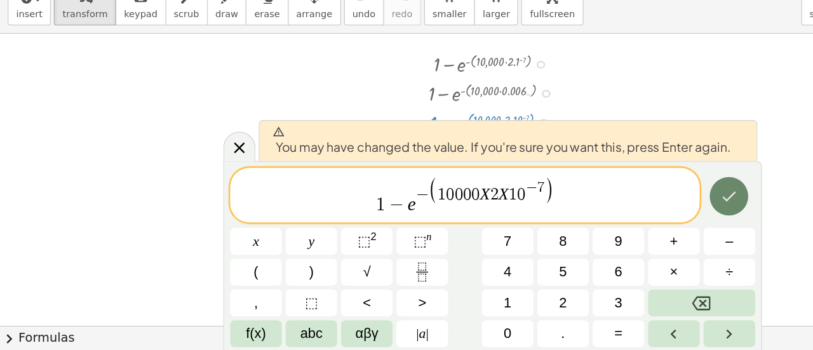
click at [594, 226] on button "Done" at bounding box center [602, 223] width 32 height 32
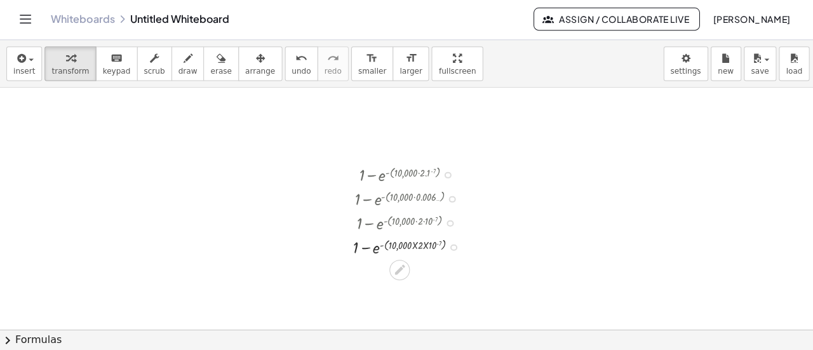
scroll to position [0, 0]
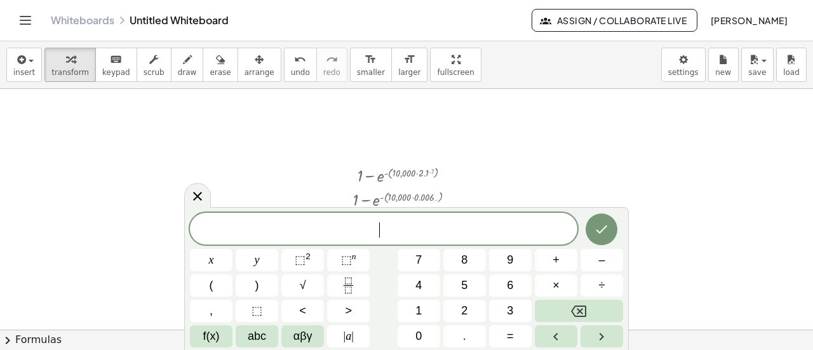
click at [352, 252] on sup "n" at bounding box center [354, 257] width 4 height 10
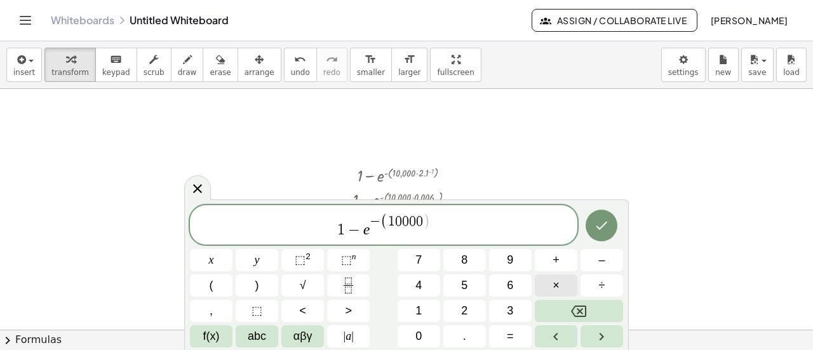
click at [545, 285] on button "×" at bounding box center [556, 286] width 43 height 22
click at [351, 263] on span "⬚" at bounding box center [346, 260] width 11 height 13
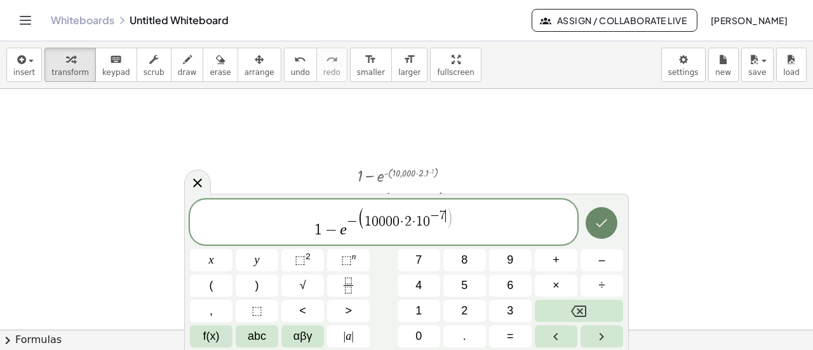
click at [608, 222] on icon "Done" at bounding box center [601, 222] width 15 height 15
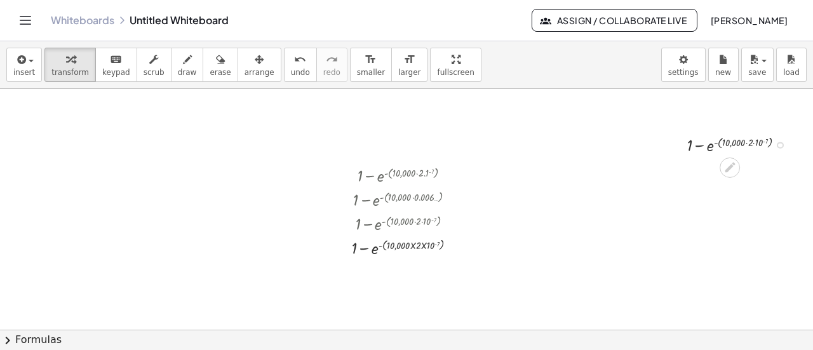
click at [738, 143] on div at bounding box center [741, 144] width 120 height 24
click at [391, 65] on button "format_size larger" at bounding box center [409, 65] width 36 height 34
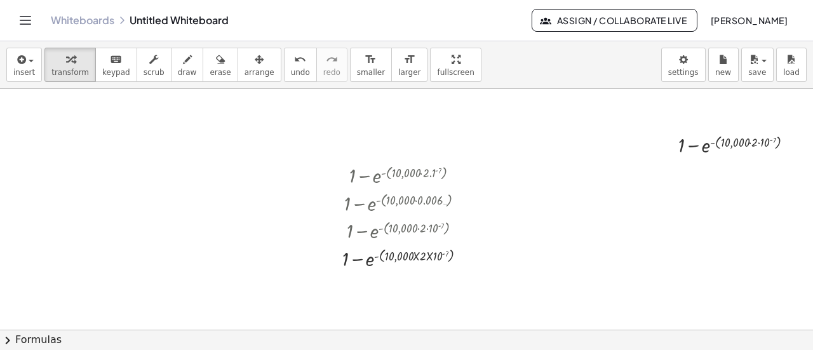
drag, startPoint x: 656, startPoint y: 137, endPoint x: 675, endPoint y: 191, distance: 56.7
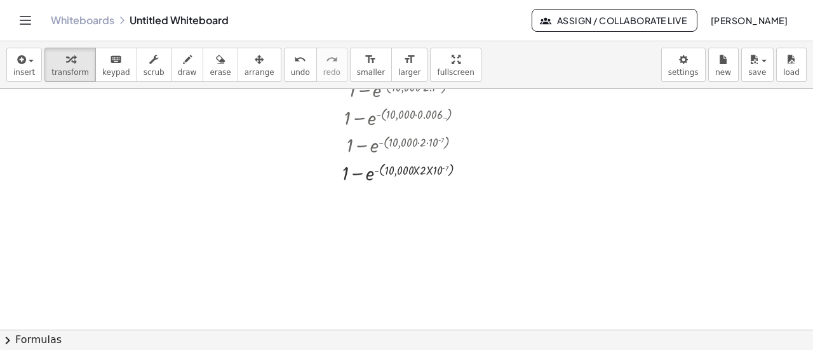
scroll to position [1073, 59]
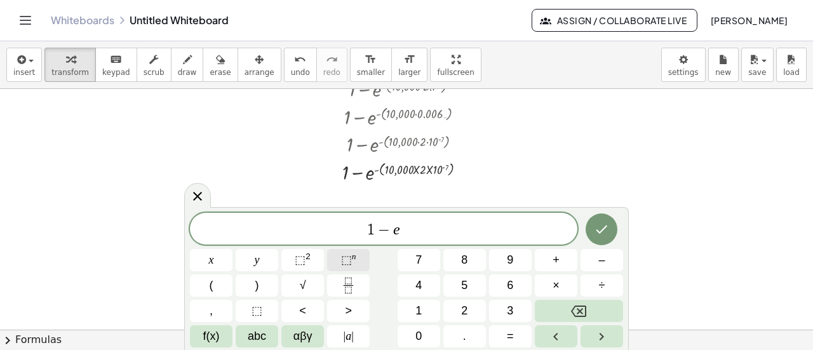
click at [351, 261] on span "⬚" at bounding box center [346, 260] width 11 height 13
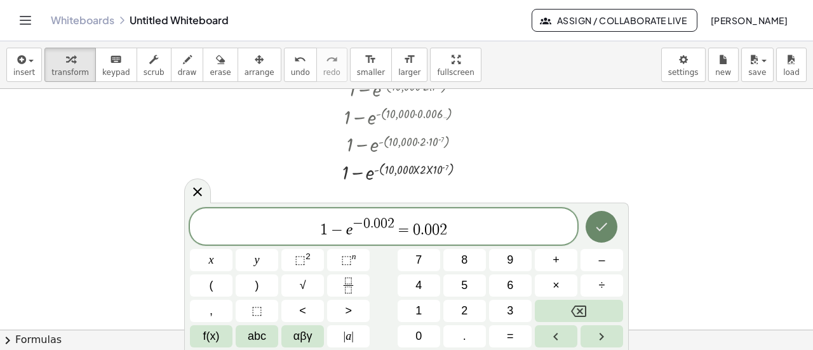
click at [602, 217] on button "Done" at bounding box center [602, 227] width 32 height 32
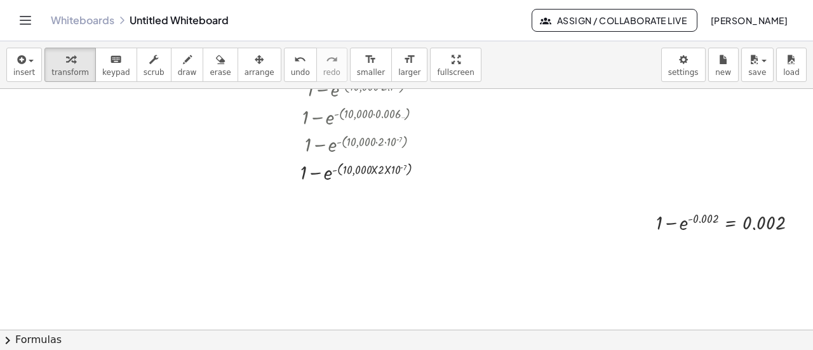
scroll to position [1148, 0]
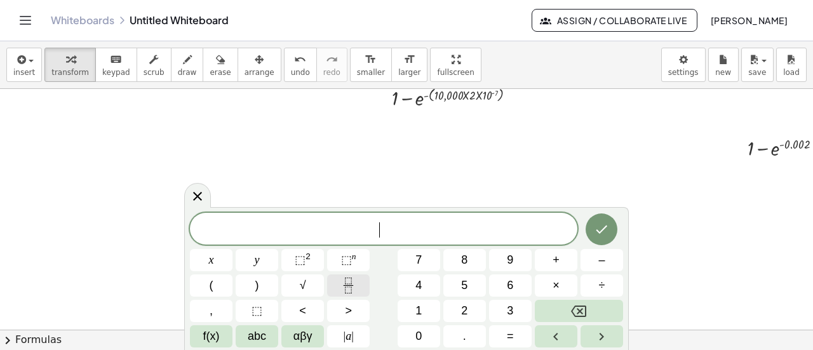
click at [355, 279] on icon "Fraction" at bounding box center [349, 286] width 16 height 16
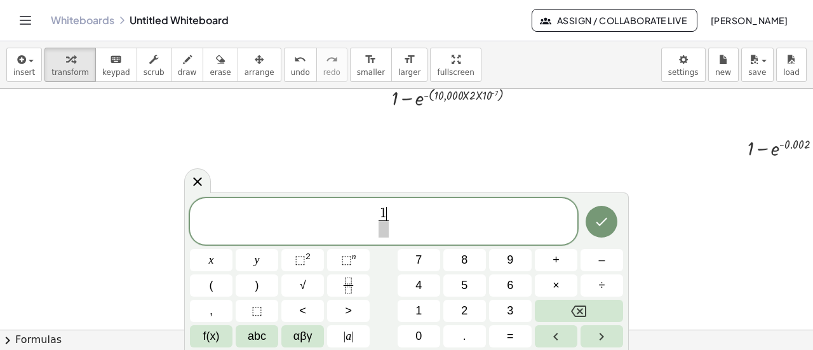
click at [386, 210] on span "1 ​" at bounding box center [384, 214] width 10 height 14
click at [380, 228] on span "​" at bounding box center [384, 229] width 24 height 17
click at [416, 221] on span "1 0 0 5 0 0 0 0 0 0 ​ ​" at bounding box center [384, 223] width 388 height 34
click at [343, 297] on button "Fraction" at bounding box center [348, 286] width 43 height 22
click at [458, 223] on span "1 0 0 5 0 0 0 0 0 0 ​ = 1 5 0 0 0 0 ​ ​" at bounding box center [384, 223] width 388 height 34
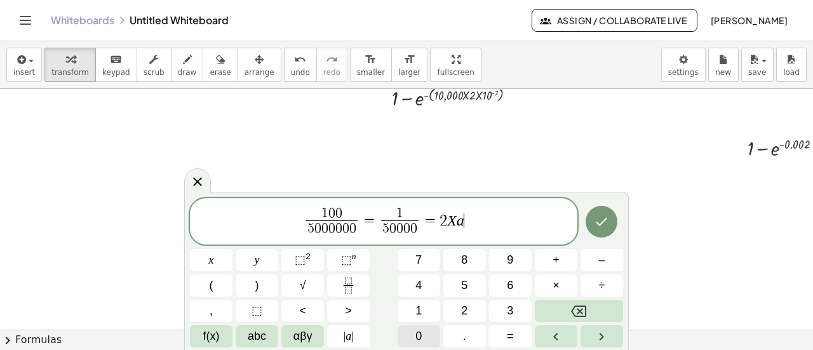
click at [416, 332] on span "0" at bounding box center [419, 336] width 6 height 17
click at [348, 264] on span "⬚" at bounding box center [346, 260] width 11 height 13
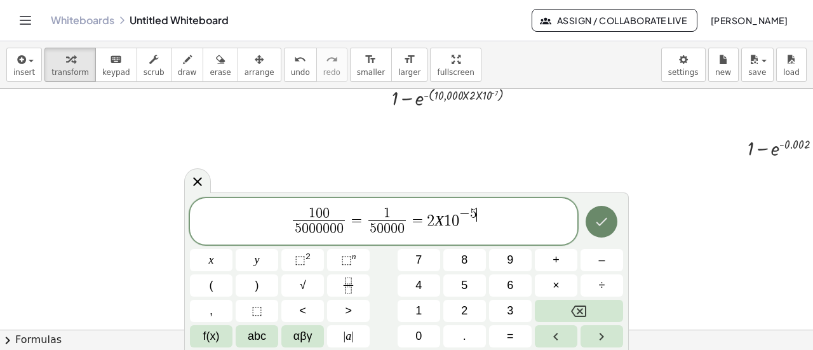
click at [601, 218] on icon "Done" at bounding box center [601, 221] width 15 height 15
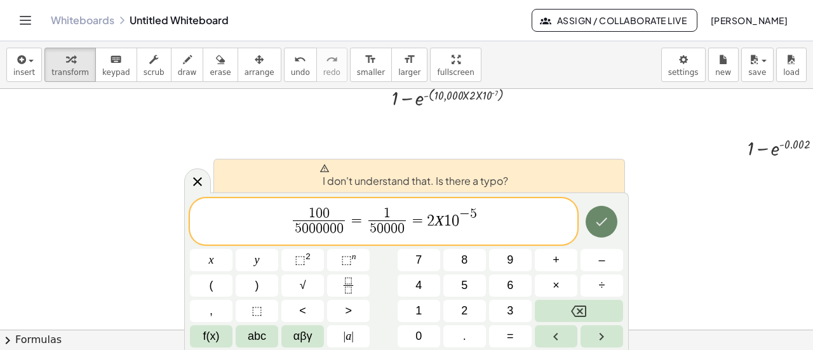
click at [601, 218] on icon "Done" at bounding box center [601, 221] width 15 height 15
drag, startPoint x: 426, startPoint y: 218, endPoint x: 481, endPoint y: 219, distance: 55.3
click at [481, 219] on span "1 0 0 5 0 0 0 0 0 0 ​ = 1 5 0 0 0 0 ​ = 2 X 1 0 − 5" at bounding box center [384, 223] width 388 height 34
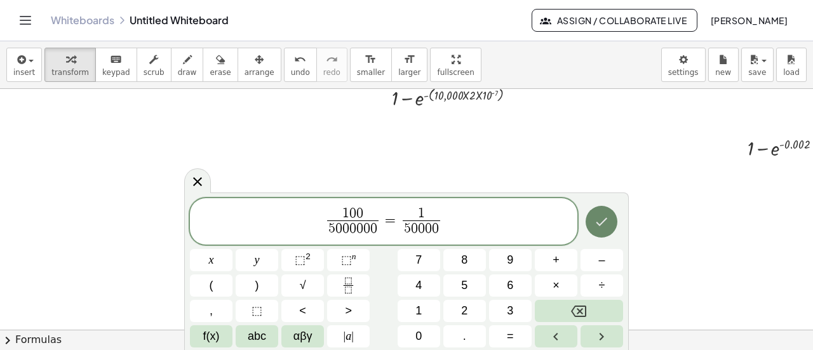
click at [598, 224] on icon "Done" at bounding box center [602, 222] width 11 height 8
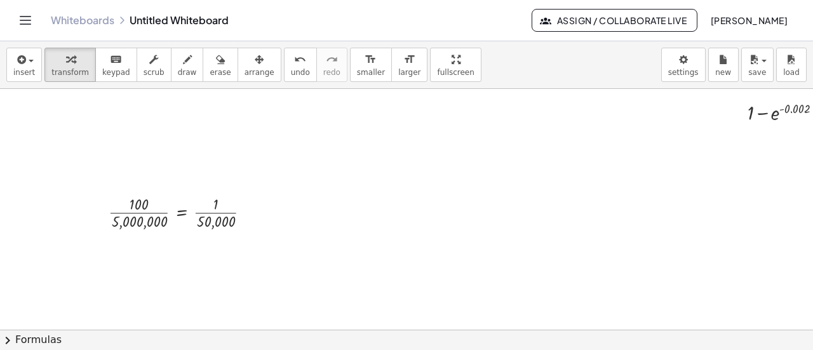
scroll to position [1189, 0]
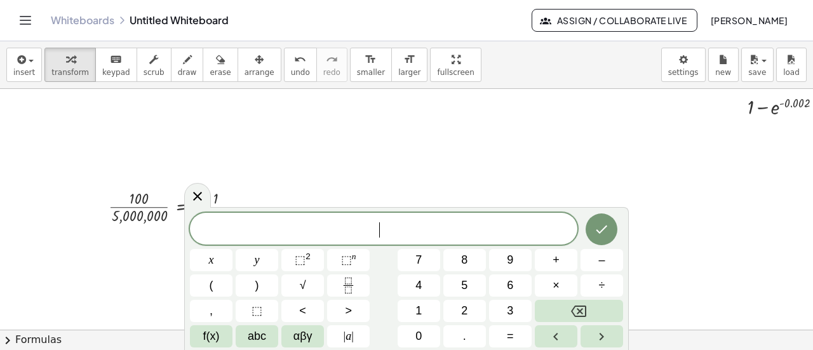
click at [439, 247] on div "​ x y ⬚ 2 ⬚ n 7 8 9 + – ( ) √ 4 5 6 × ÷ , ⬚ < > 1 2 3 f(x) abc αβγ | a | 0 . =" at bounding box center [406, 280] width 433 height 135
click at [363, 262] on button "⬚ n" at bounding box center [348, 260] width 43 height 22
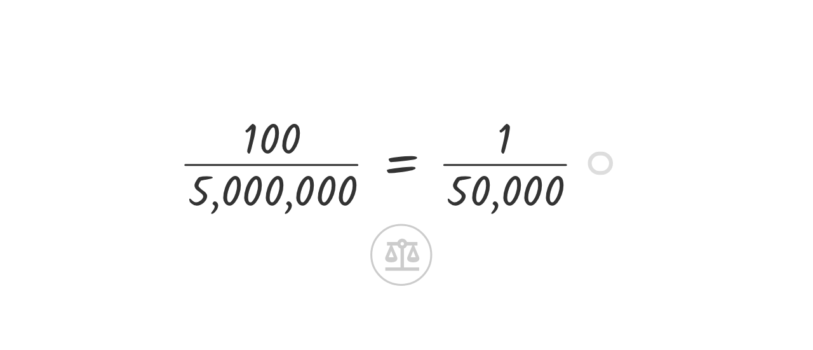
click at [235, 214] on div at bounding box center [184, 205] width 164 height 39
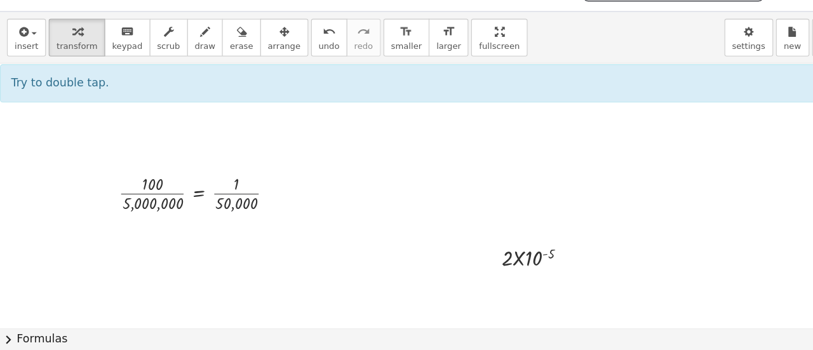
scroll to position [0, 0]
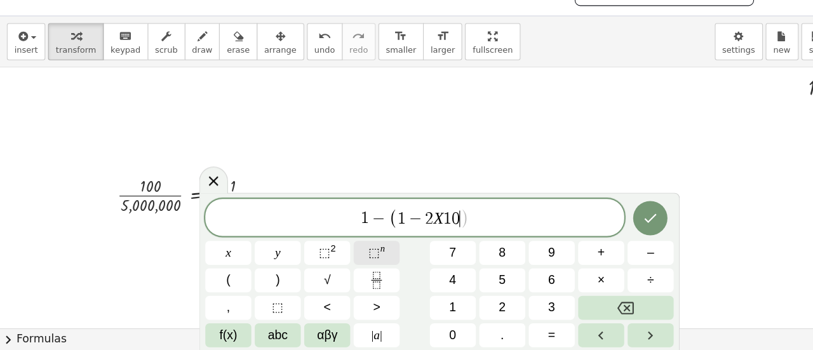
click at [339, 262] on button "⬚ n" at bounding box center [348, 260] width 43 height 22
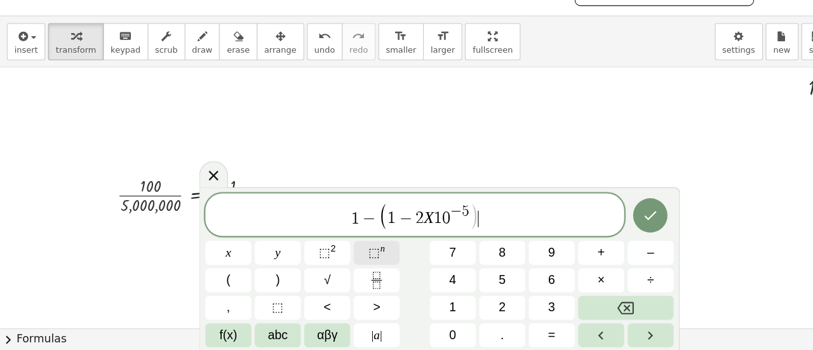
click at [357, 252] on button "⬚ n" at bounding box center [348, 260] width 43 height 22
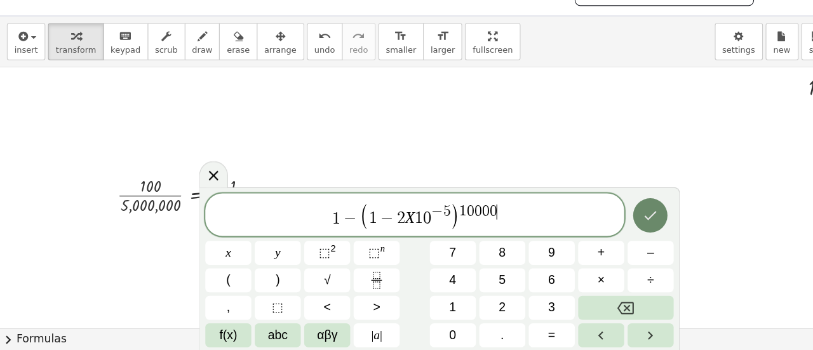
click at [612, 236] on button "Done" at bounding box center [602, 226] width 32 height 32
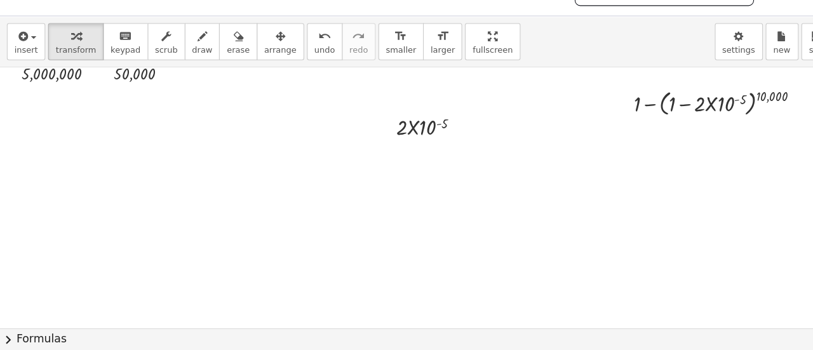
scroll to position [1312, 101]
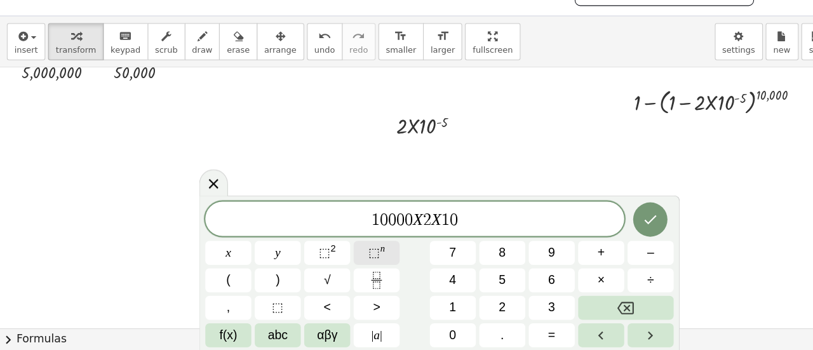
click at [348, 265] on span "⬚" at bounding box center [346, 260] width 11 height 13
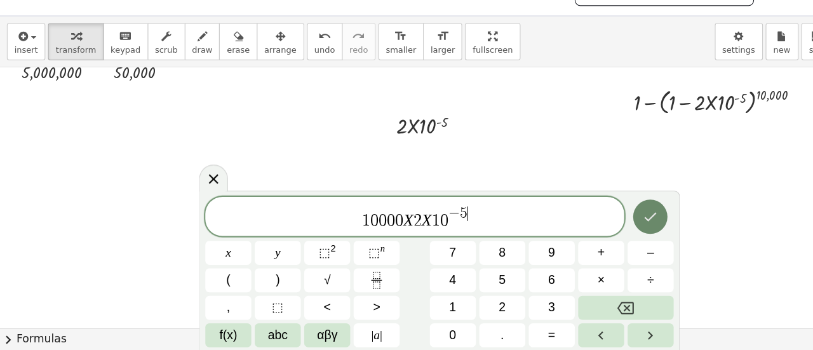
click at [600, 219] on icon "Done" at bounding box center [601, 226] width 15 height 15
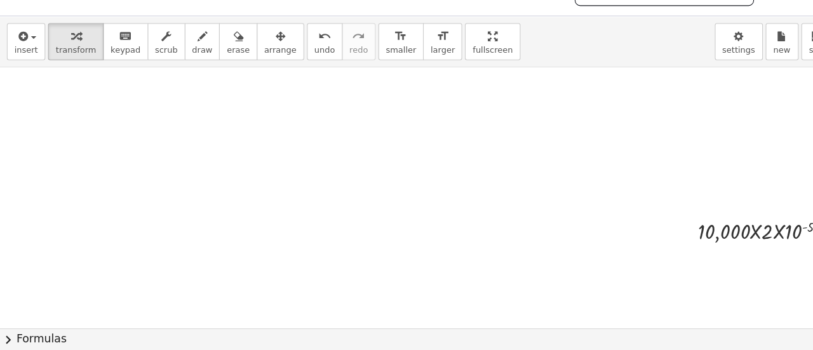
scroll to position [1384, 101]
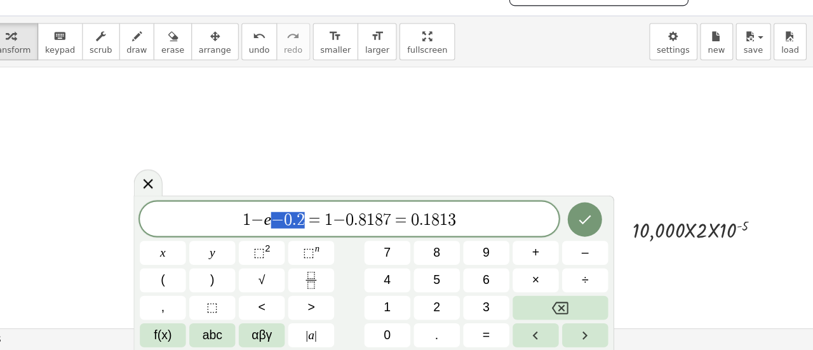
drag, startPoint x: 312, startPoint y: 228, endPoint x: 344, endPoint y: 228, distance: 32.4
click at [347, 259] on span "⬚" at bounding box center [346, 260] width 11 height 13
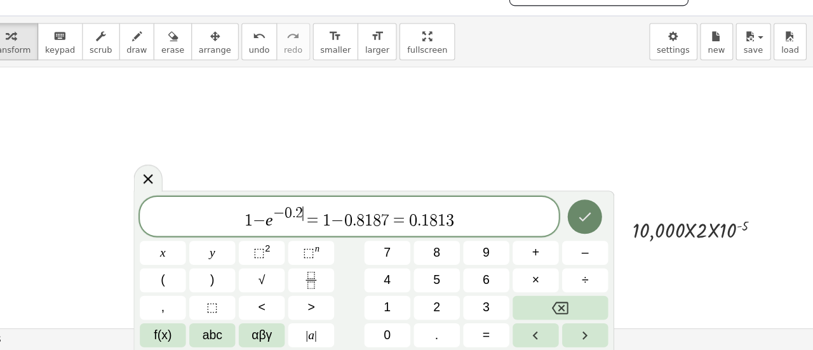
click at [608, 217] on button "Done" at bounding box center [602, 227] width 32 height 32
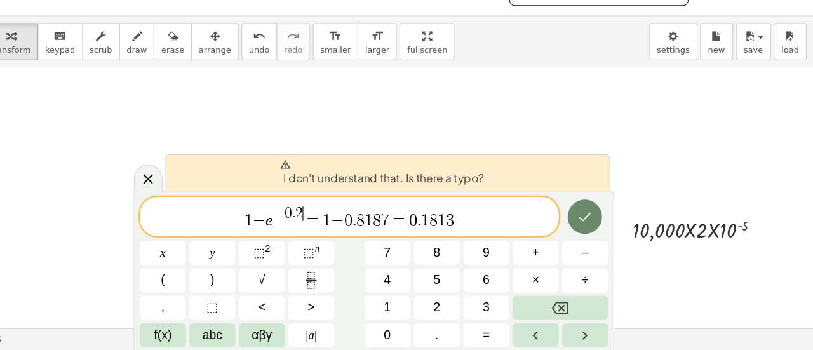
click at [608, 217] on button "Done" at bounding box center [602, 227] width 32 height 32
click at [432, 245] on div "1 − e − 0 . 2 = 1 − 0 . 8 1 8 7 = 0 . 1 8 1 3 x y ⬚ 2 ⬚ n 7 8 9 + – ( ) √ 4 5 6…" at bounding box center [406, 277] width 433 height 139
drag, startPoint x: 425, startPoint y: 229, endPoint x: 503, endPoint y: 231, distance: 78.2
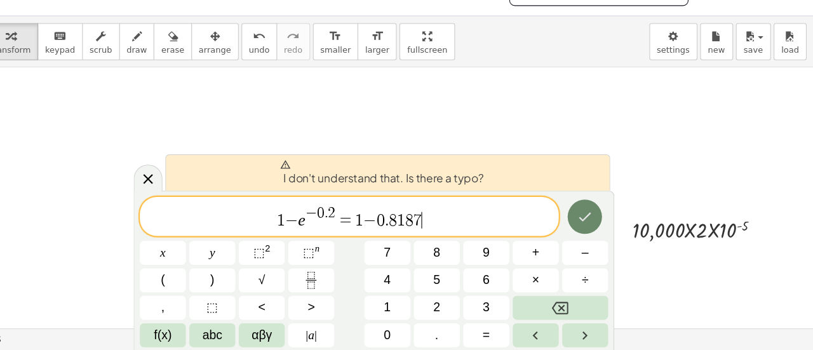
click at [602, 227] on icon "Done" at bounding box center [601, 226] width 15 height 15
click at [400, 230] on span "−" at bounding box center [403, 229] width 12 height 15
drag, startPoint x: 389, startPoint y: 229, endPoint x: 452, endPoint y: 224, distance: 63.2
click at [593, 222] on button "Done" at bounding box center [602, 227] width 32 height 32
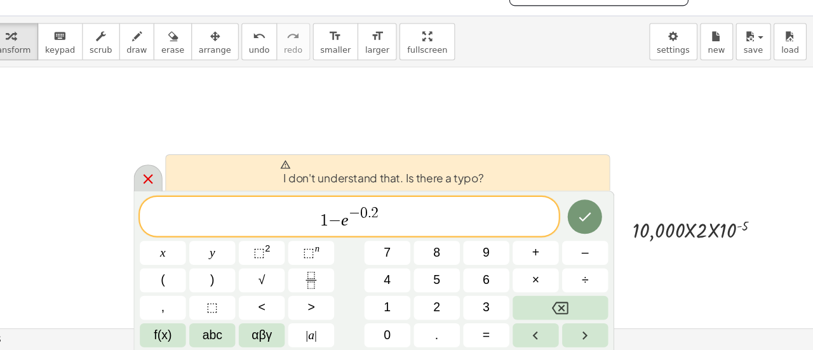
click at [196, 189] on icon at bounding box center [197, 191] width 15 height 15
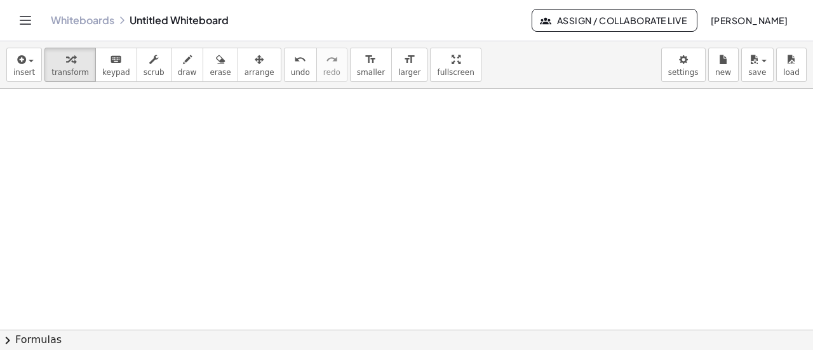
scroll to position [1690, 0]
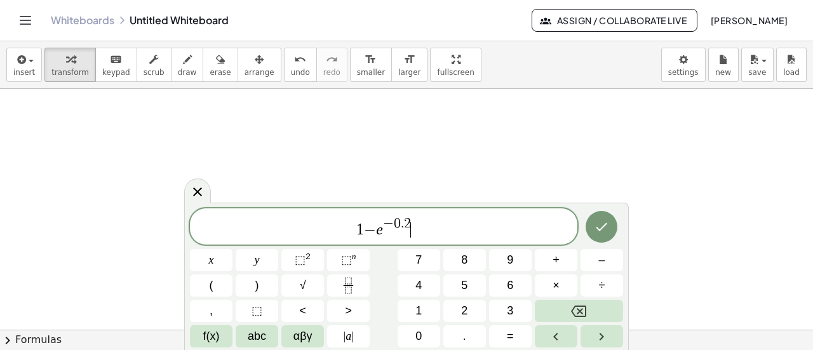
click at [524, 236] on span "1 − e − 0 . 2 ​" at bounding box center [384, 227] width 388 height 23
click at [607, 233] on icon "Done" at bounding box center [601, 226] width 15 height 15
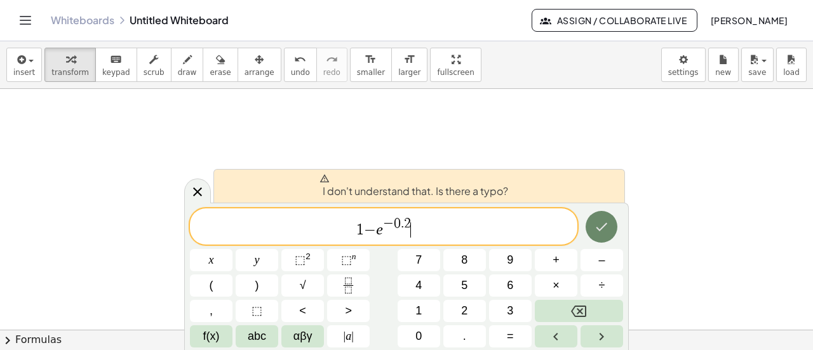
click at [612, 224] on button "Done" at bounding box center [602, 227] width 32 height 32
click at [414, 232] on span "1 − e − 0 . 2 ​" at bounding box center [384, 227] width 388 height 23
click at [376, 231] on var "e" at bounding box center [379, 229] width 7 height 17
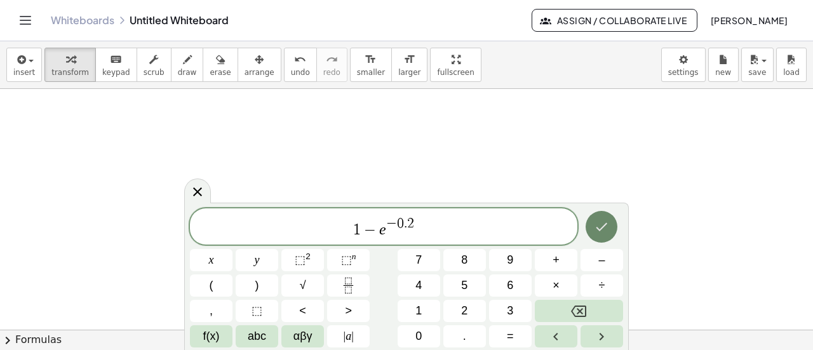
drag, startPoint x: 581, startPoint y: 222, endPoint x: 596, endPoint y: 227, distance: 15.9
click at [596, 227] on div at bounding box center [602, 226] width 43 height 37
click at [596, 227] on icon "Done" at bounding box center [601, 226] width 15 height 15
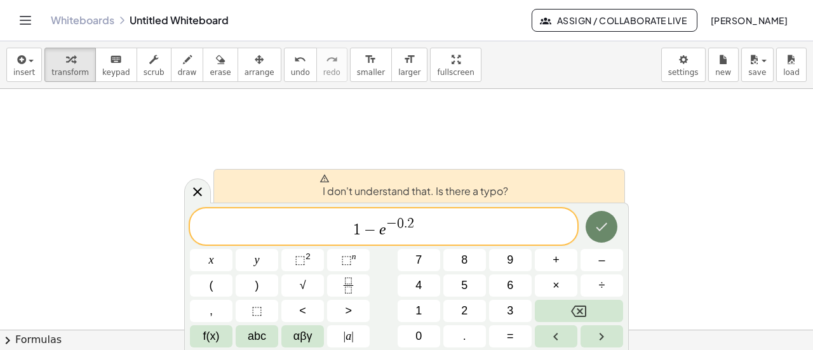
click at [596, 227] on icon "Done" at bounding box center [601, 226] width 15 height 15
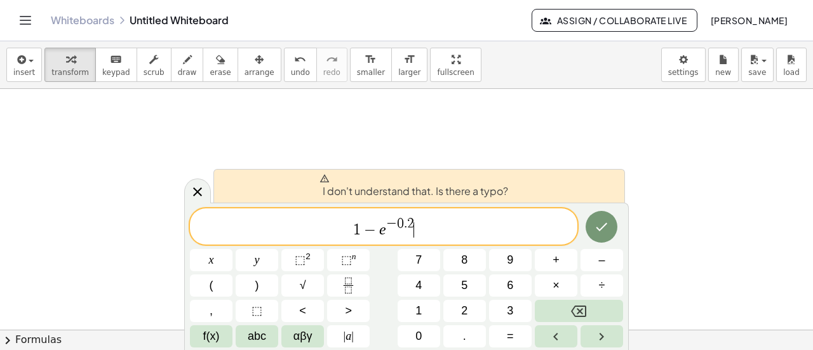
click at [431, 225] on span "1 − e − 0 . 2 ​" at bounding box center [384, 227] width 388 height 23
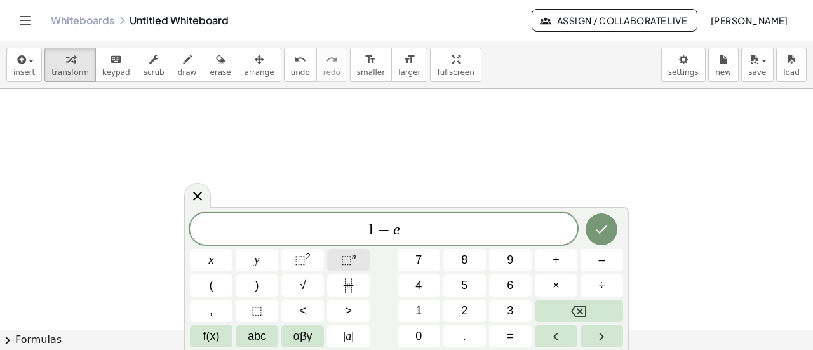
click at [363, 264] on button "⬚ n" at bounding box center [348, 260] width 43 height 22
click at [598, 231] on icon "Done" at bounding box center [601, 226] width 15 height 15
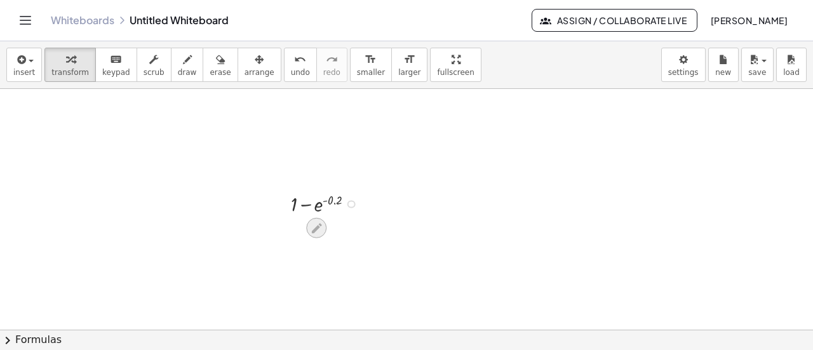
click at [323, 225] on icon at bounding box center [316, 228] width 13 height 13
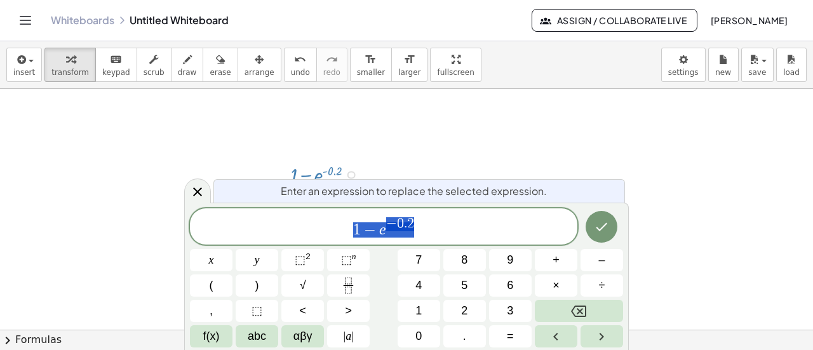
scroll to position [1734, 0]
click at [436, 227] on span "1 − e − 0 . 2 ​" at bounding box center [384, 227] width 388 height 23
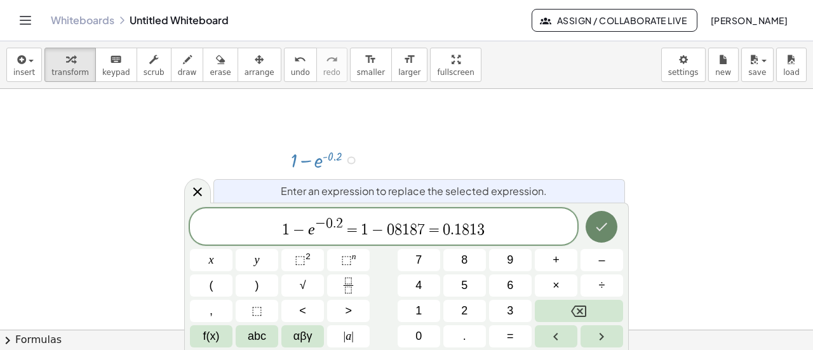
click at [599, 221] on icon "Done" at bounding box center [601, 226] width 15 height 15
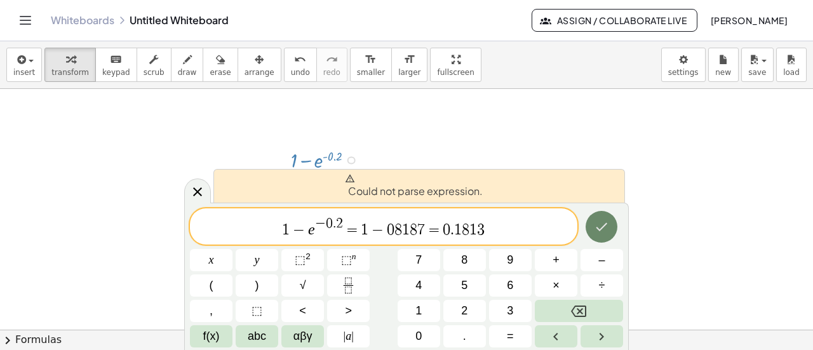
click at [599, 221] on icon "Done" at bounding box center [601, 226] width 15 height 15
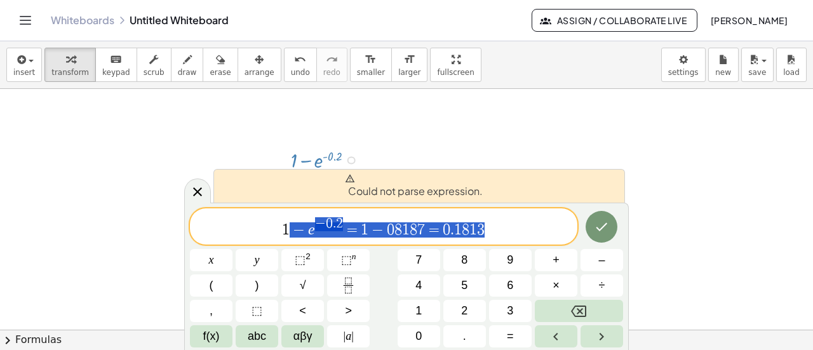
drag, startPoint x: 530, startPoint y: 236, endPoint x: 289, endPoint y: 226, distance: 241.0
click at [289, 226] on span "1 − e − 0 . 2 = 1 − 0 8 1 8 7 = 0 . 1 8 1 3" at bounding box center [384, 227] width 388 height 23
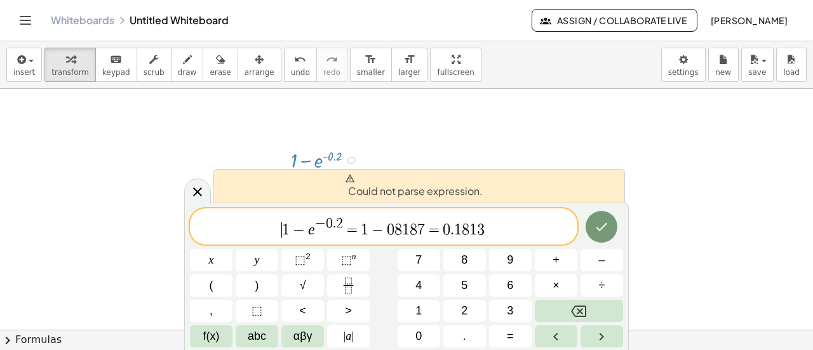
click at [275, 228] on span "​ 1 − e − 0 . 2 = 1 − 0 8 1 8 7 = 0 . 1 8 1 3" at bounding box center [384, 227] width 388 height 23
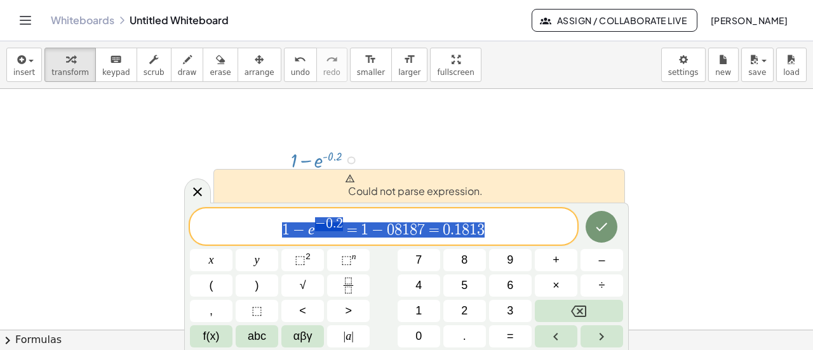
drag, startPoint x: 275, startPoint y: 228, endPoint x: 491, endPoint y: 227, distance: 216.7
click at [491, 227] on span "1 − e − 0 . 2 = 1 − 0 8 1 8 7 = 0 . 1 8 1 3" at bounding box center [384, 227] width 388 height 23
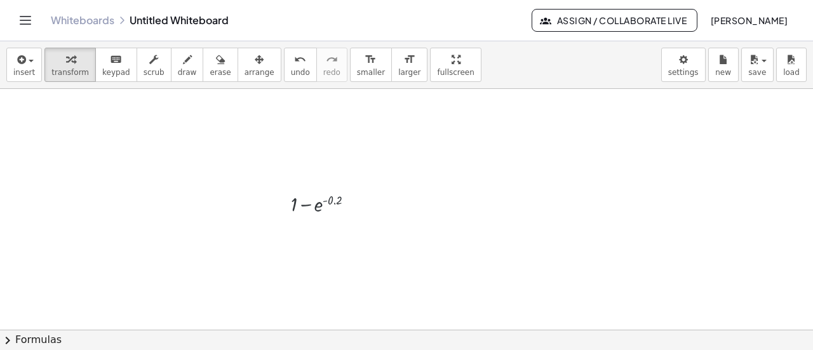
scroll to position [1690, 0]
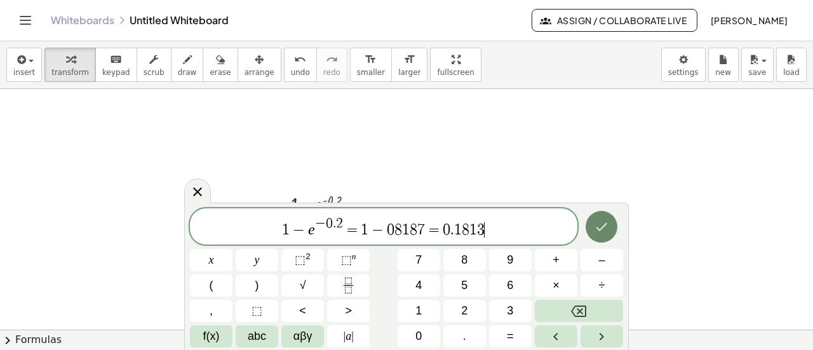
click at [604, 219] on icon "Done" at bounding box center [601, 226] width 15 height 15
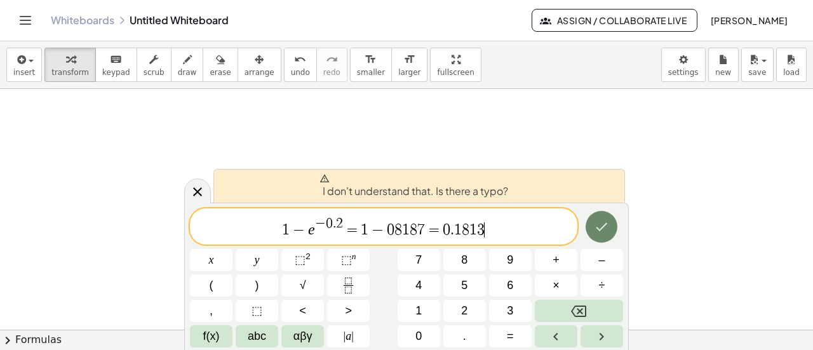
click at [604, 219] on icon "Done" at bounding box center [601, 226] width 15 height 15
click at [446, 232] on span "0" at bounding box center [447, 229] width 8 height 15
click at [190, 191] on icon at bounding box center [197, 191] width 15 height 15
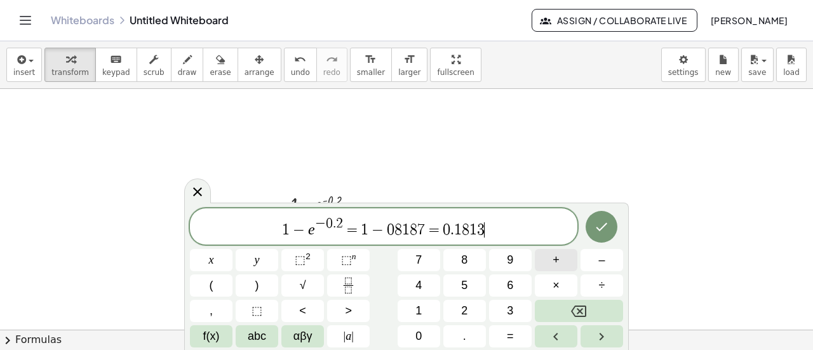
click at [568, 260] on button "+" at bounding box center [556, 260] width 43 height 22
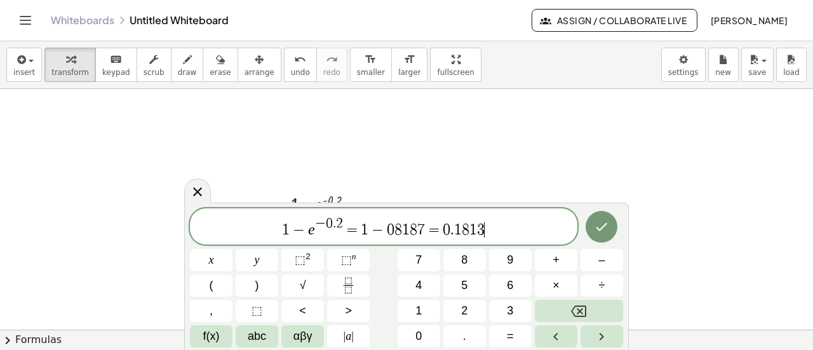
click at [627, 236] on div "1 − e − 0 . 2 = 1 − 0 8 1 8 7 = 0 . 1 8 1 3 ​ x y ⬚ 2 ⬚ n 7 8 9 + – ( ) √ 4 5 6…" at bounding box center [406, 276] width 445 height 147
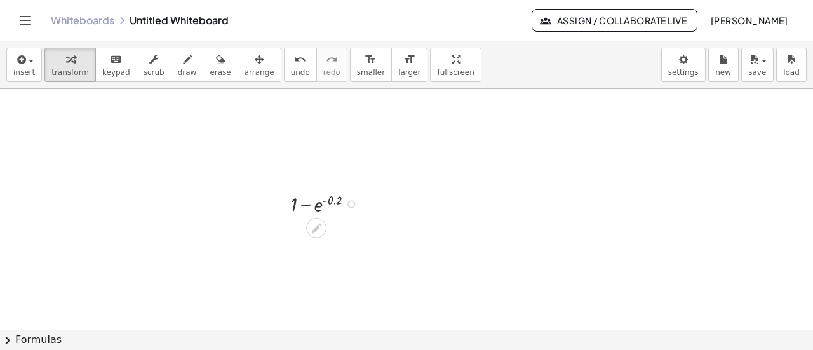
click at [297, 207] on div at bounding box center [328, 203] width 86 height 28
click at [323, 204] on div at bounding box center [328, 203] width 86 height 28
drag, startPoint x: 323, startPoint y: 204, endPoint x: 257, endPoint y: 198, distance: 65.7
click at [767, 64] on button "save" at bounding box center [758, 65] width 32 height 34
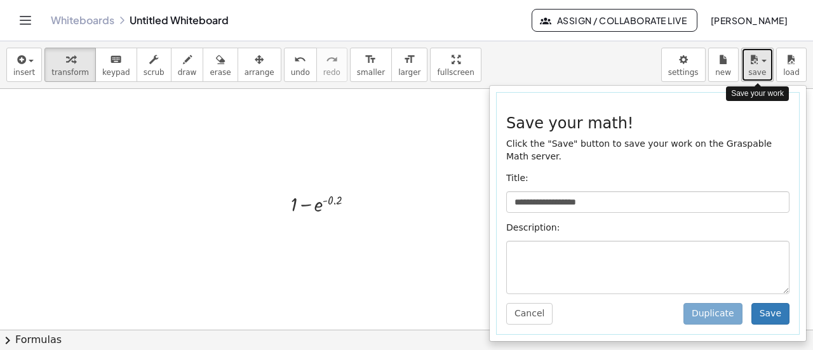
click at [767, 64] on button "save" at bounding box center [758, 65] width 32 height 34
